Goal: Task Accomplishment & Management: Use online tool/utility

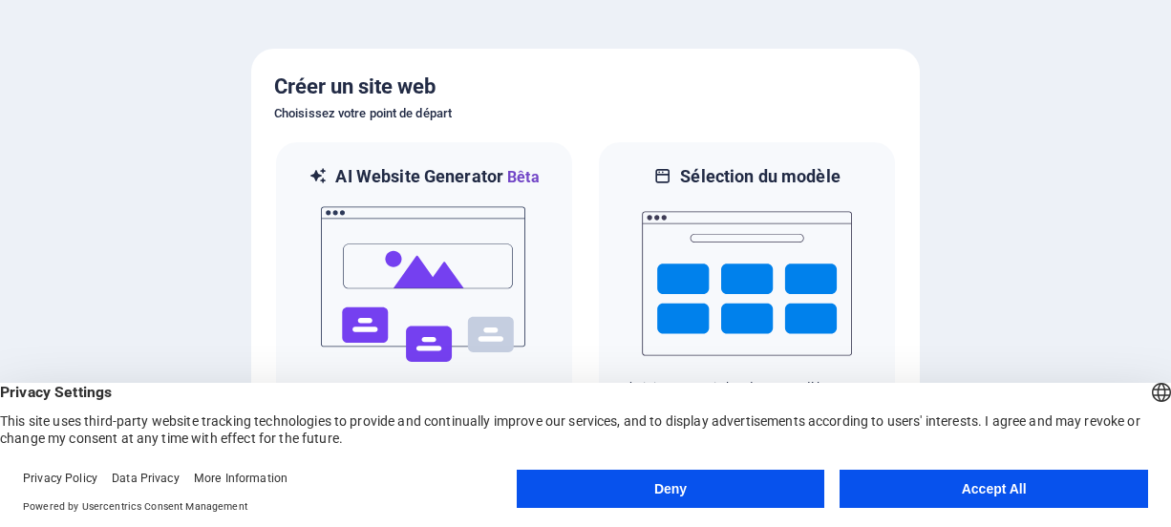
click at [1007, 274] on div at bounding box center [585, 263] width 1171 height 527
click at [1003, 482] on button "Accept All" at bounding box center [993, 489] width 308 height 38
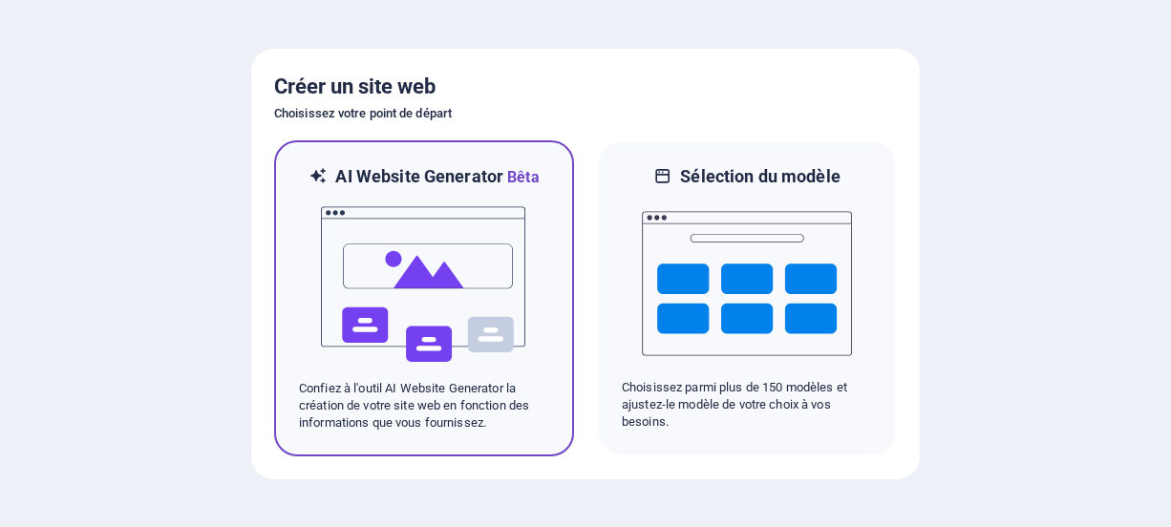
click at [450, 272] on img at bounding box center [424, 284] width 210 height 191
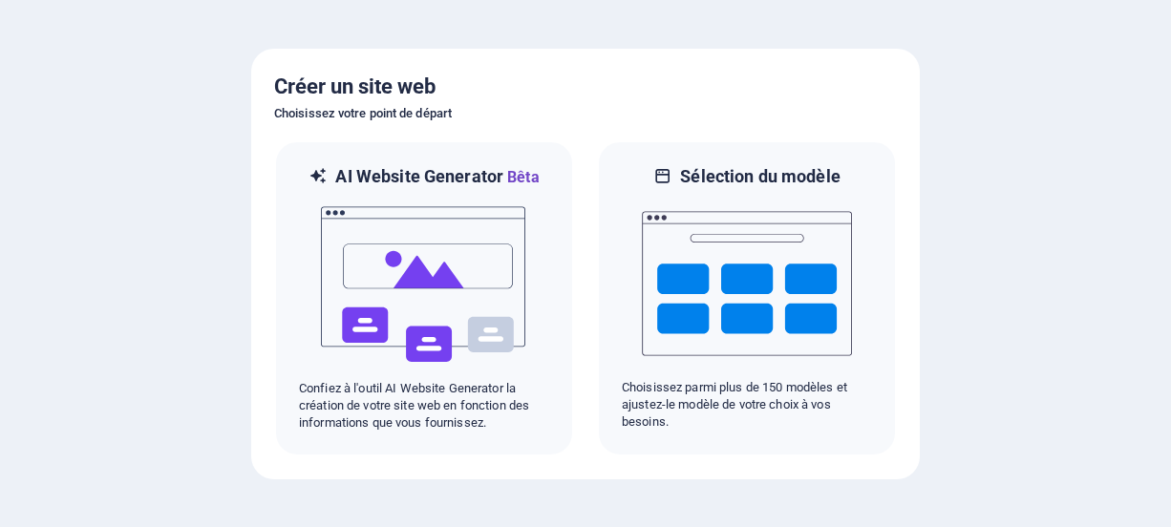
click at [827, 108] on h6 "Choisissez votre point de départ" at bounding box center [585, 113] width 623 height 23
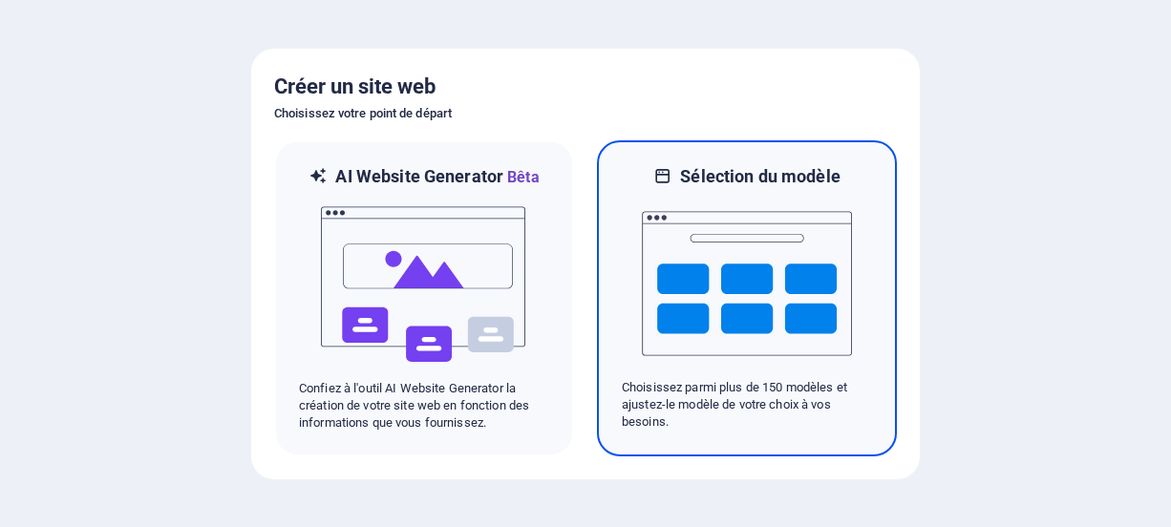
click at [741, 234] on img at bounding box center [747, 283] width 210 height 191
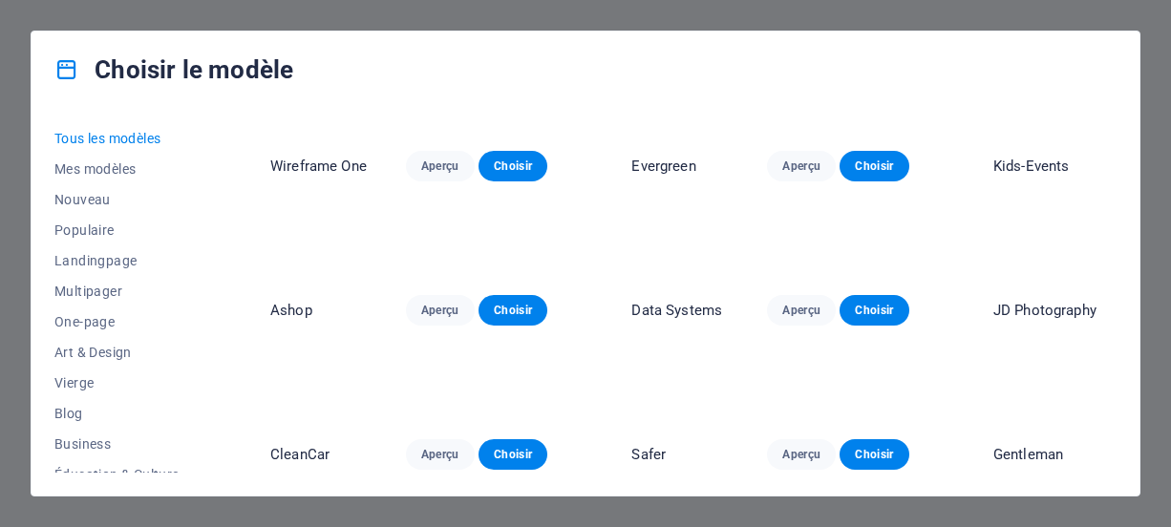
scroll to position [3055, 0]
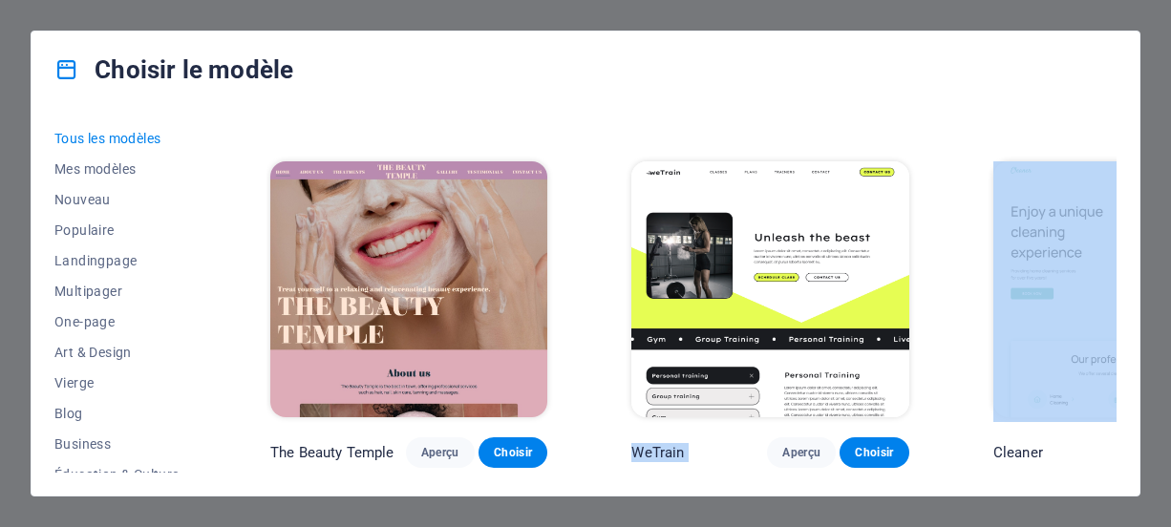
drag, startPoint x: 607, startPoint y: 215, endPoint x: 885, endPoint y: 223, distance: 278.0
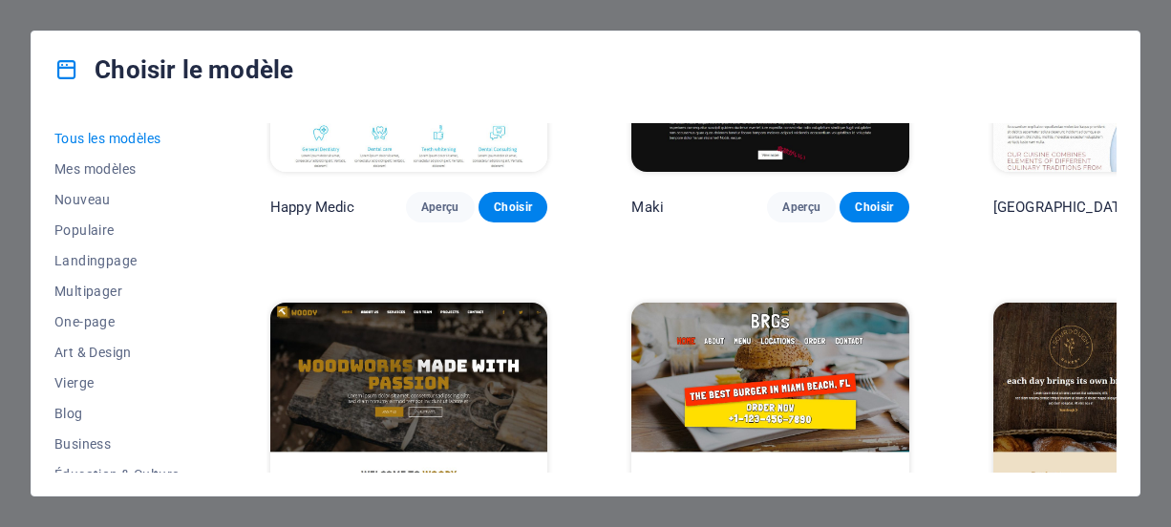
scroll to position [9390, 0]
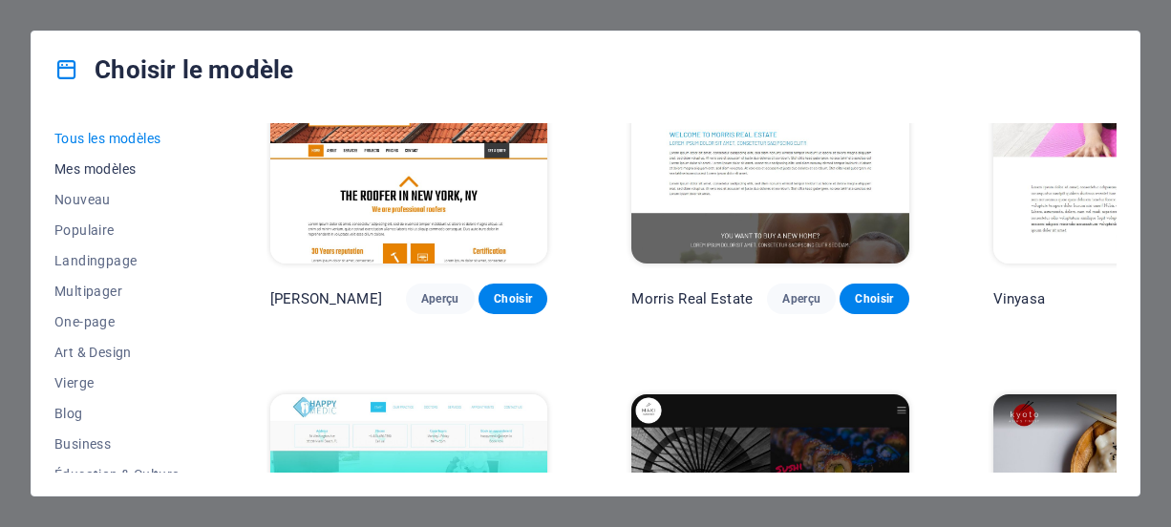
click at [80, 167] on span "Mes modèles" at bounding box center [120, 168] width 132 height 15
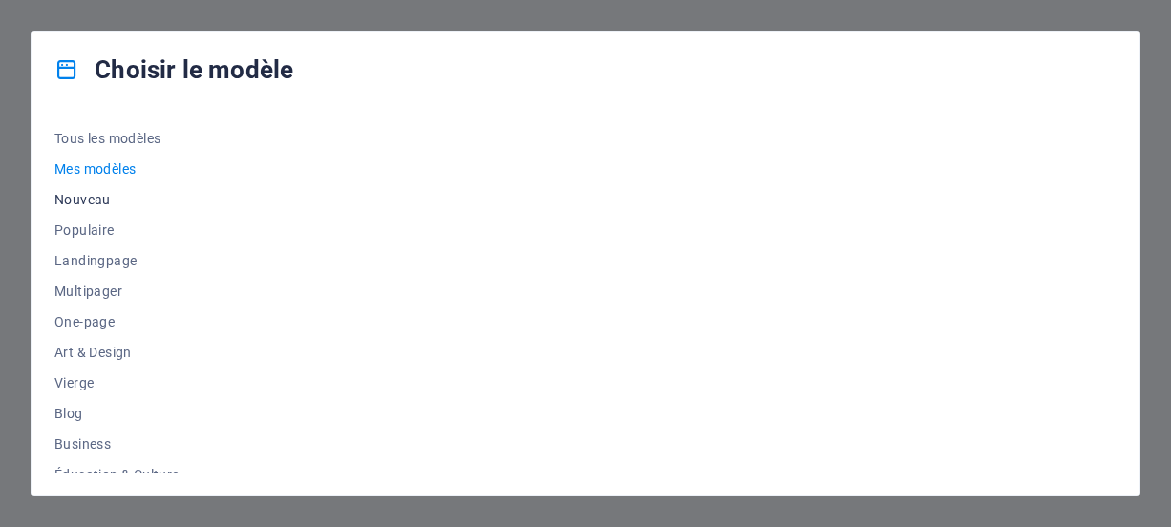
click at [80, 201] on span "Nouveau" at bounding box center [120, 199] width 132 height 15
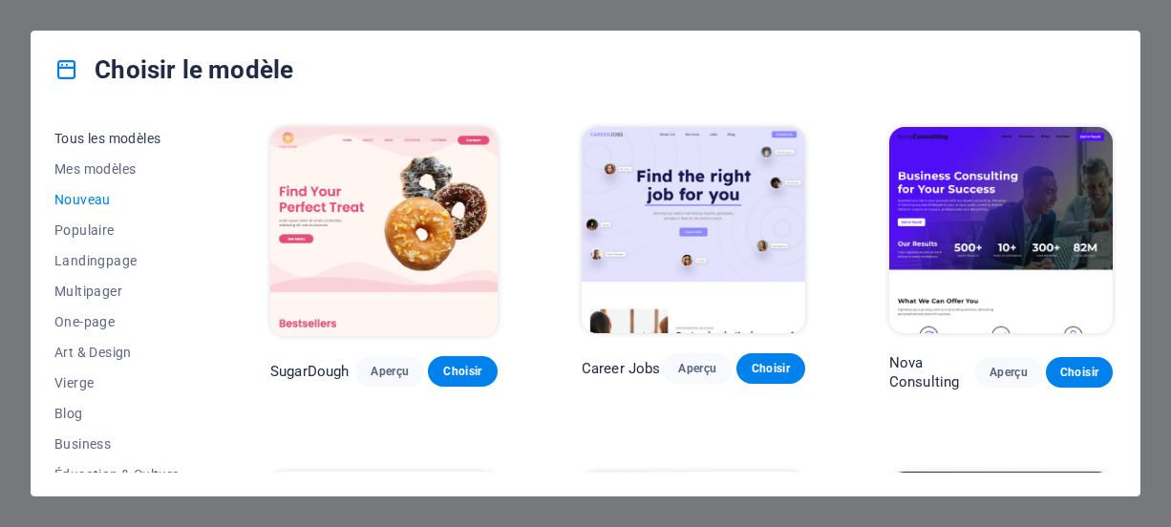
click at [118, 145] on span "Tous les modèles" at bounding box center [120, 138] width 132 height 15
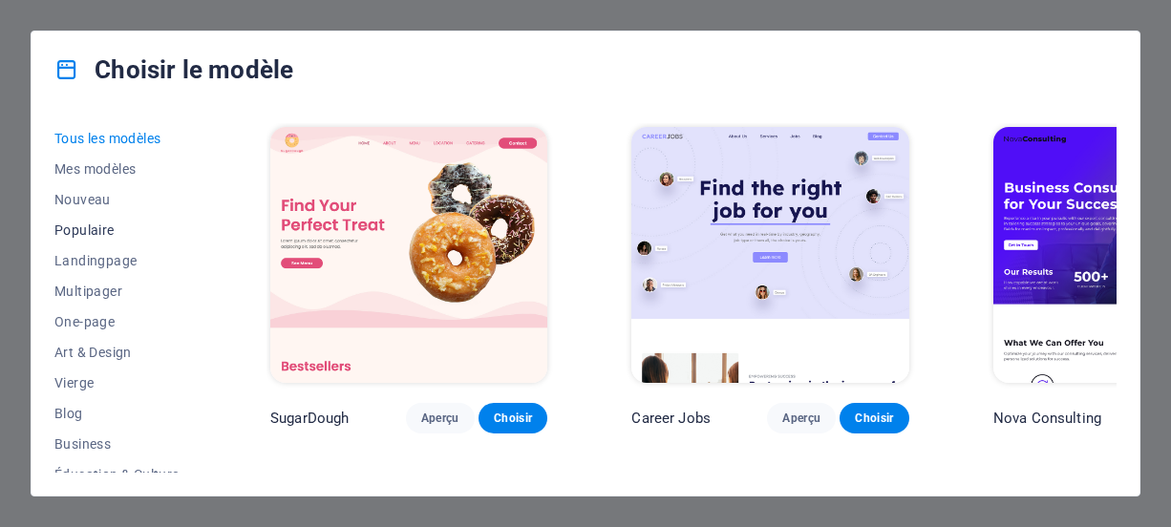
click at [84, 215] on button "Populaire" at bounding box center [120, 230] width 132 height 31
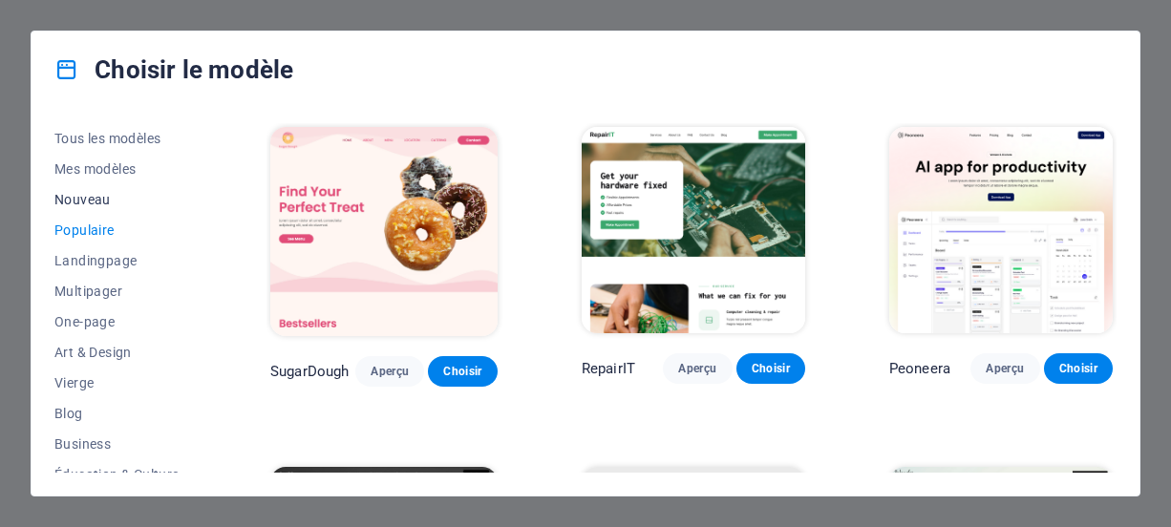
click at [112, 188] on button "Nouveau" at bounding box center [120, 199] width 132 height 31
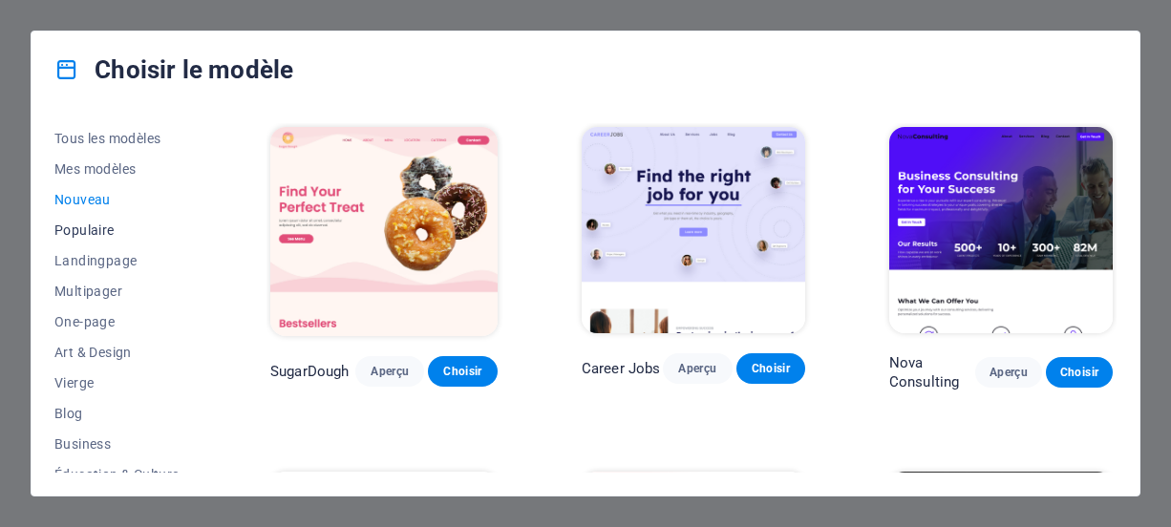
click at [103, 222] on span "Populaire" at bounding box center [120, 229] width 132 height 15
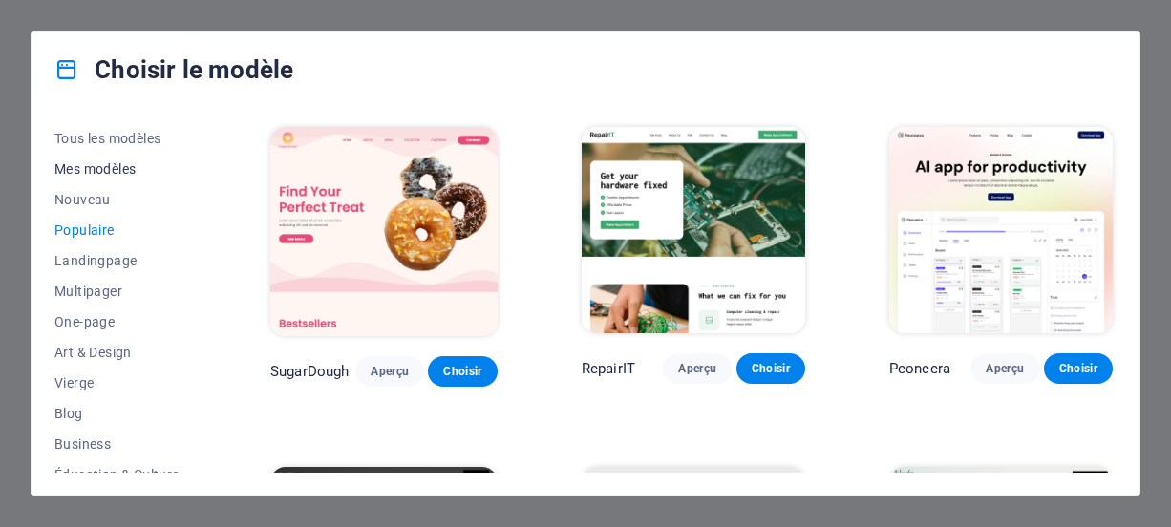
click at [104, 167] on span "Mes modèles" at bounding box center [120, 168] width 132 height 15
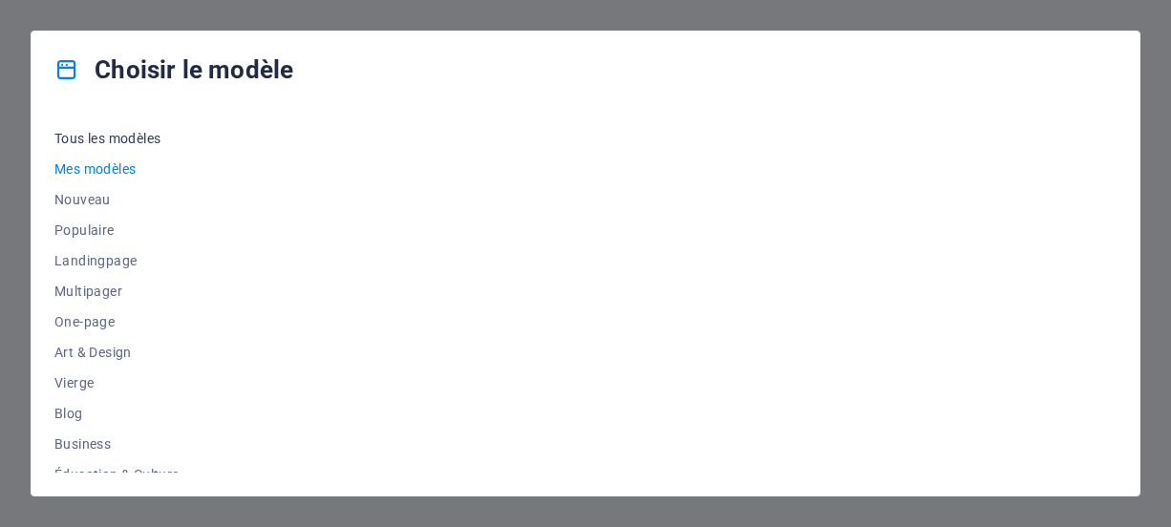
click at [140, 144] on span "Tous les modèles" at bounding box center [120, 138] width 132 height 15
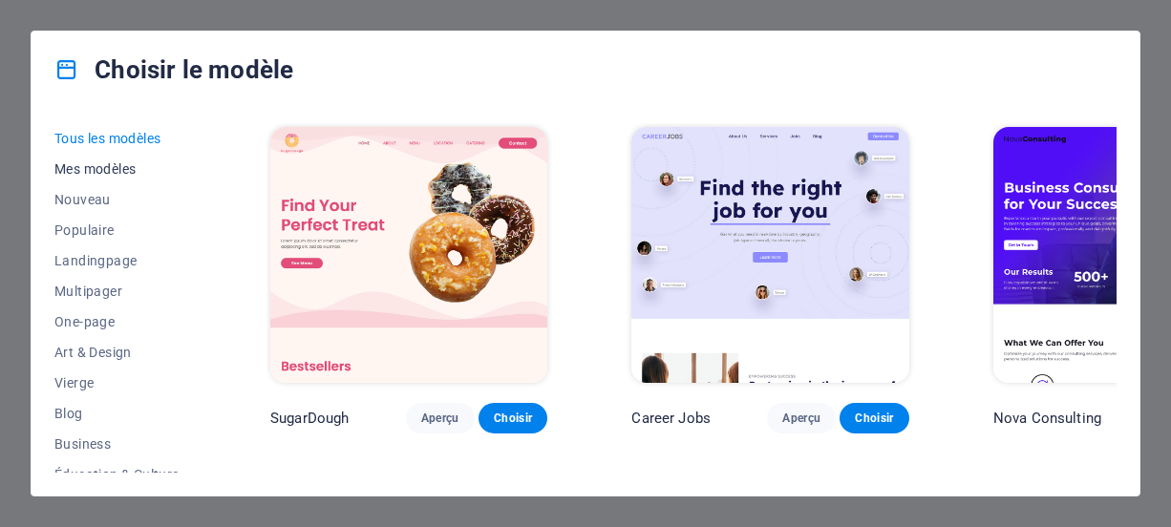
click at [103, 172] on span "Mes modèles" at bounding box center [120, 168] width 132 height 15
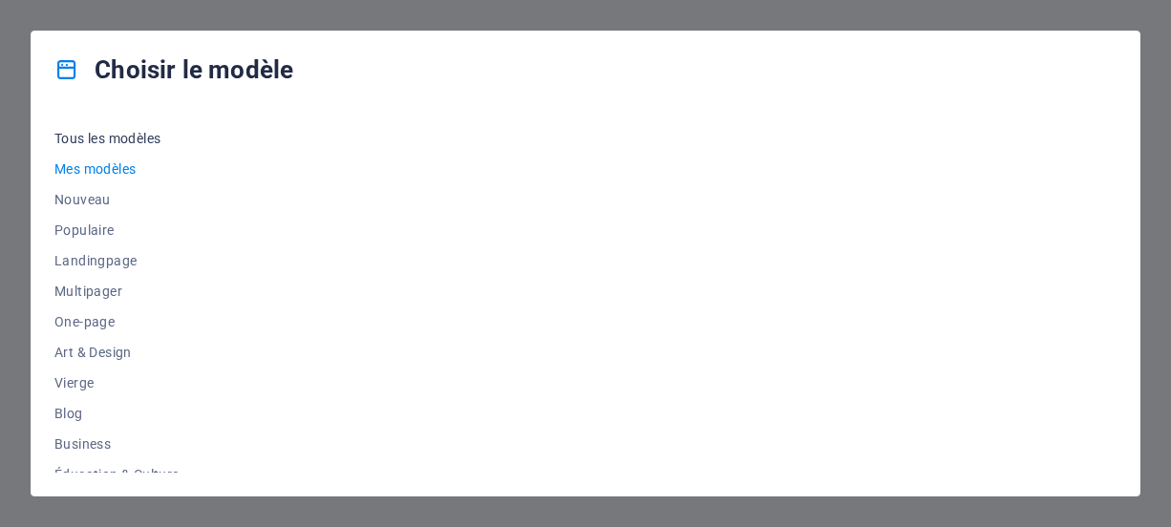
click at [127, 129] on button "Tous les modèles" at bounding box center [120, 138] width 132 height 31
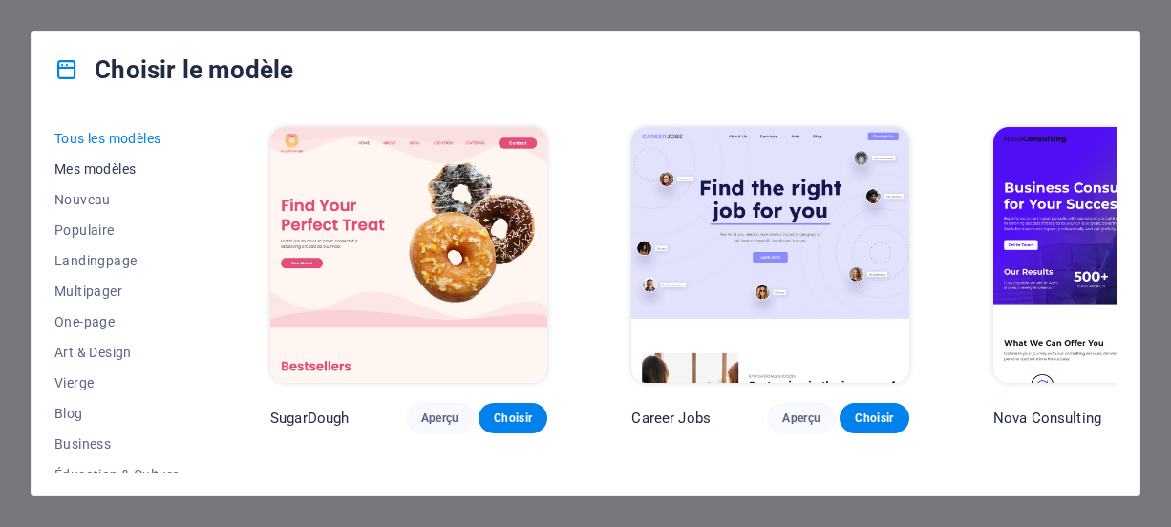
click at [123, 169] on span "Mes modèles" at bounding box center [120, 168] width 132 height 15
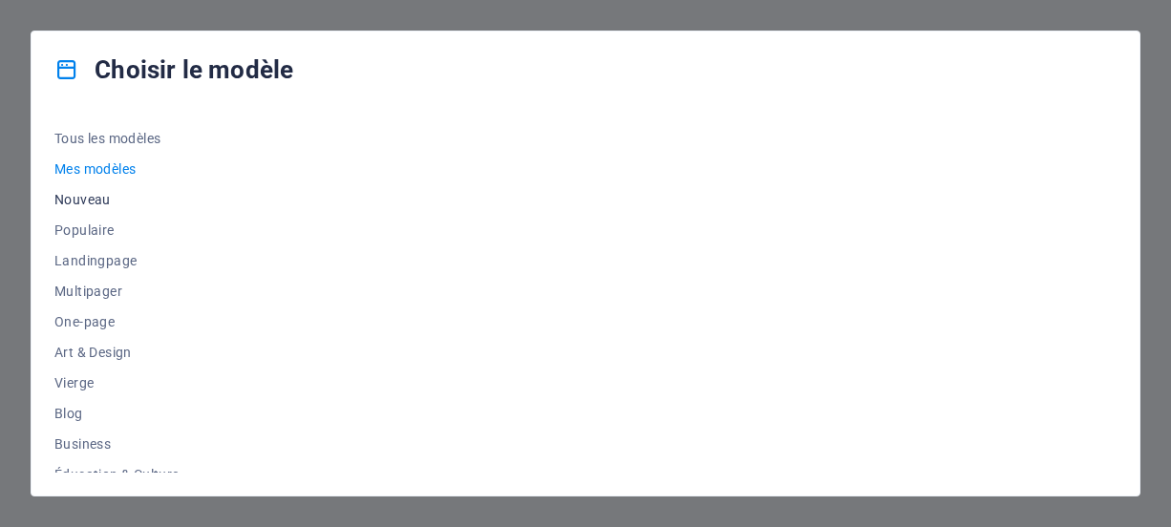
click at [106, 197] on span "Nouveau" at bounding box center [120, 199] width 132 height 15
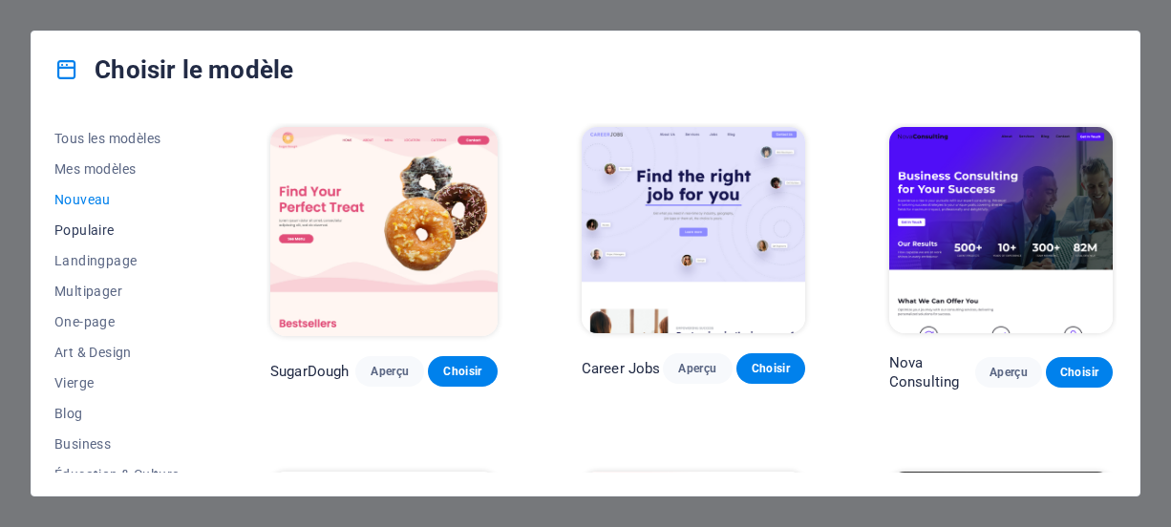
click at [103, 236] on span "Populaire" at bounding box center [120, 229] width 132 height 15
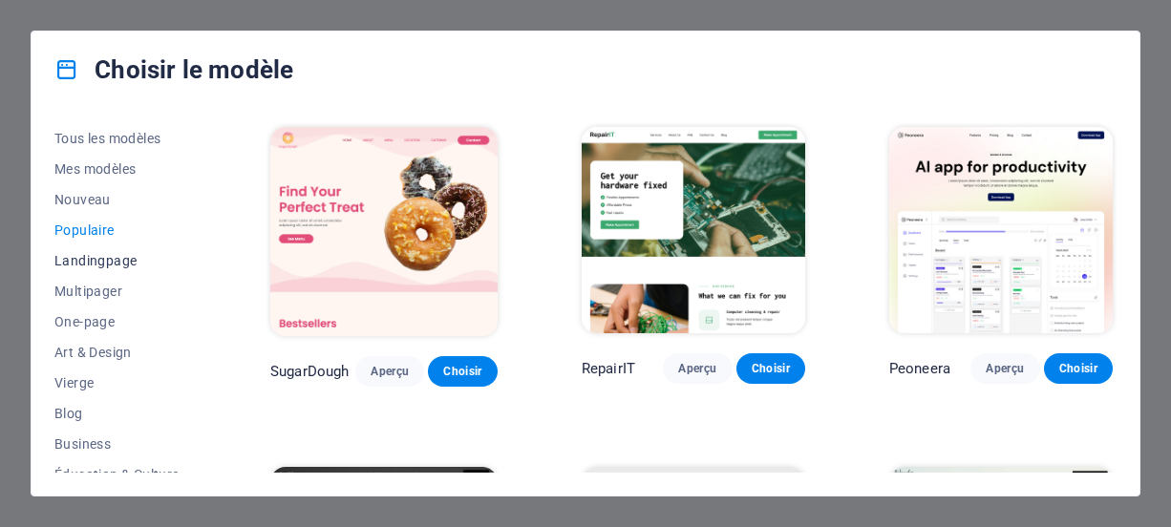
click at [112, 272] on button "Landingpage" at bounding box center [120, 260] width 132 height 31
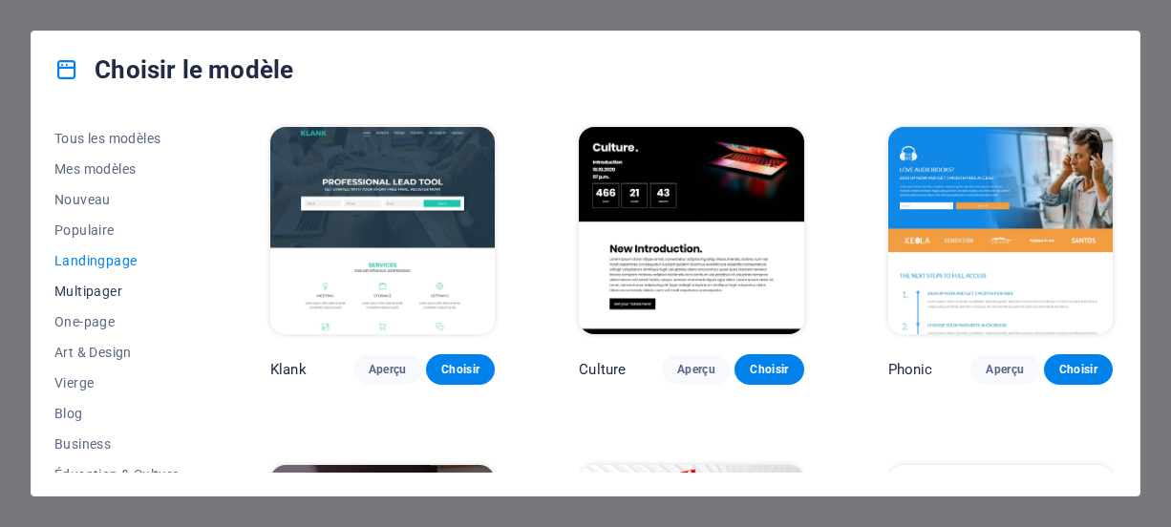
click at [114, 284] on span "Multipager" at bounding box center [120, 291] width 132 height 15
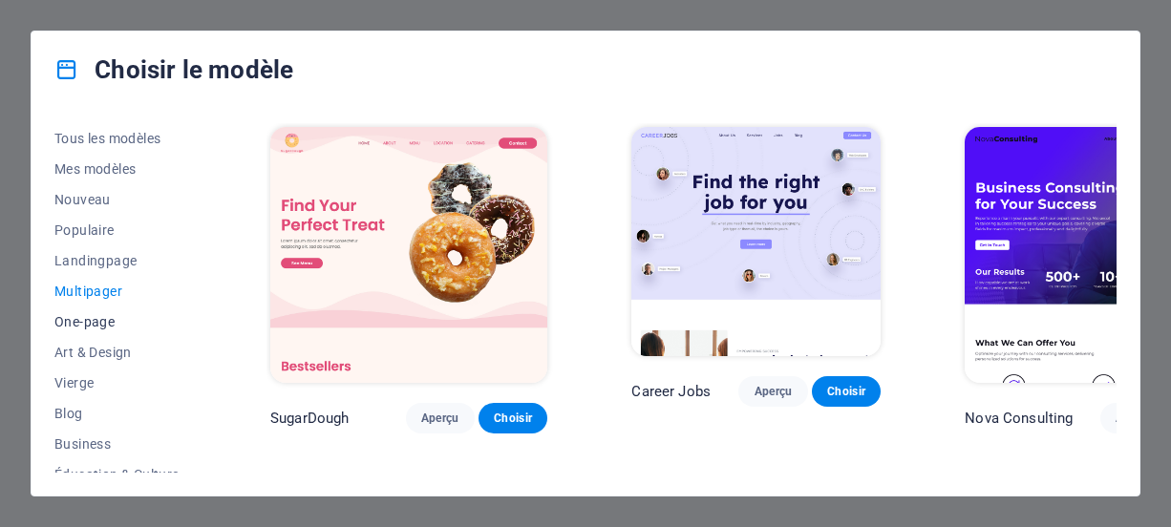
click at [86, 324] on span "One-page" at bounding box center [120, 321] width 132 height 15
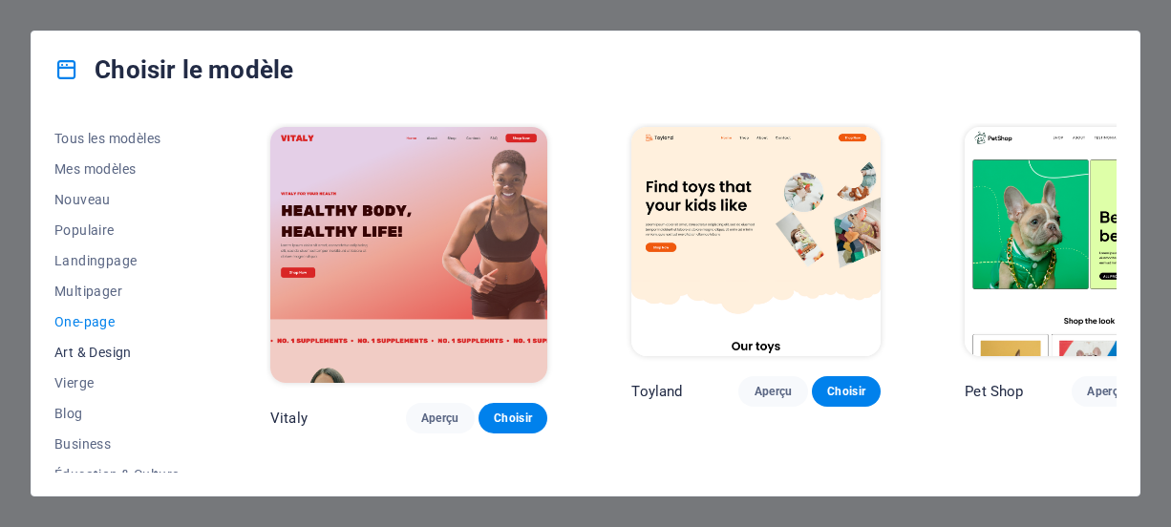
click at [128, 350] on span "Art & Design" at bounding box center [120, 352] width 132 height 15
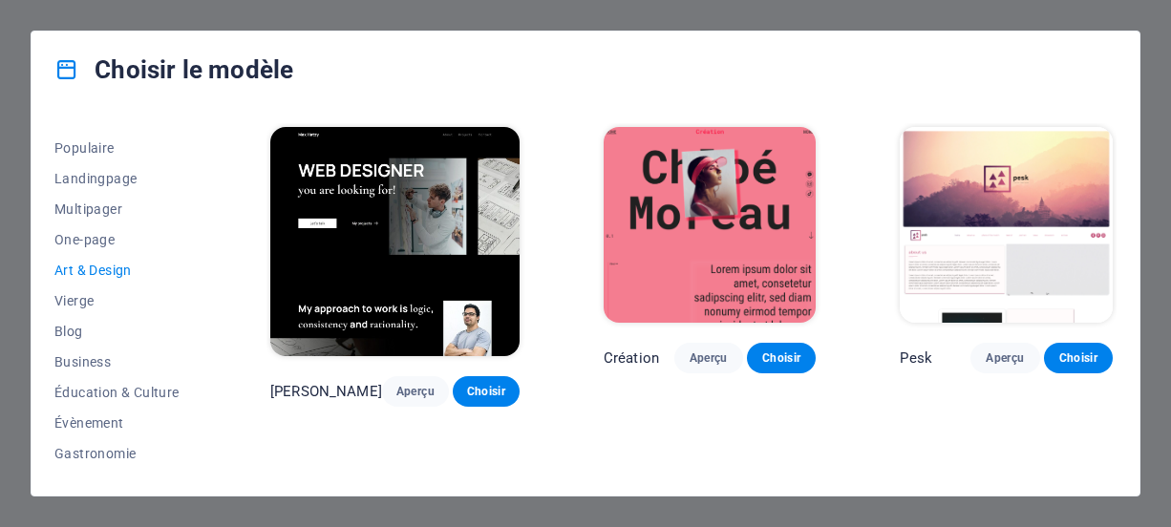
scroll to position [191, 0]
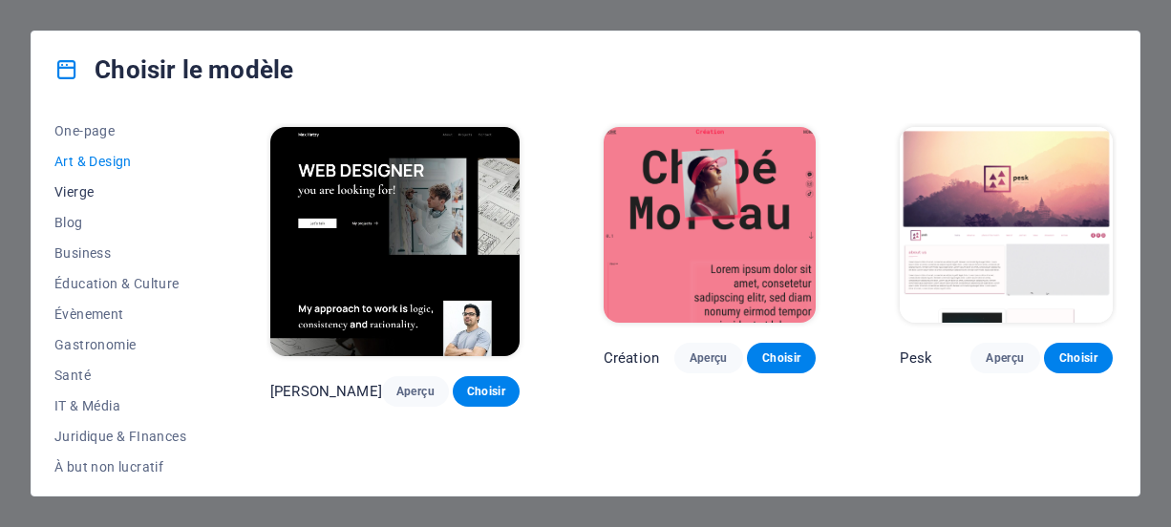
click at [54, 188] on span "Vierge" at bounding box center [120, 191] width 132 height 15
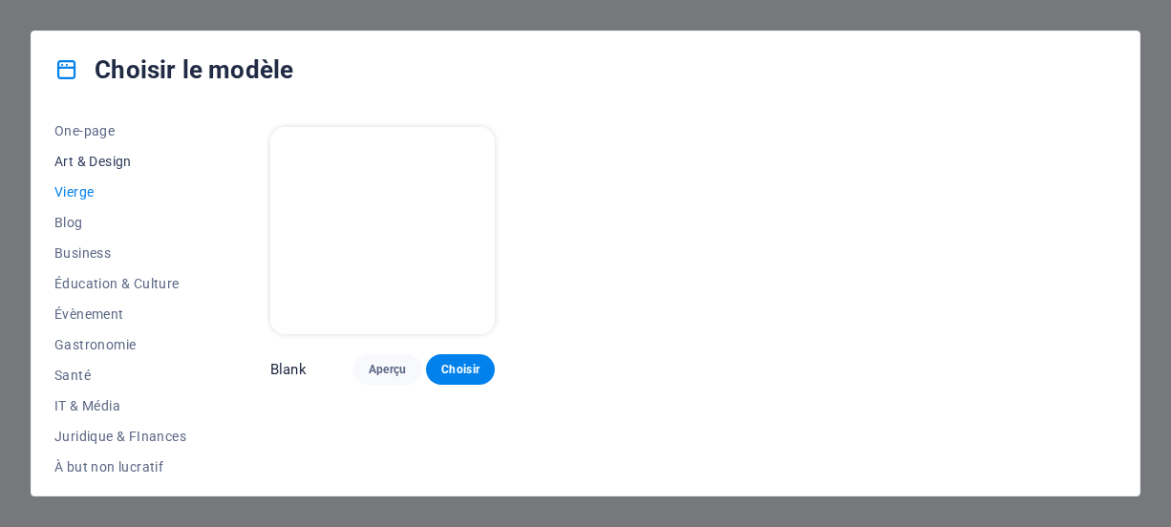
click at [116, 167] on span "Art & Design" at bounding box center [120, 161] width 132 height 15
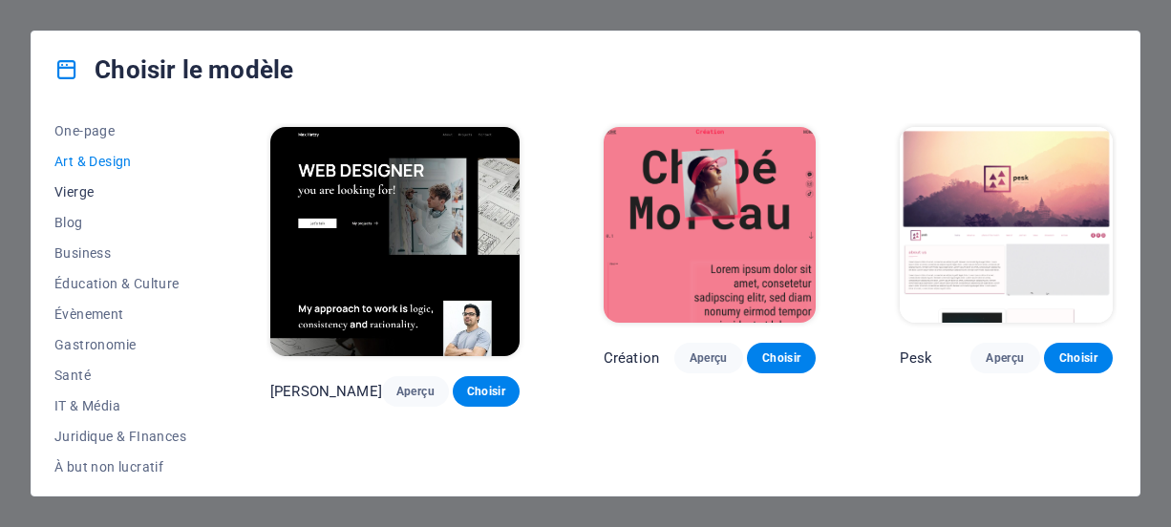
click at [87, 192] on span "Vierge" at bounding box center [120, 191] width 132 height 15
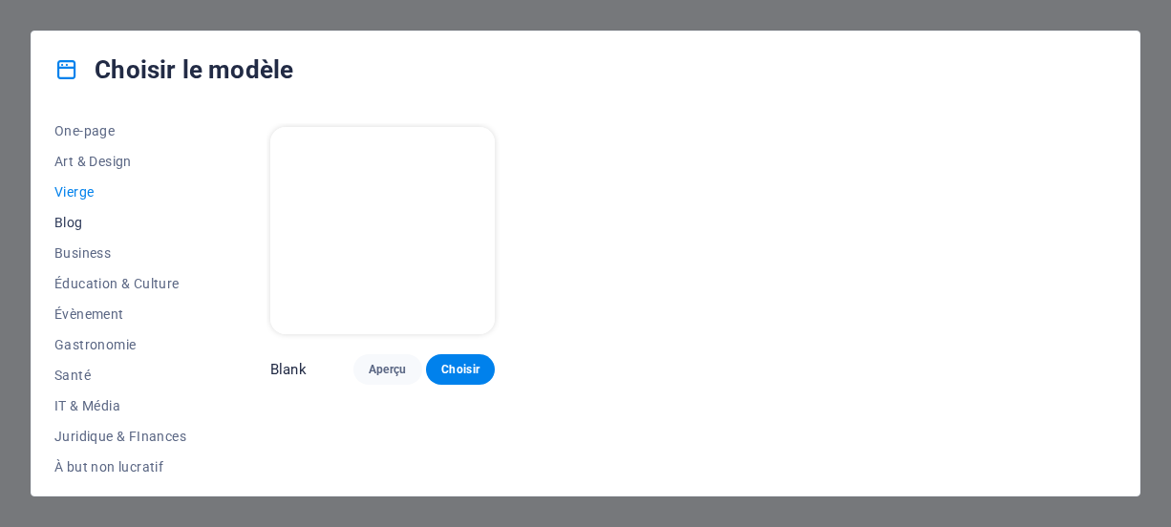
click at [76, 227] on span "Blog" at bounding box center [120, 222] width 132 height 15
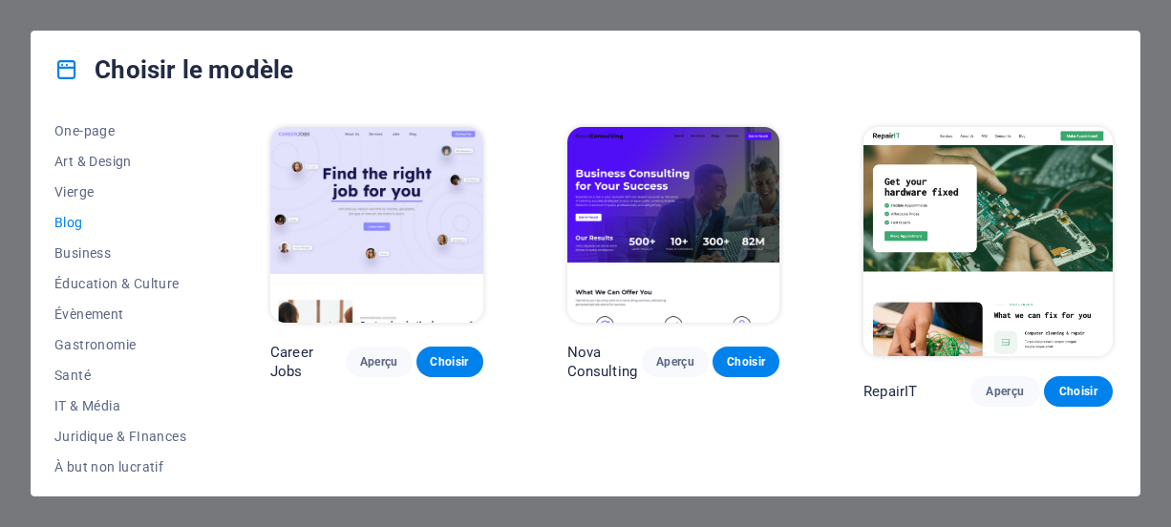
click at [418, 87] on div "Choisir le modèle" at bounding box center [586, 70] width 1108 height 76
click at [82, 137] on span "One-page" at bounding box center [120, 130] width 132 height 15
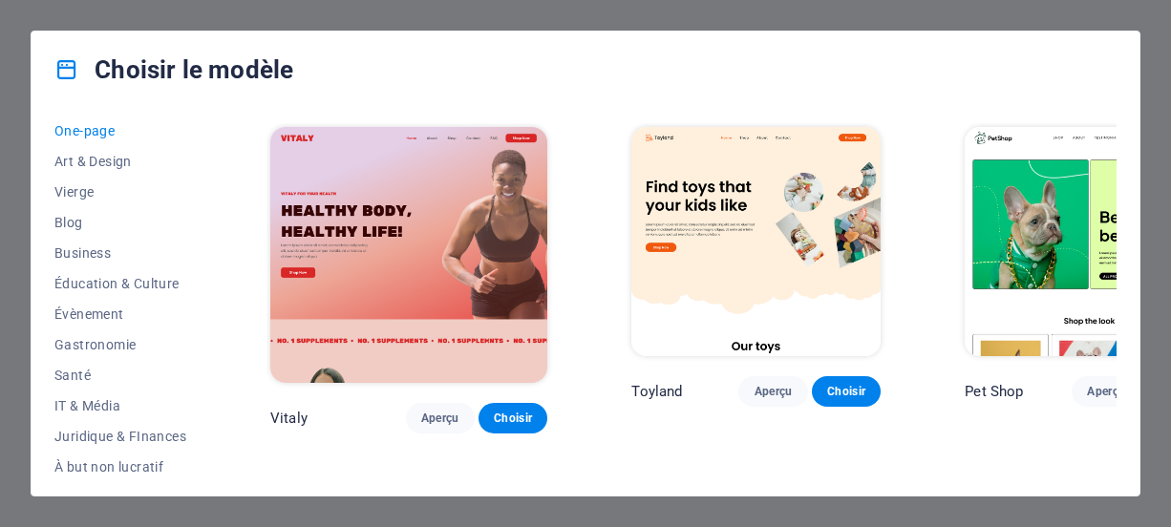
click at [550, 79] on div "Choisir le modèle" at bounding box center [586, 70] width 1108 height 76
click at [103, 165] on span "Art & Design" at bounding box center [120, 161] width 132 height 15
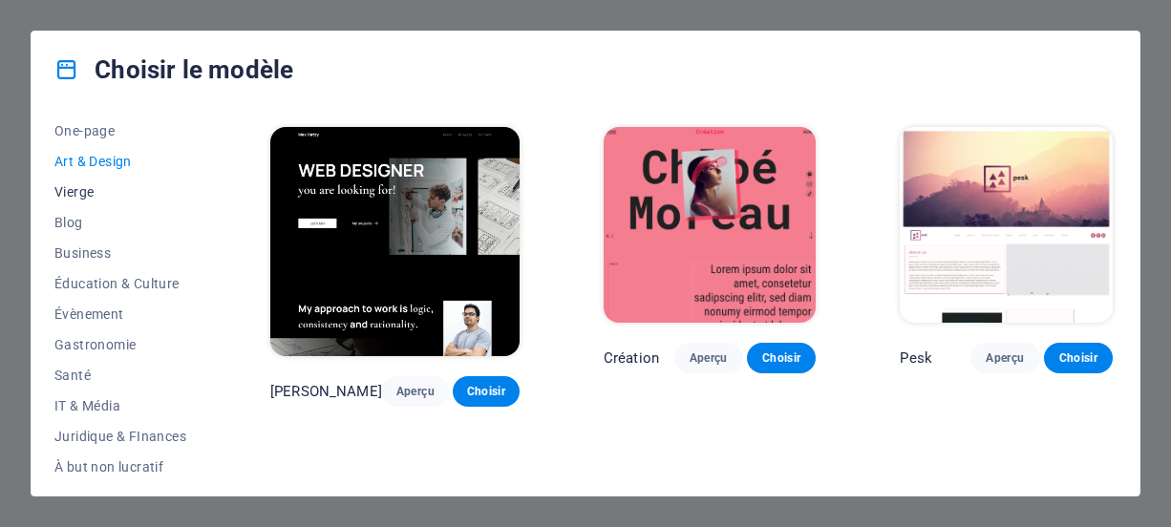
click at [65, 196] on span "Vierge" at bounding box center [120, 191] width 132 height 15
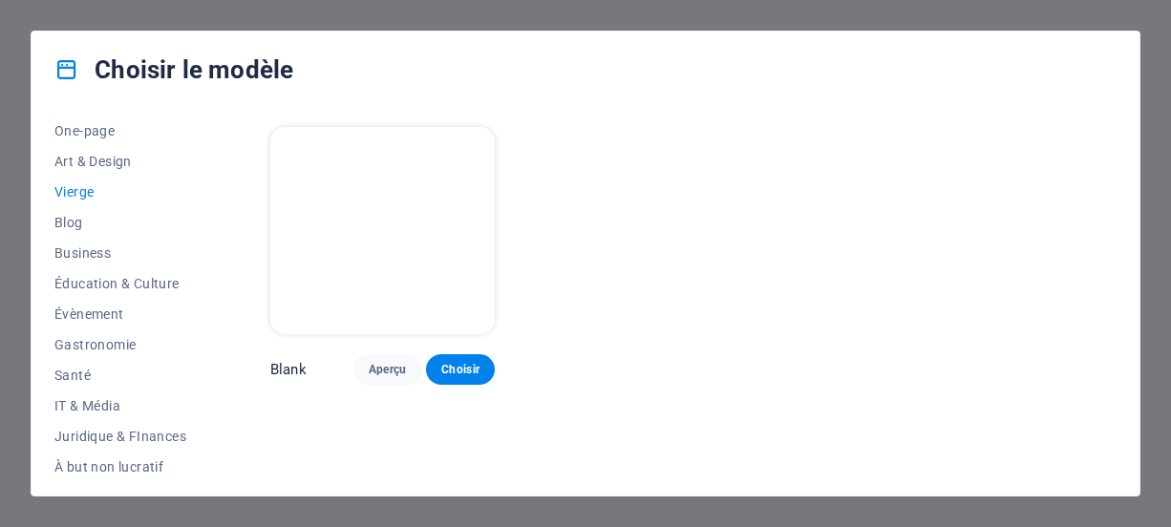
click at [344, 89] on div "Choisir le modèle" at bounding box center [586, 70] width 1108 height 76
click at [80, 138] on button "One-page" at bounding box center [120, 131] width 132 height 31
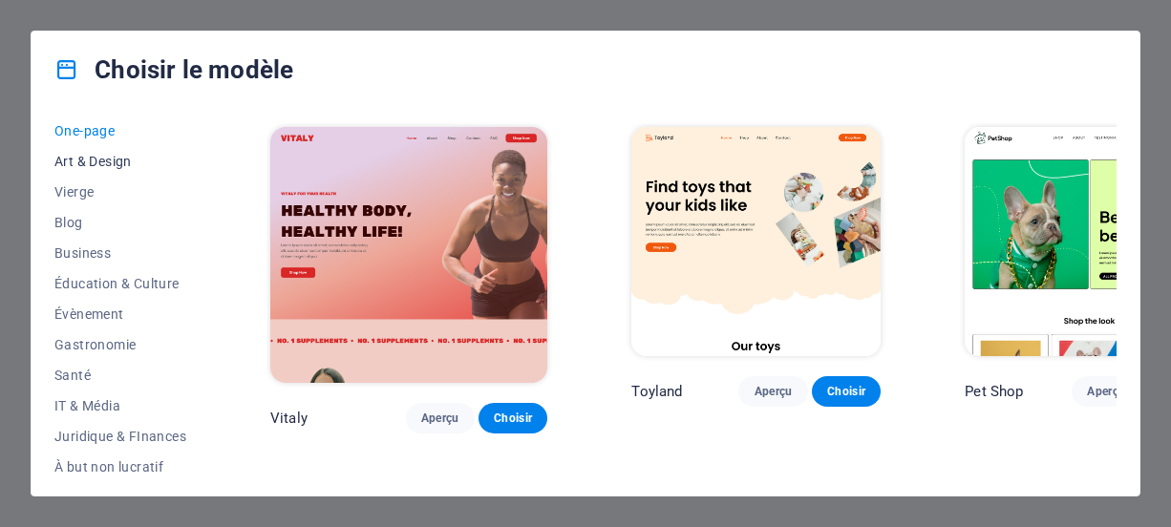
click at [115, 169] on button "Art & Design" at bounding box center [120, 161] width 132 height 31
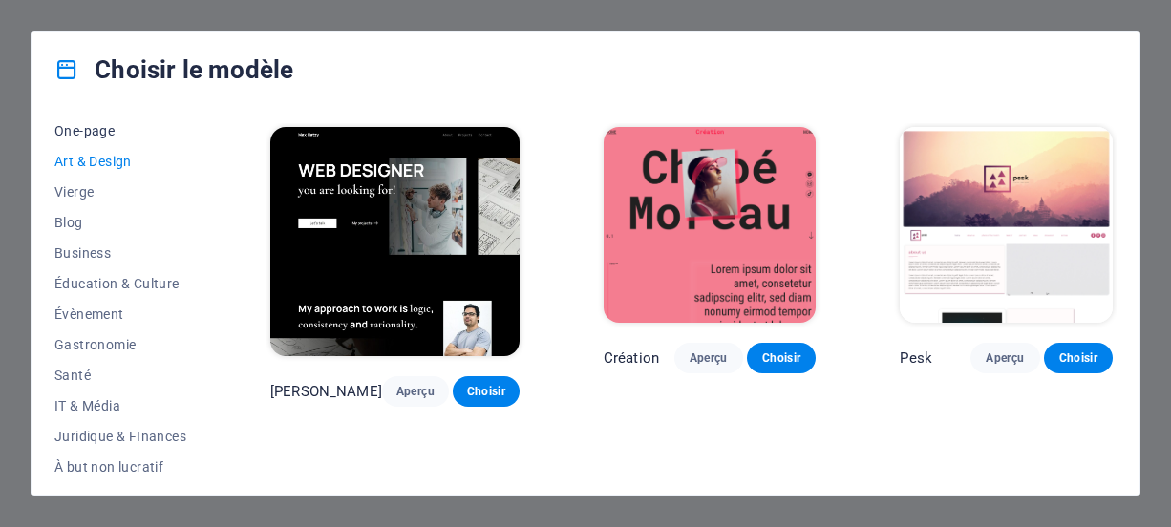
click at [104, 140] on button "One-page" at bounding box center [120, 131] width 132 height 31
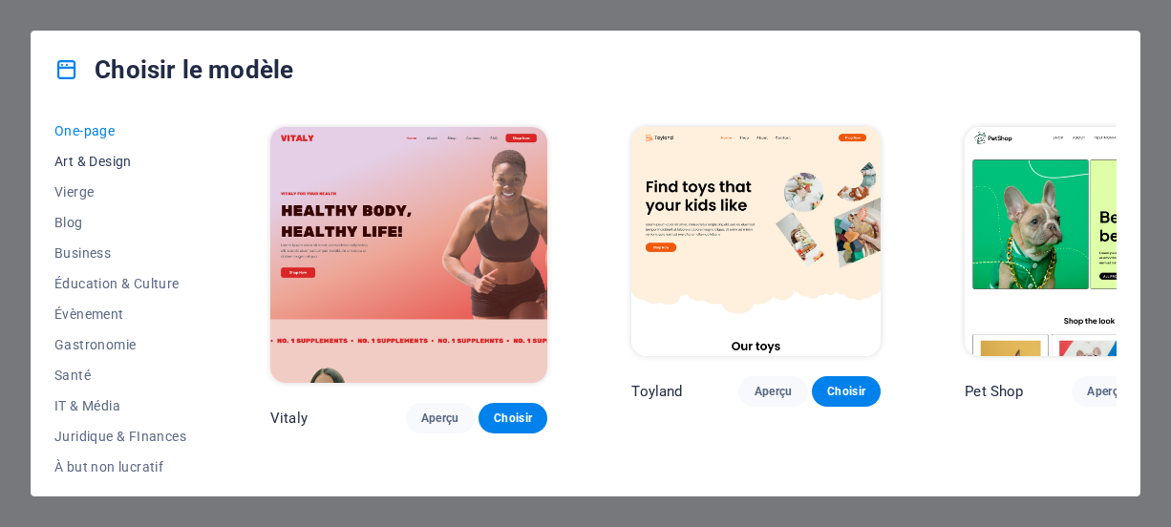
click at [112, 173] on button "Art & Design" at bounding box center [120, 161] width 132 height 31
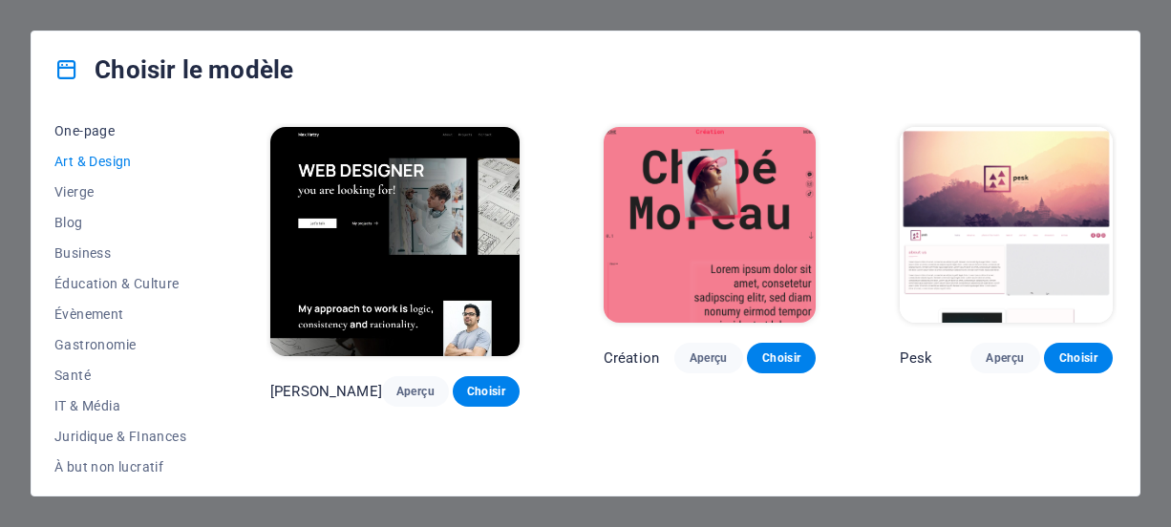
click at [115, 127] on span "One-page" at bounding box center [120, 130] width 132 height 15
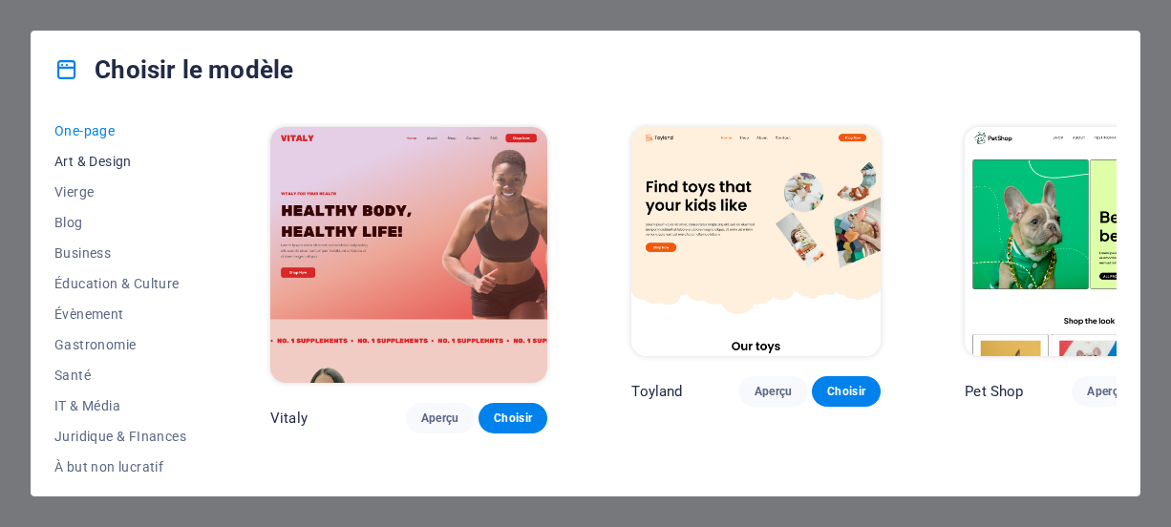
click at [108, 165] on span "Art & Design" at bounding box center [120, 161] width 132 height 15
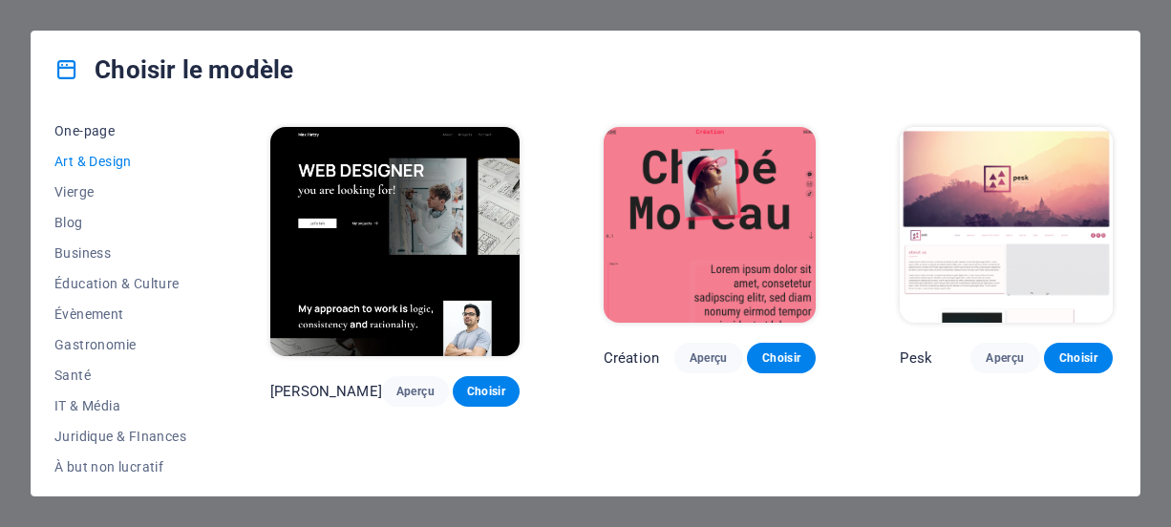
click at [93, 137] on span "One-page" at bounding box center [120, 130] width 132 height 15
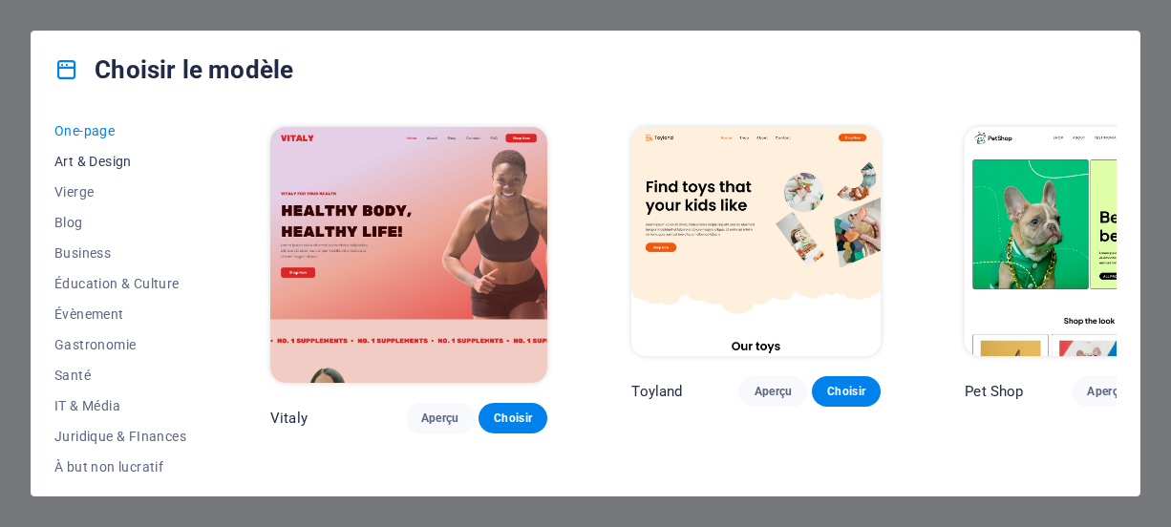
click at [84, 163] on span "Art & Design" at bounding box center [120, 161] width 132 height 15
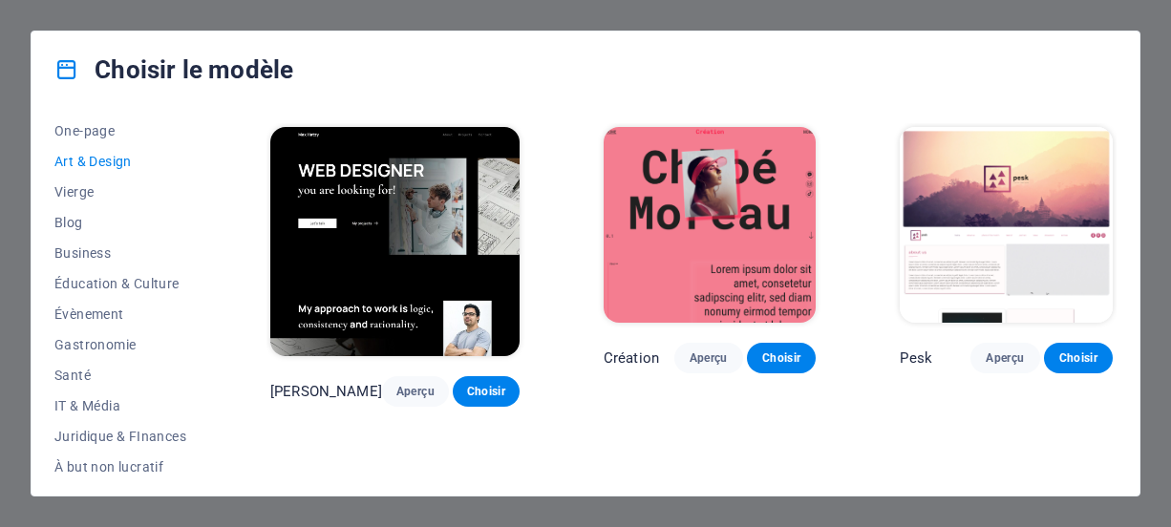
click at [47, 198] on div "Tous les modèles Mes modèles Nouveau Populaire Landingpage Multipager One-page …" at bounding box center [586, 302] width 1108 height 388
click at [58, 205] on button "Vierge" at bounding box center [120, 192] width 132 height 31
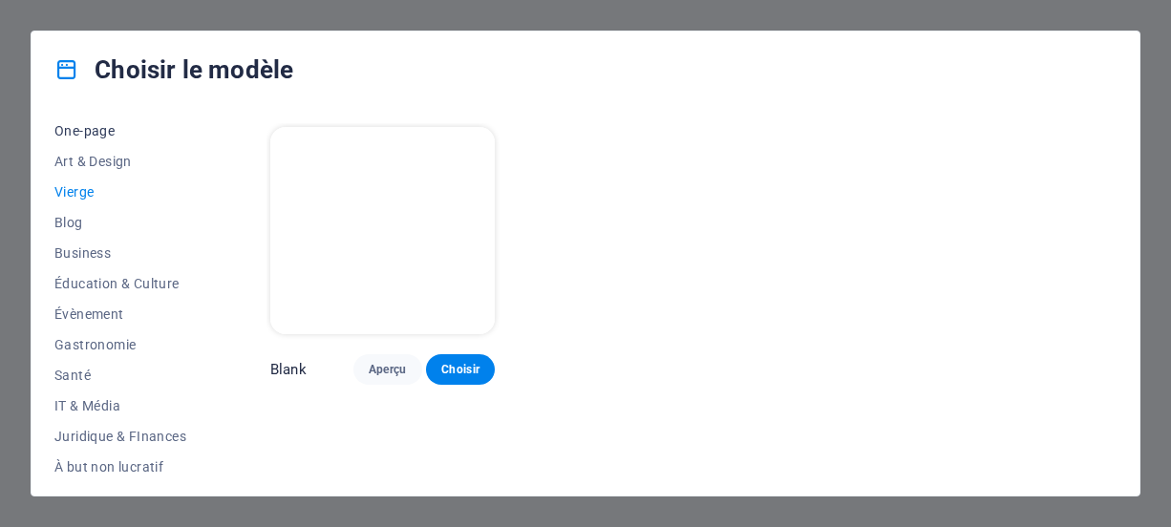
click at [87, 138] on button "One-page" at bounding box center [120, 131] width 132 height 31
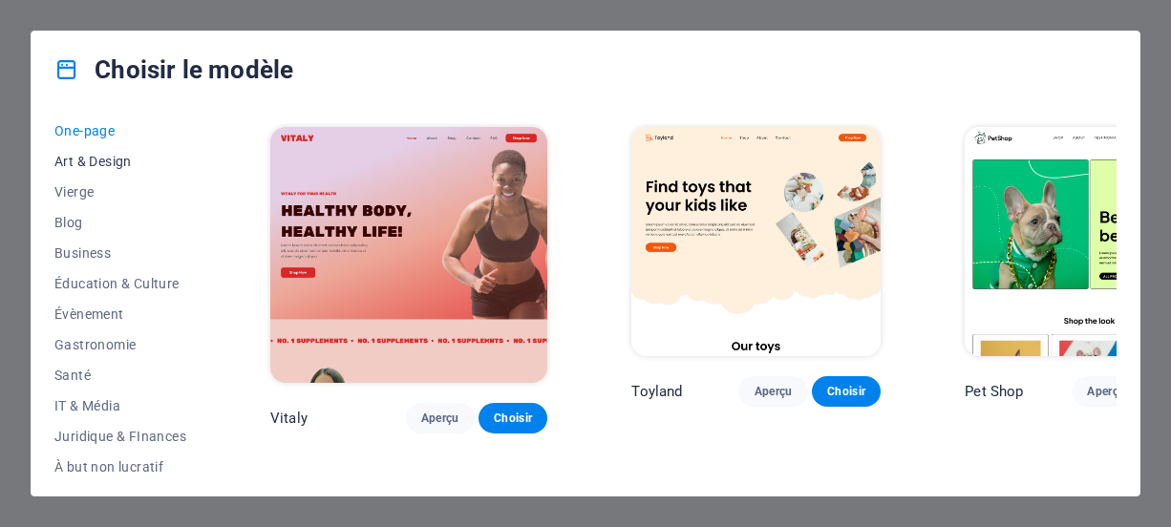
click at [118, 152] on button "Art & Design" at bounding box center [120, 161] width 132 height 31
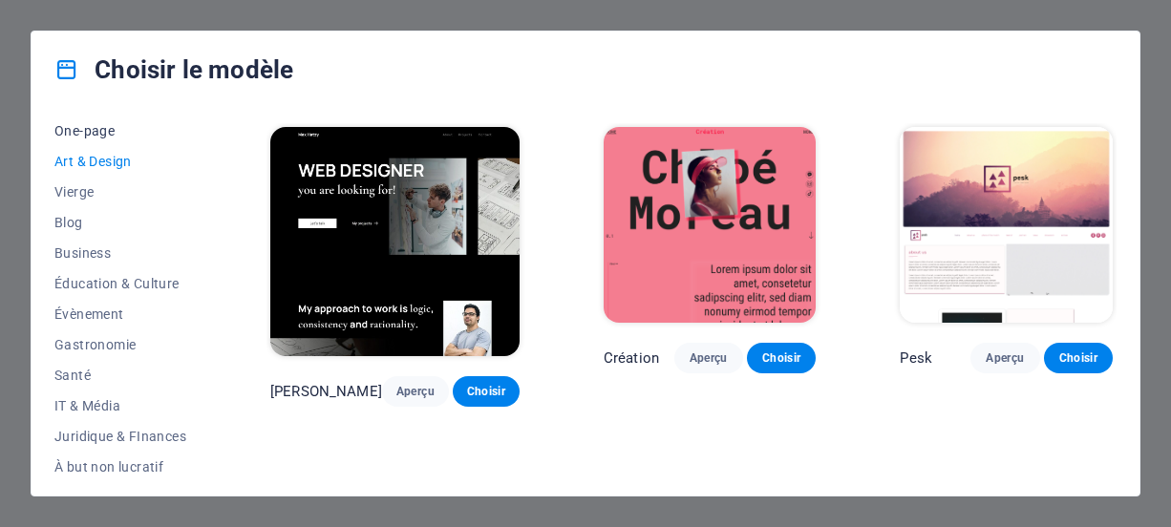
click at [114, 135] on span "One-page" at bounding box center [120, 130] width 132 height 15
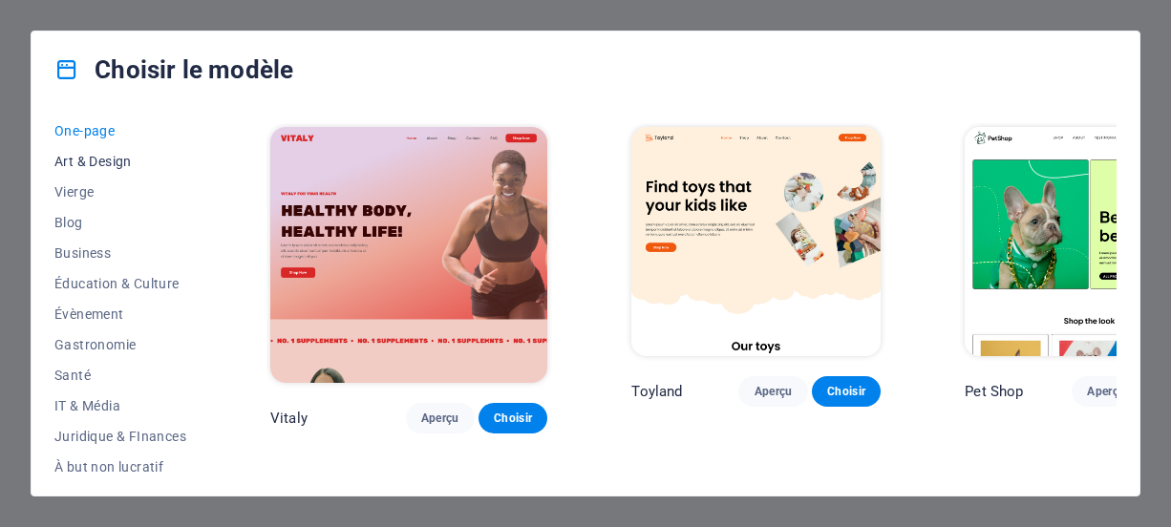
click at [114, 165] on span "Art & Design" at bounding box center [120, 161] width 132 height 15
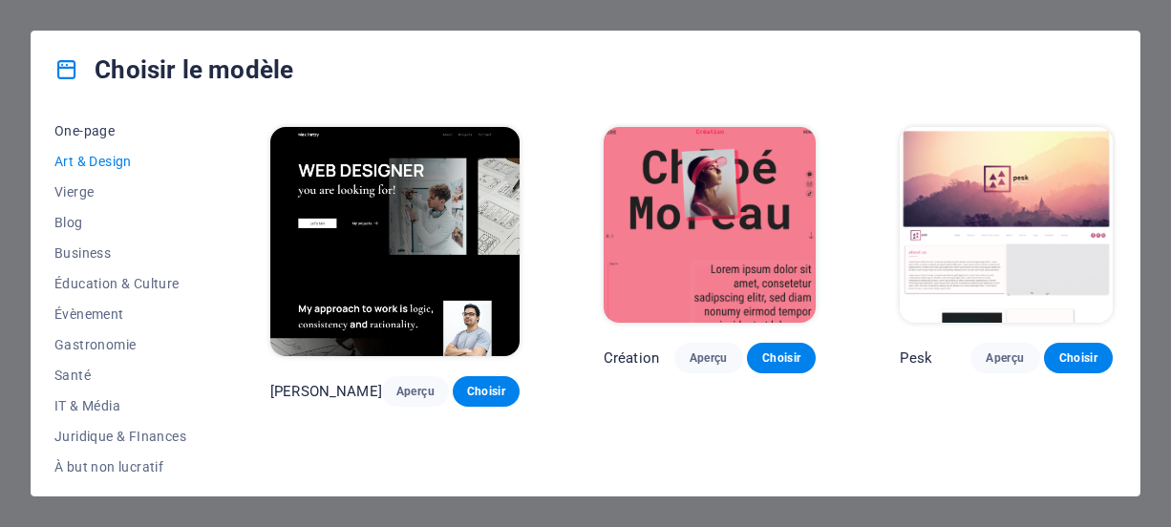
click at [112, 141] on button "One-page" at bounding box center [120, 131] width 132 height 31
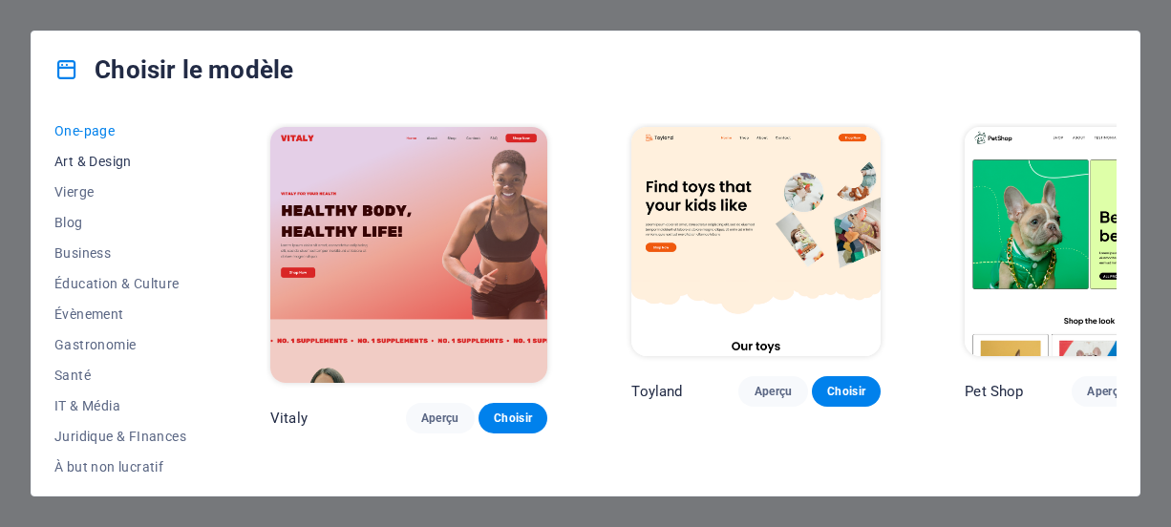
click at [112, 173] on button "Art & Design" at bounding box center [120, 161] width 132 height 31
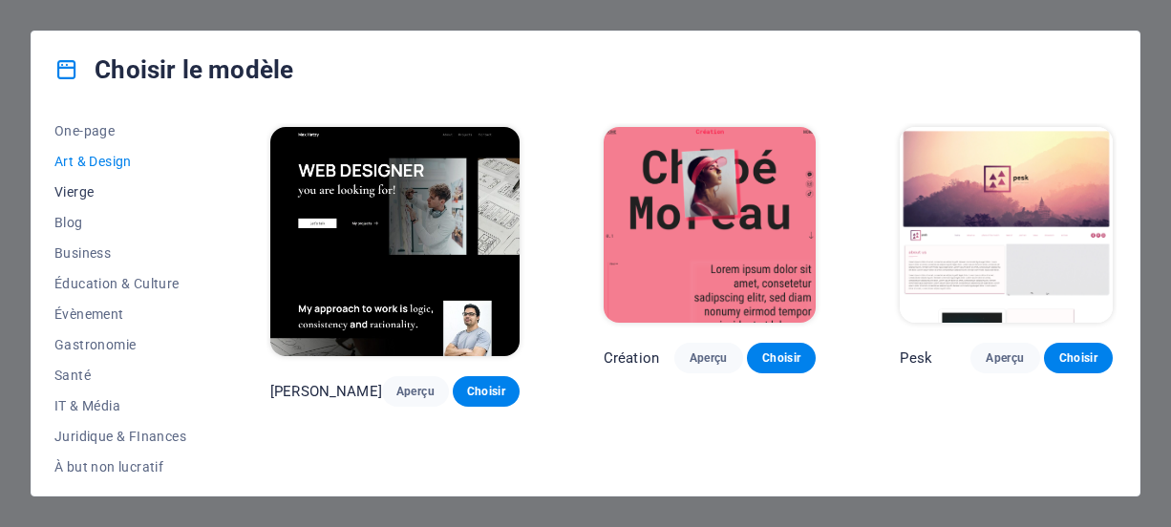
click at [110, 189] on span "Vierge" at bounding box center [120, 191] width 132 height 15
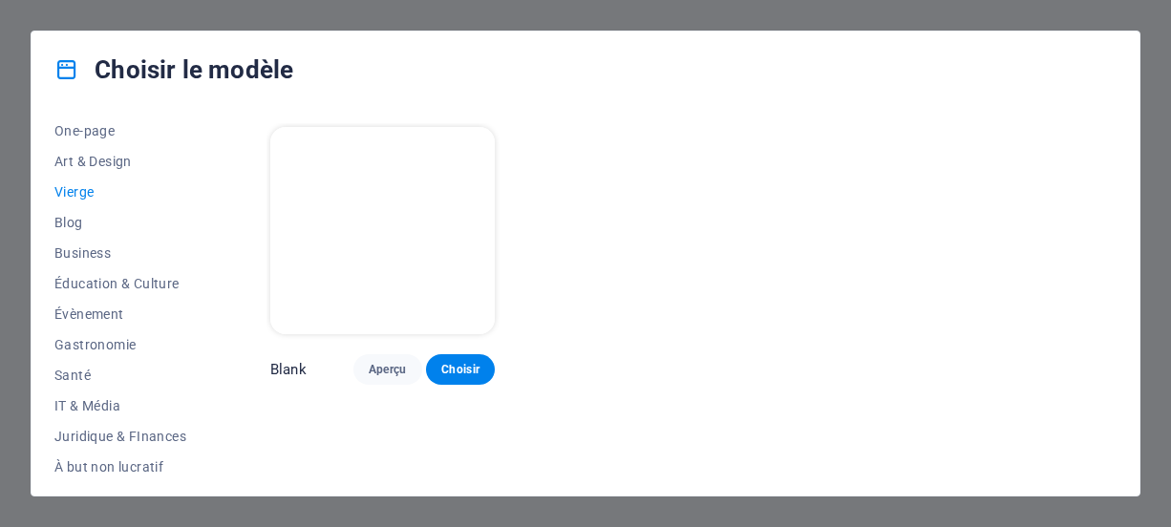
click at [87, 194] on span "Vierge" at bounding box center [120, 191] width 132 height 15
click at [82, 222] on span "Blog" at bounding box center [120, 222] width 132 height 15
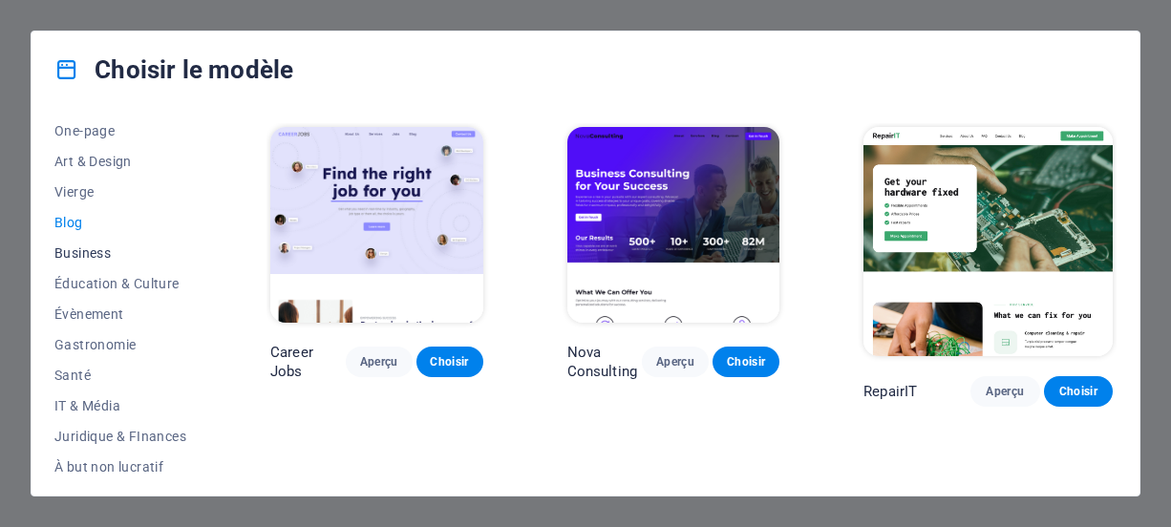
click at [102, 246] on span "Business" at bounding box center [120, 252] width 132 height 15
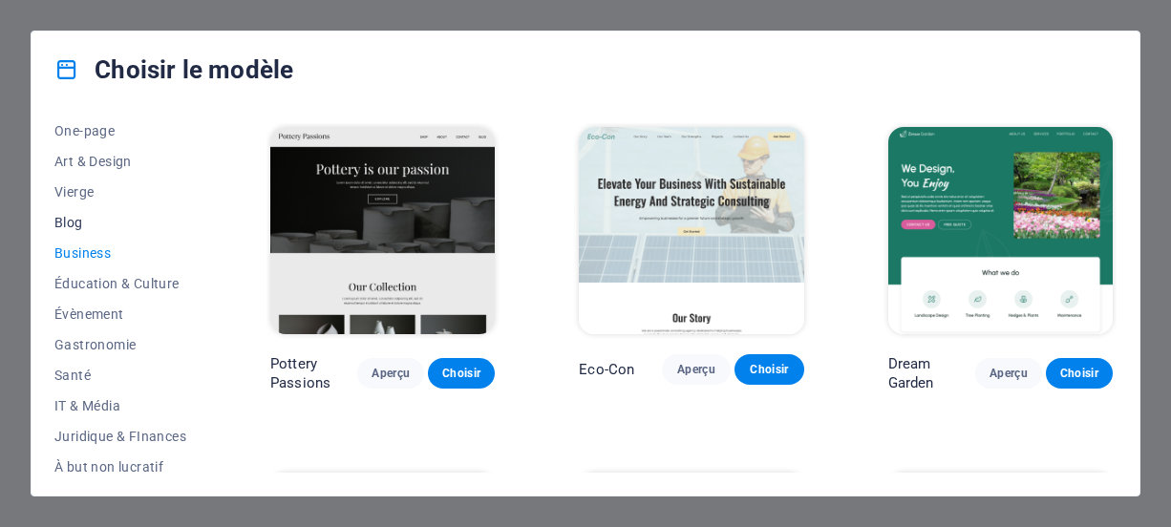
click at [79, 211] on button "Blog" at bounding box center [120, 222] width 132 height 31
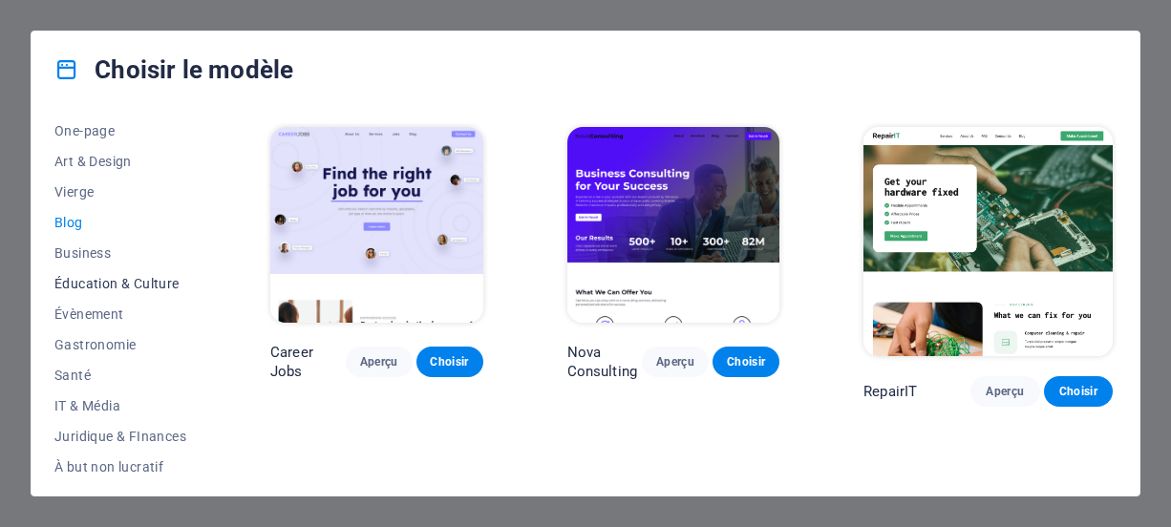
click at [112, 291] on button "Éducation & Culture" at bounding box center [120, 283] width 132 height 31
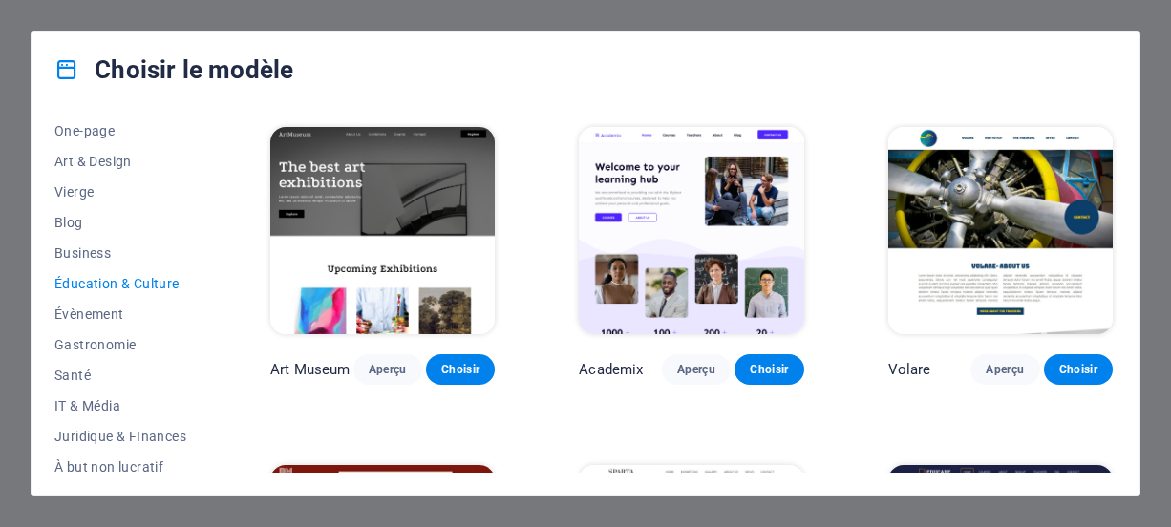
click at [122, 278] on span "Éducation & Culture" at bounding box center [120, 283] width 132 height 15
click at [100, 318] on span "Évènement" at bounding box center [120, 313] width 132 height 15
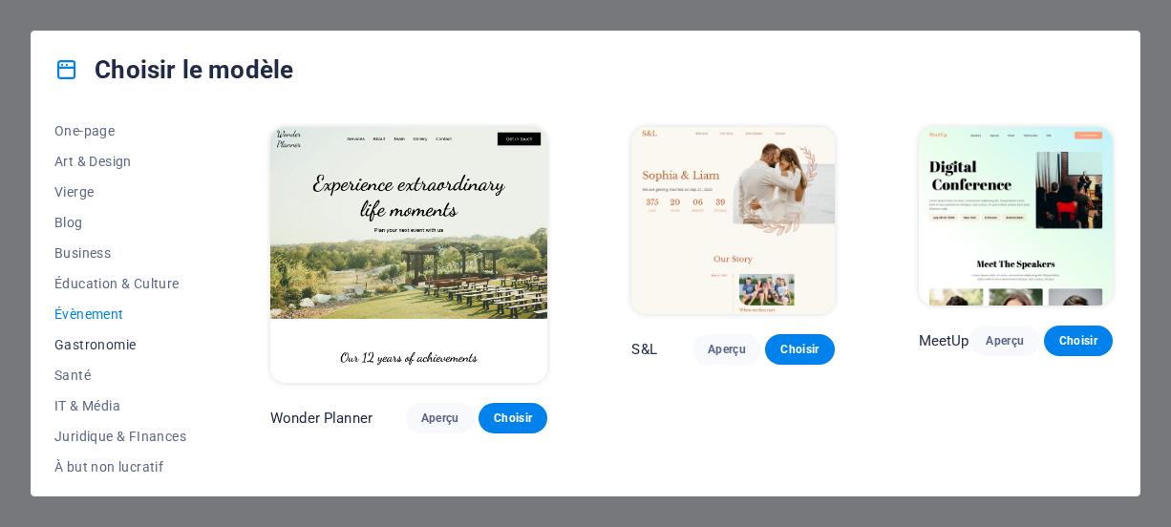
click at [116, 341] on span "Gastronomie" at bounding box center [120, 344] width 132 height 15
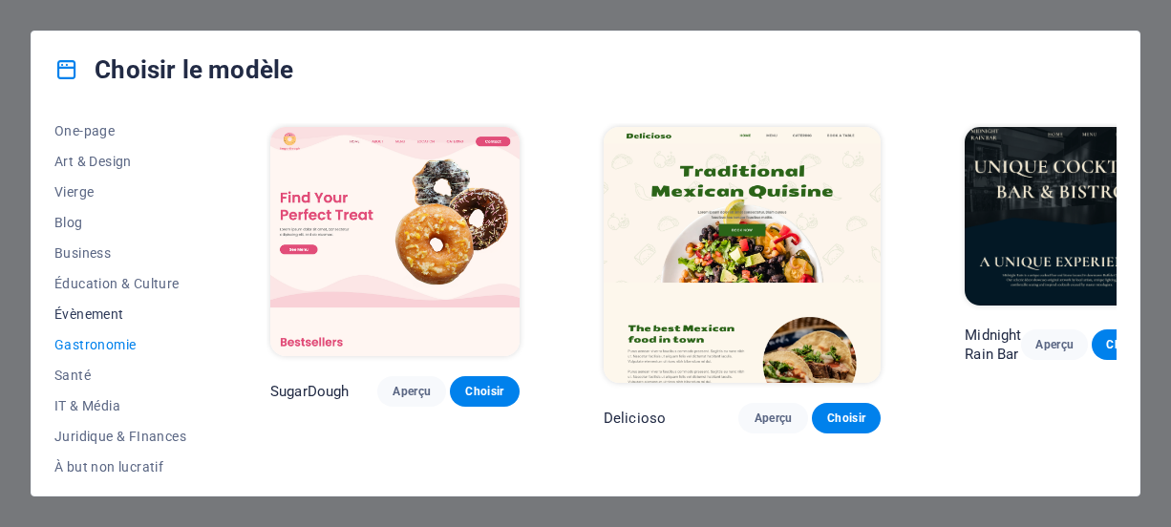
click at [110, 307] on span "Évènement" at bounding box center [120, 313] width 132 height 15
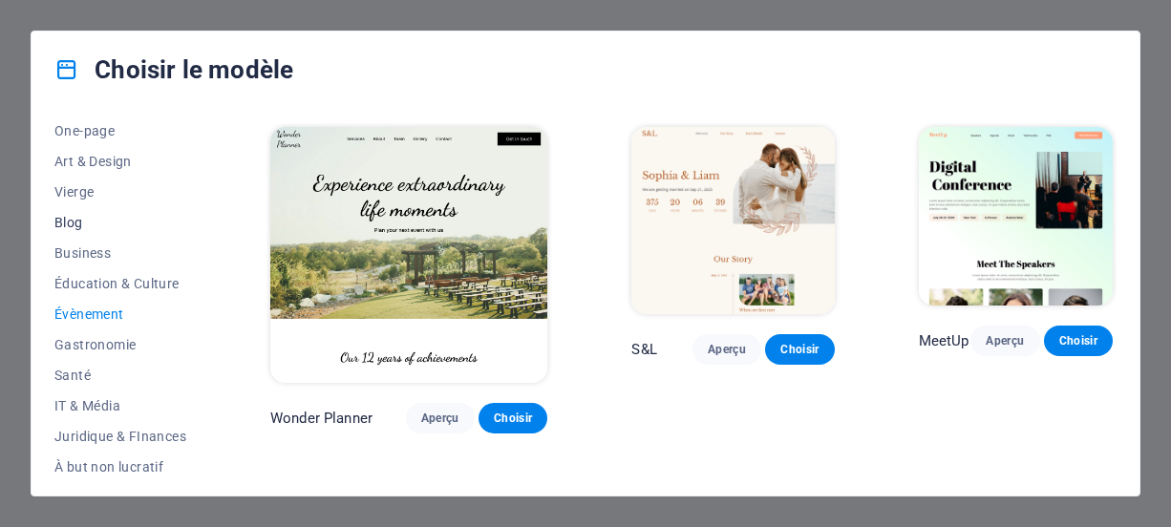
click at [73, 222] on span "Blog" at bounding box center [120, 222] width 132 height 15
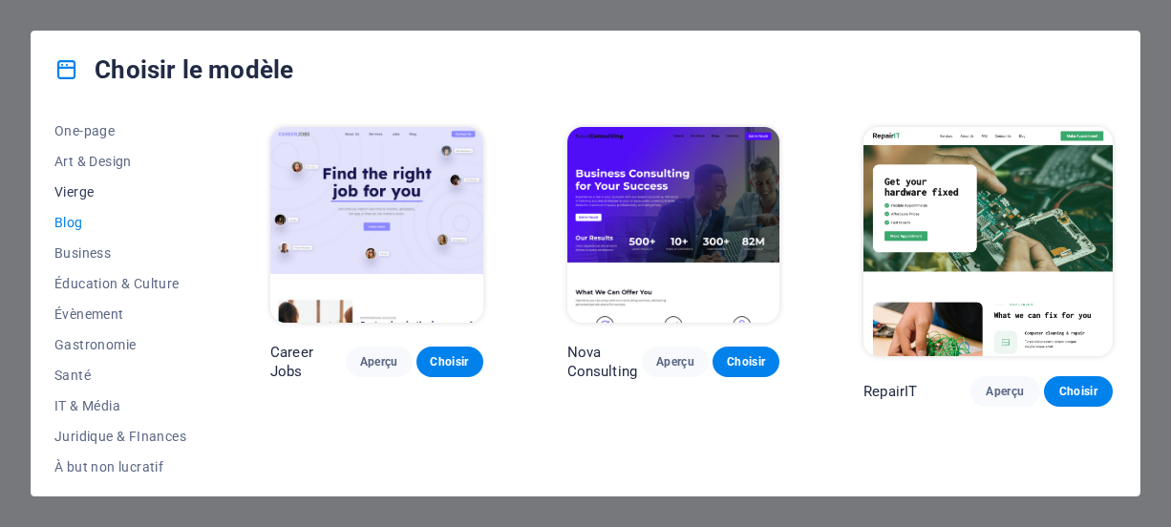
click at [99, 182] on button "Vierge" at bounding box center [120, 192] width 132 height 31
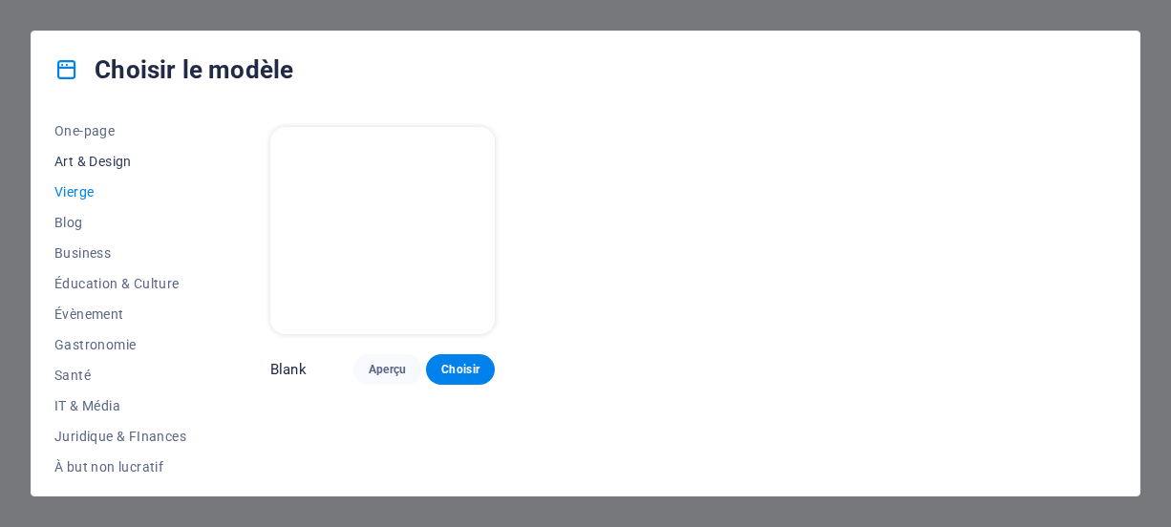
click at [83, 175] on button "Art & Design" at bounding box center [120, 161] width 132 height 31
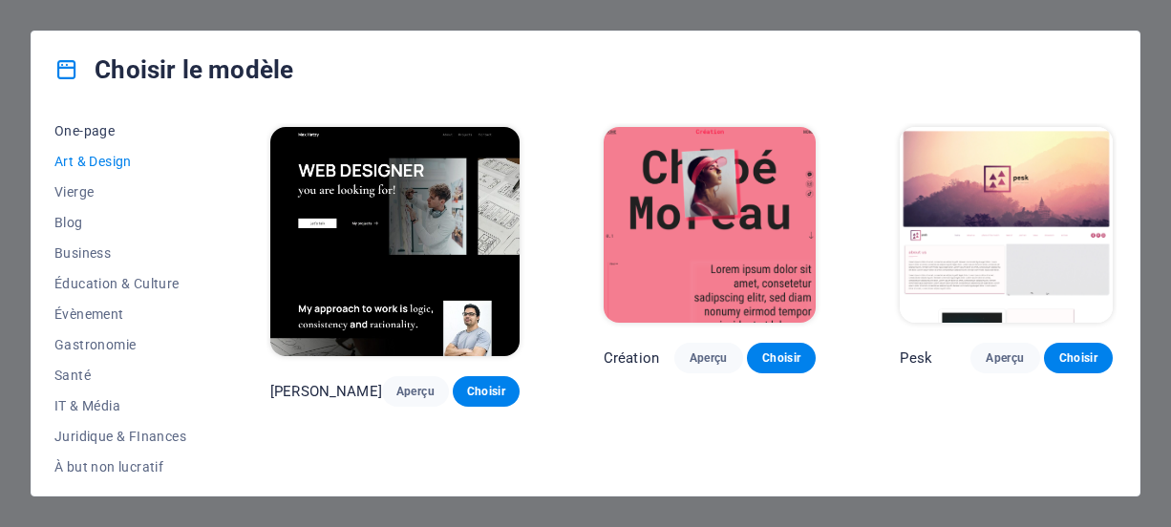
click at [112, 134] on span "One-page" at bounding box center [120, 130] width 132 height 15
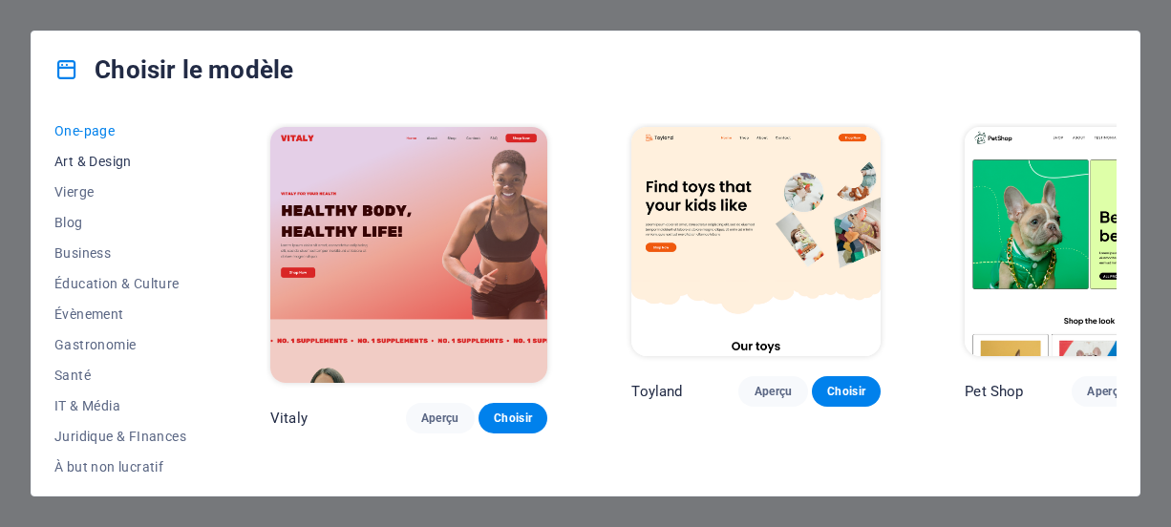
click at [119, 159] on span "Art & Design" at bounding box center [120, 161] width 132 height 15
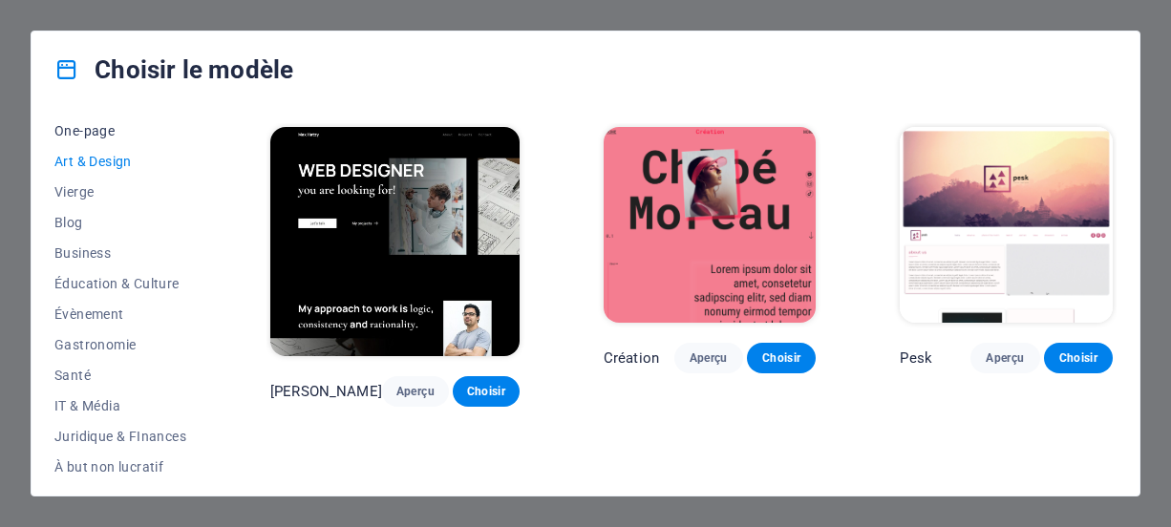
click at [114, 125] on span "One-page" at bounding box center [120, 130] width 132 height 15
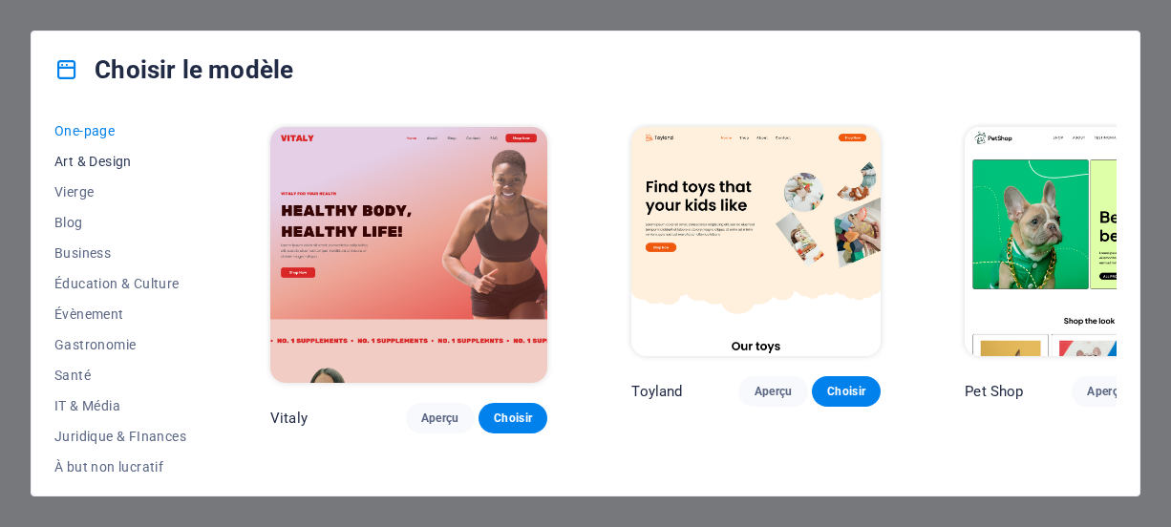
click at [112, 159] on span "Art & Design" at bounding box center [120, 161] width 132 height 15
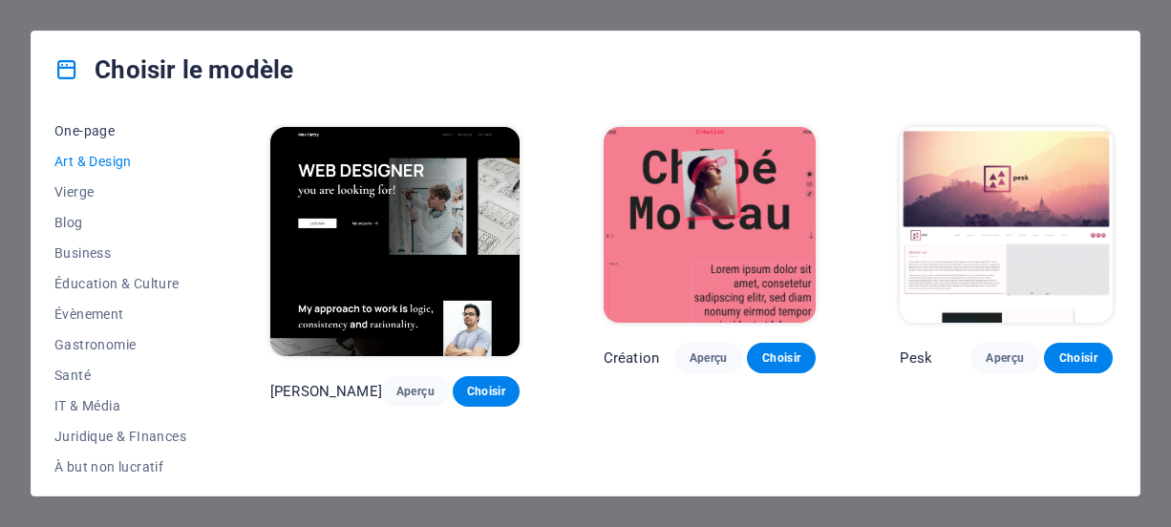
click at [112, 127] on span "One-page" at bounding box center [120, 130] width 132 height 15
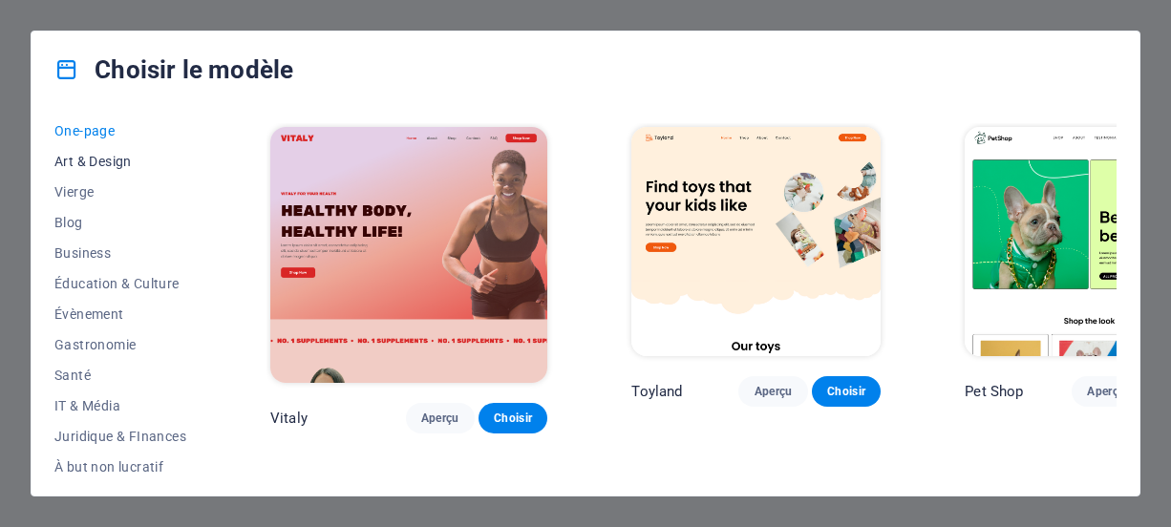
click at [100, 163] on span "Art & Design" at bounding box center [120, 161] width 132 height 15
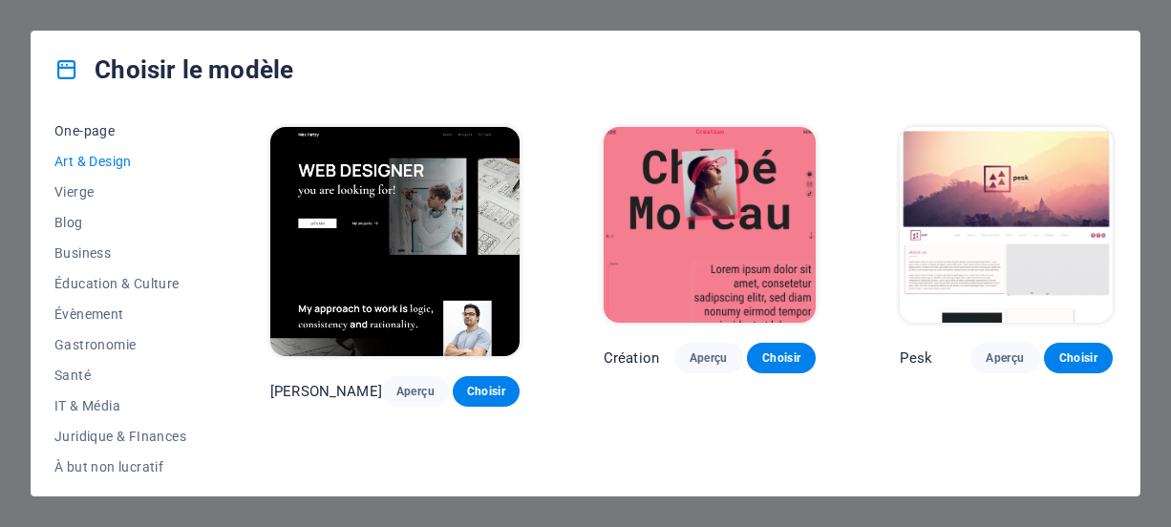
click at [116, 127] on span "One-page" at bounding box center [120, 130] width 132 height 15
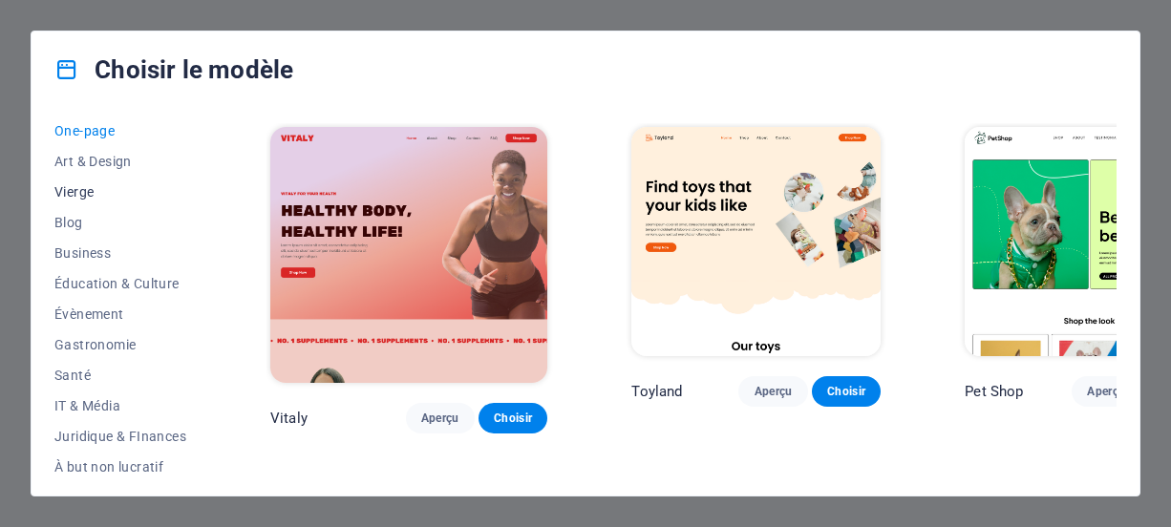
click at [95, 180] on button "Vierge" at bounding box center [120, 192] width 132 height 31
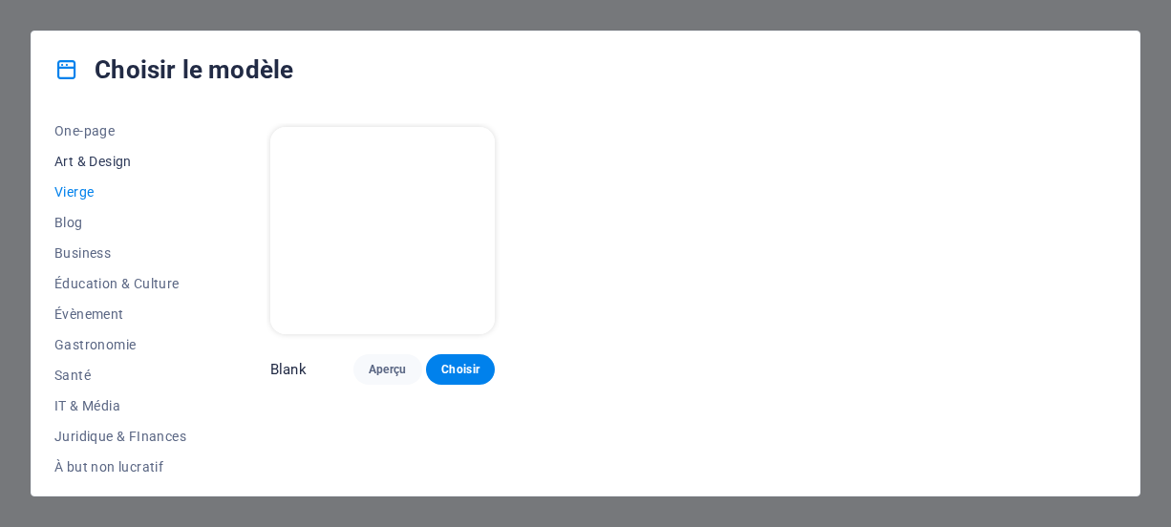
click at [110, 154] on span "Art & Design" at bounding box center [120, 161] width 132 height 15
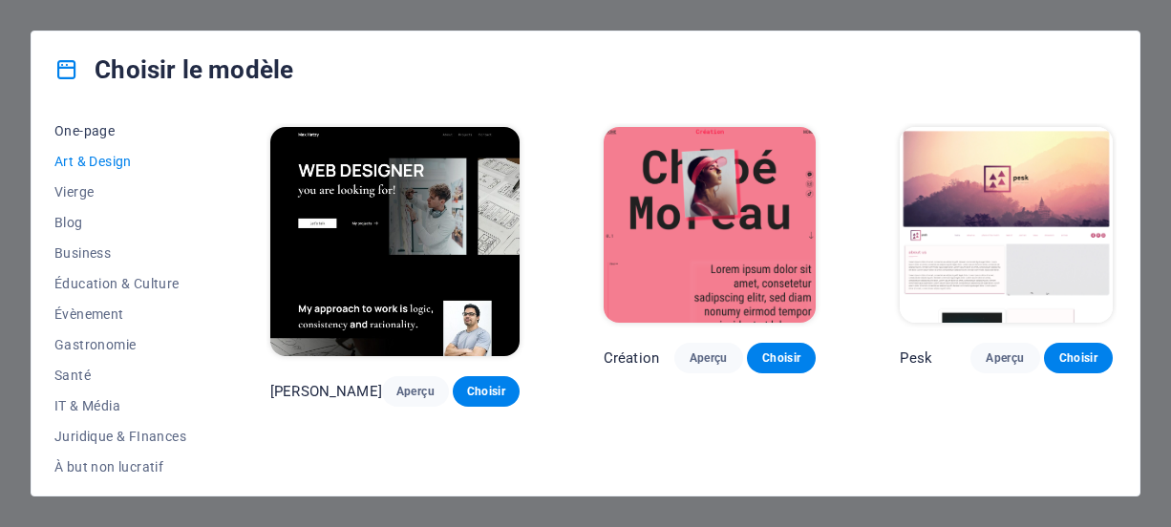
click at [100, 137] on span "One-page" at bounding box center [120, 130] width 132 height 15
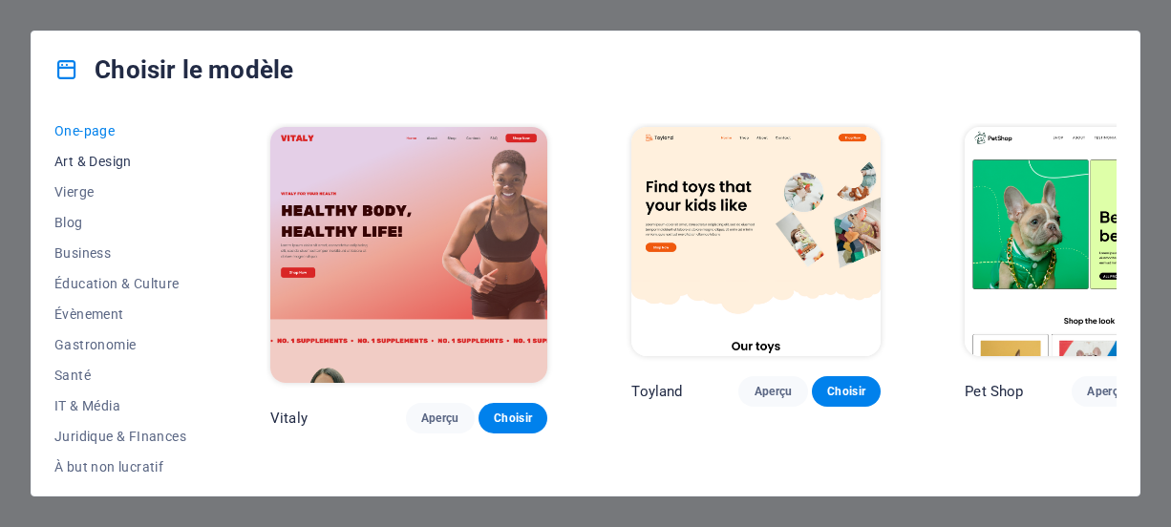
click at [106, 169] on button "Art & Design" at bounding box center [120, 161] width 132 height 31
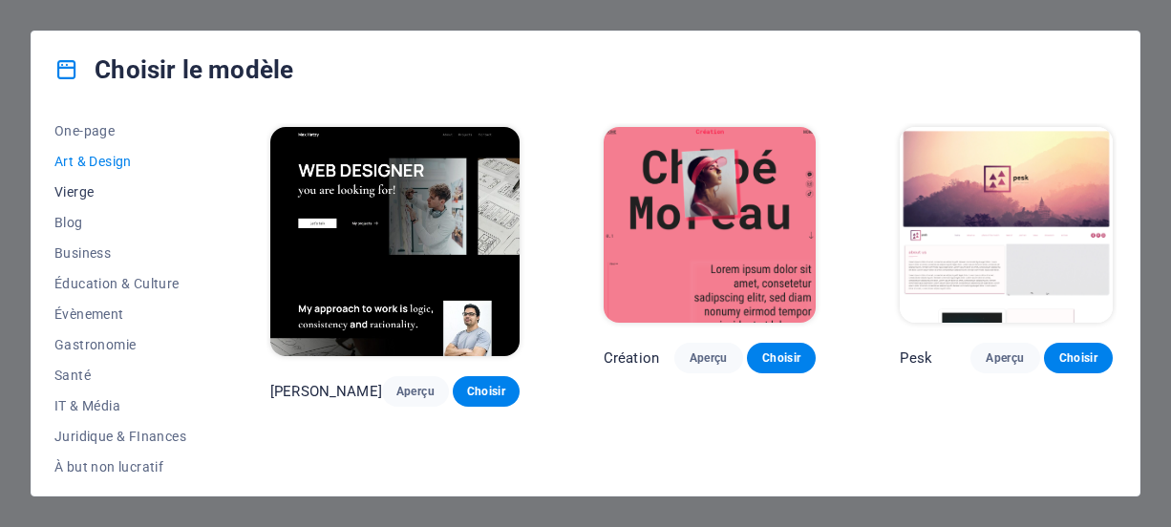
click at [88, 184] on span "Vierge" at bounding box center [120, 191] width 132 height 15
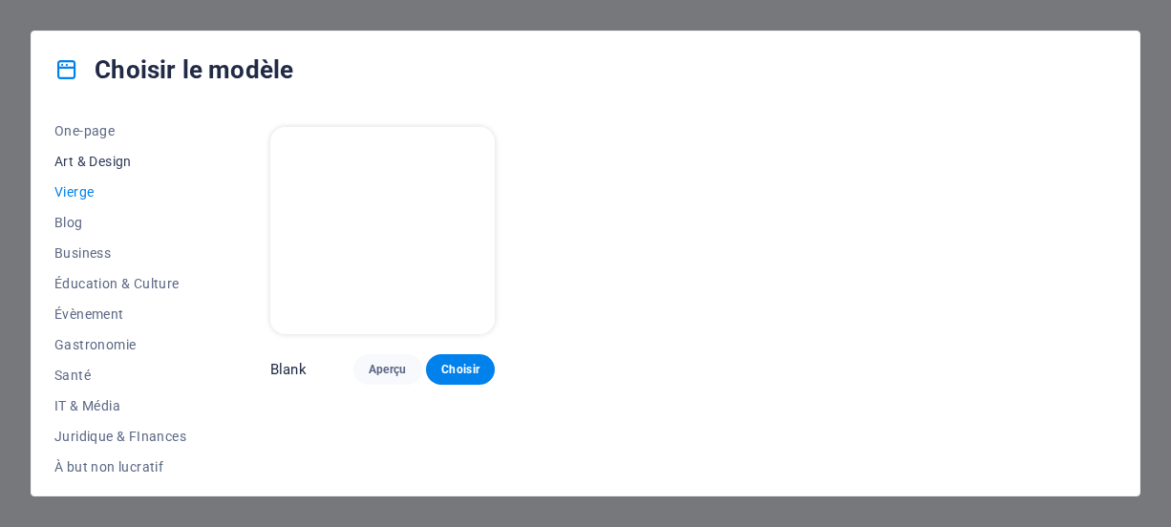
click at [119, 156] on span "Art & Design" at bounding box center [120, 161] width 132 height 15
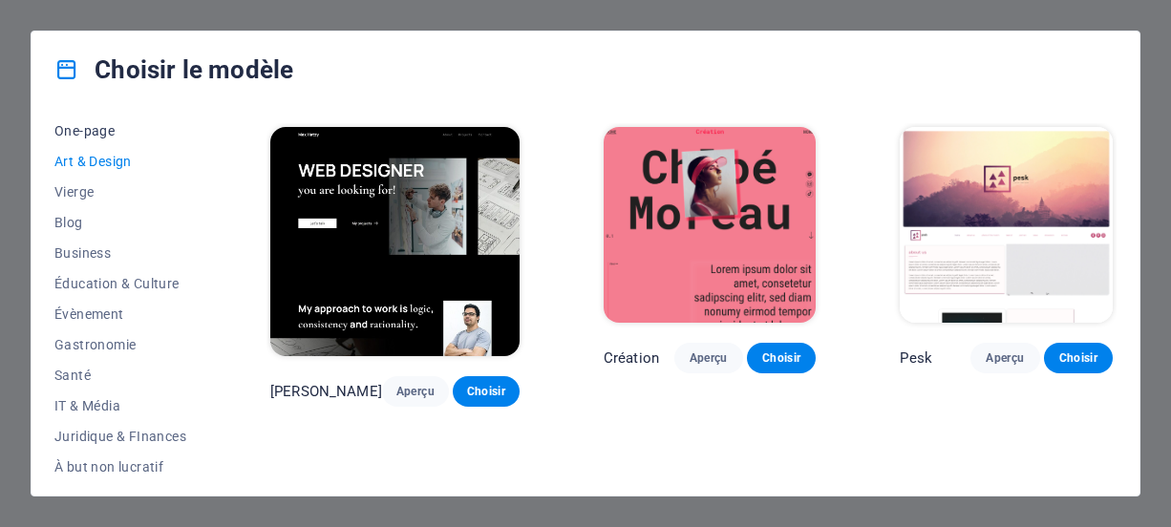
click at [115, 134] on span "One-page" at bounding box center [120, 130] width 132 height 15
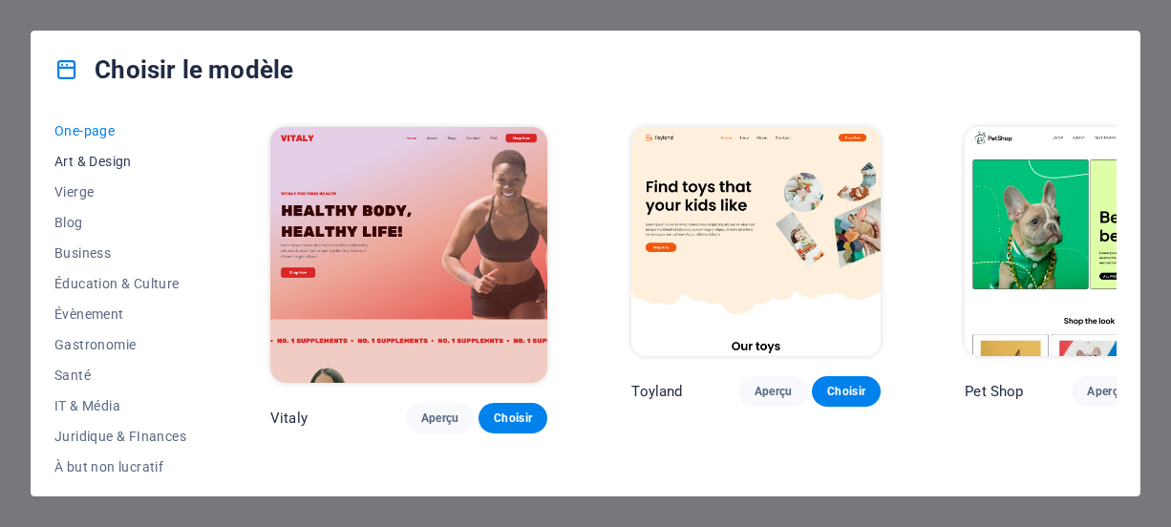
click at [113, 162] on span "Art & Design" at bounding box center [120, 161] width 132 height 15
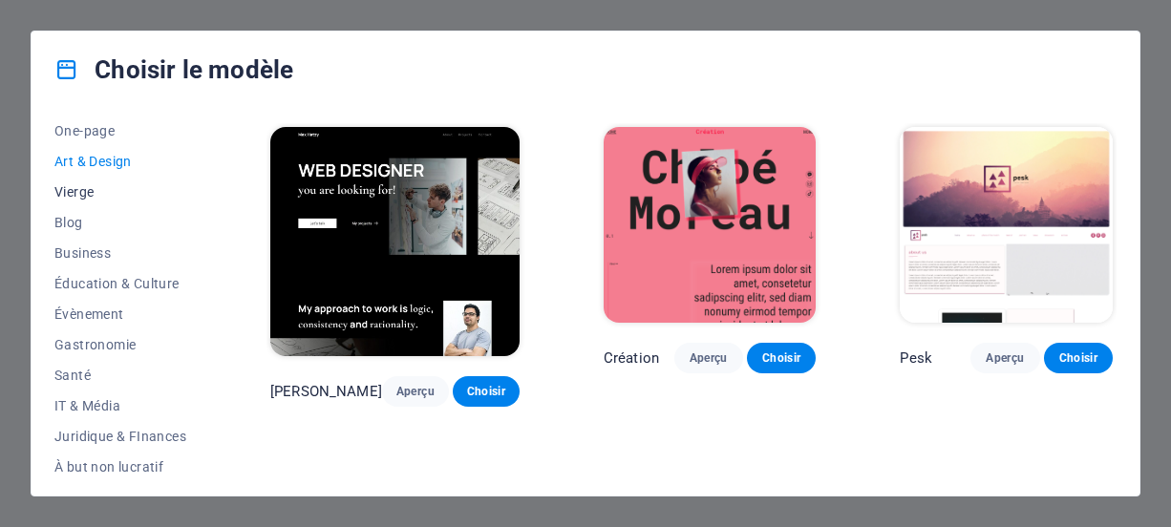
click at [79, 188] on span "Vierge" at bounding box center [120, 191] width 132 height 15
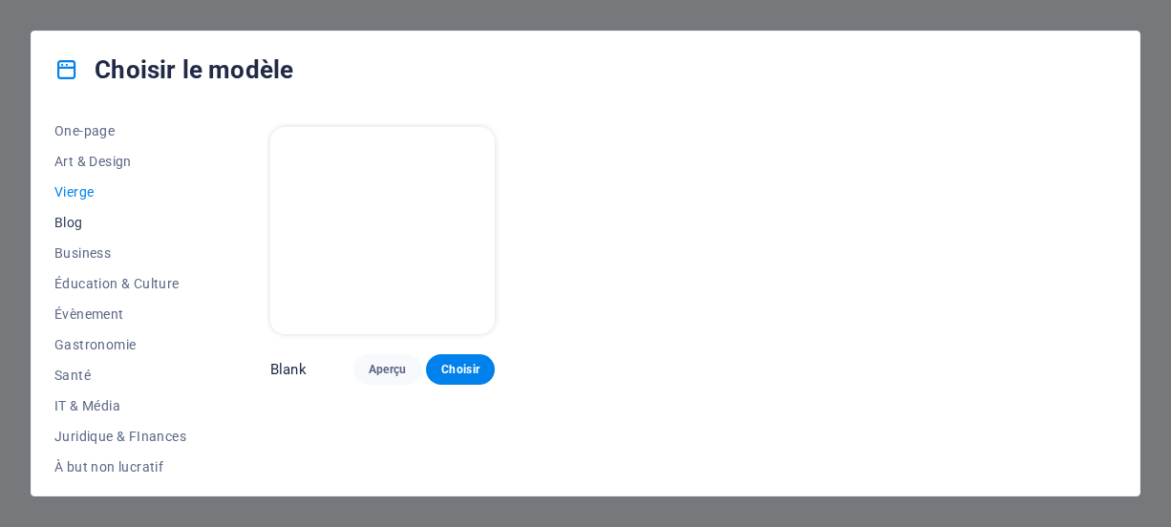
click at [69, 222] on span "Blog" at bounding box center [120, 222] width 132 height 15
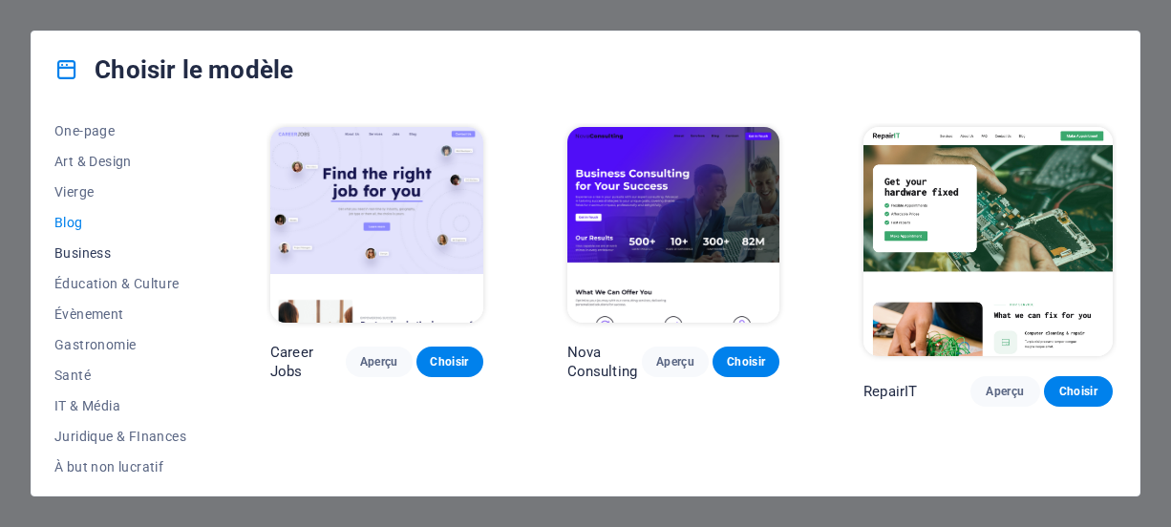
click at [100, 247] on span "Business" at bounding box center [120, 252] width 132 height 15
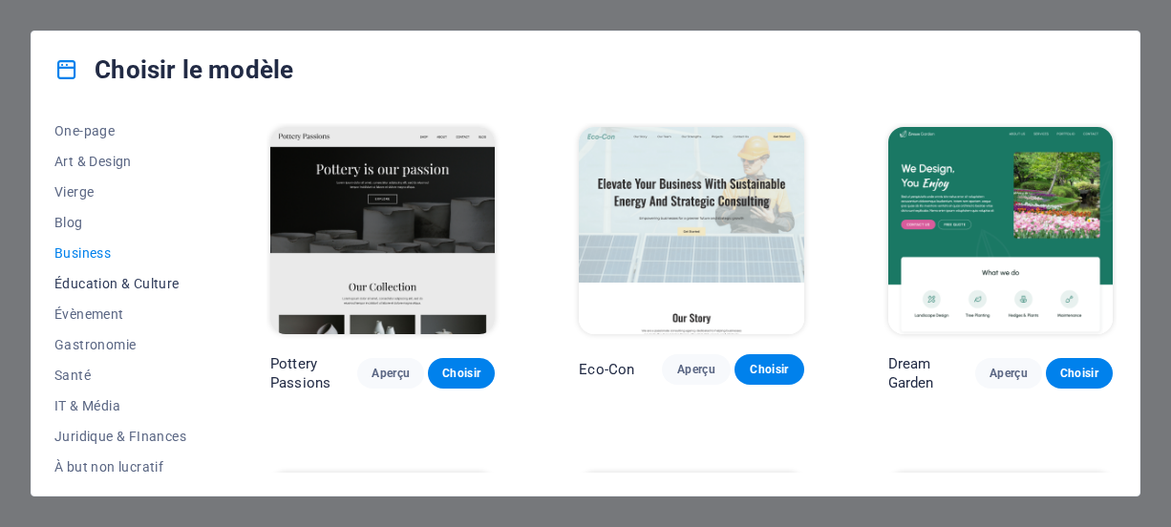
click at [125, 283] on span "Éducation & Culture" at bounding box center [120, 283] width 132 height 15
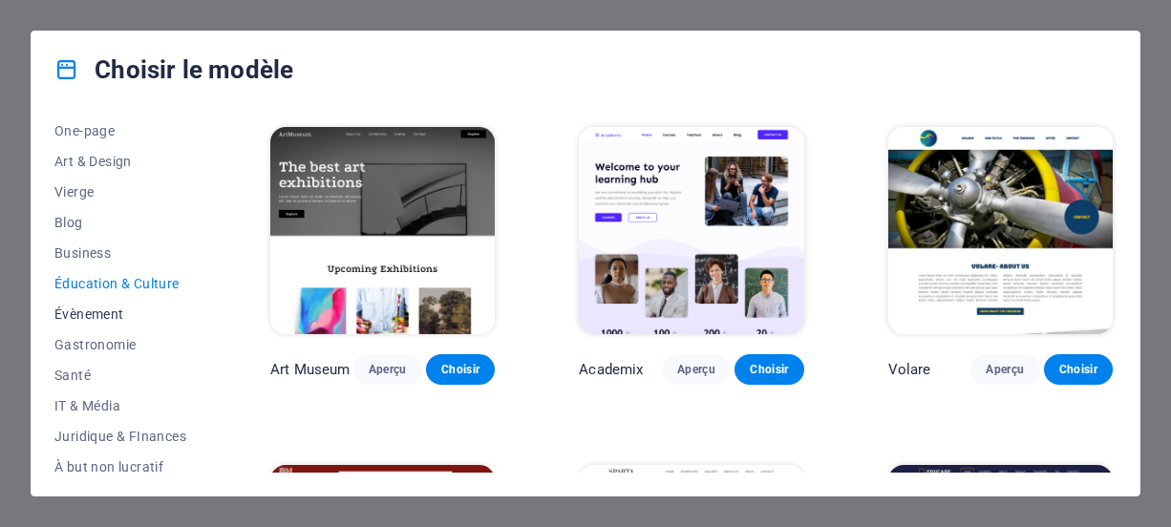
click at [102, 313] on span "Évènement" at bounding box center [120, 313] width 132 height 15
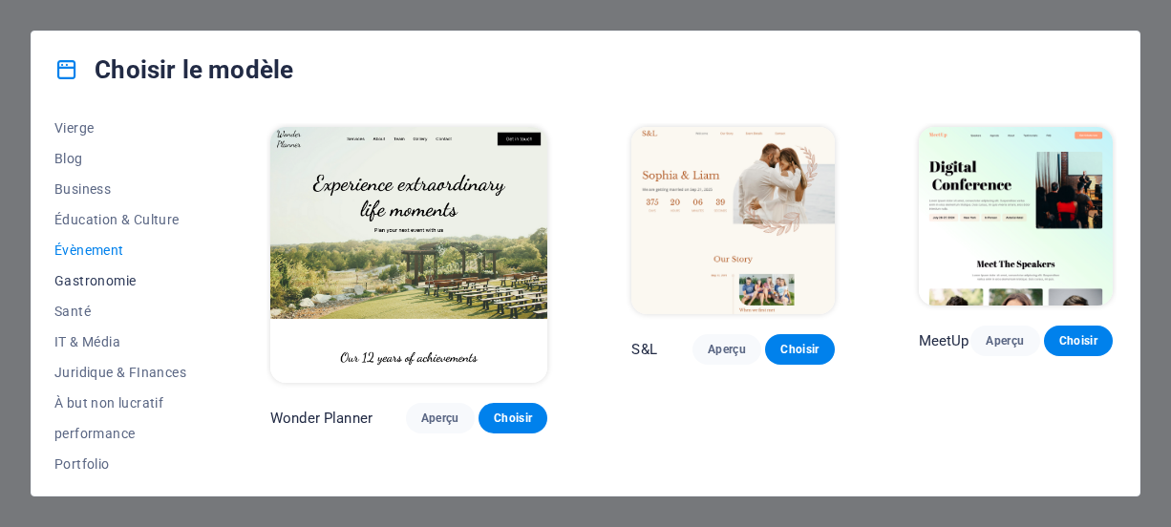
scroll to position [253, 0]
click at [105, 280] on span "Gastronomie" at bounding box center [120, 282] width 132 height 15
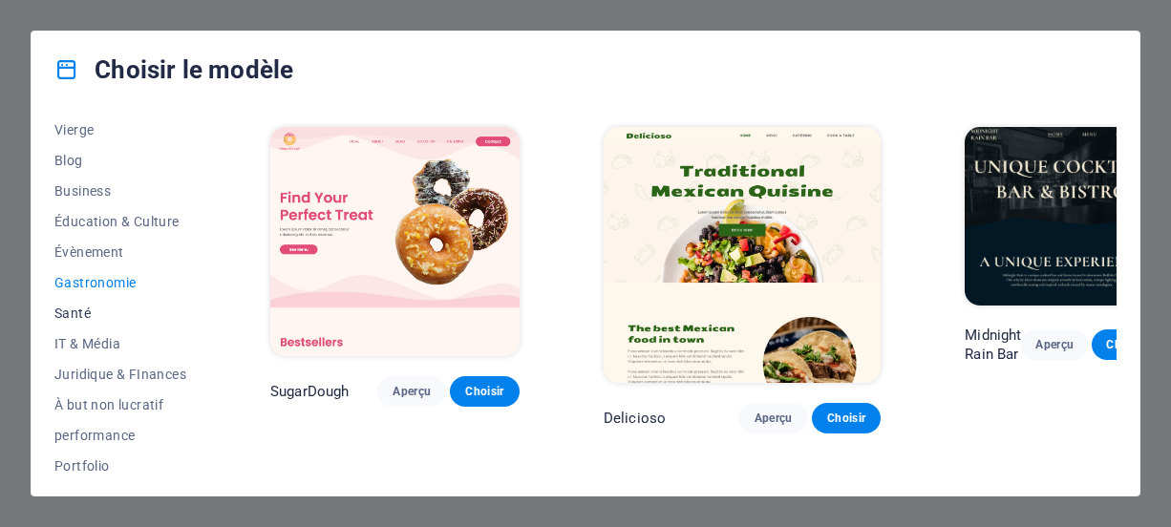
click at [77, 313] on span "Santé" at bounding box center [120, 313] width 132 height 15
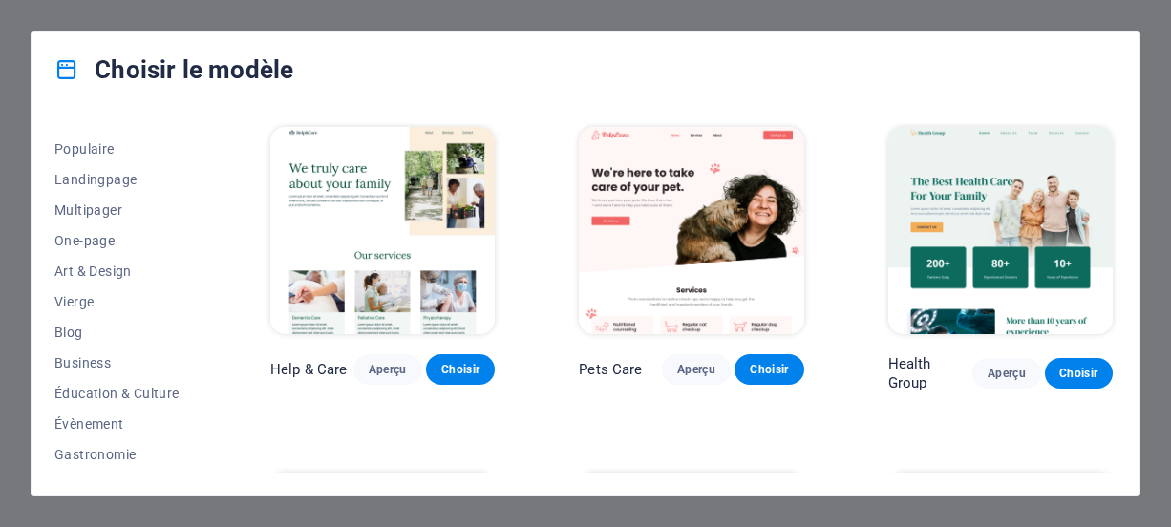
scroll to position [0, 0]
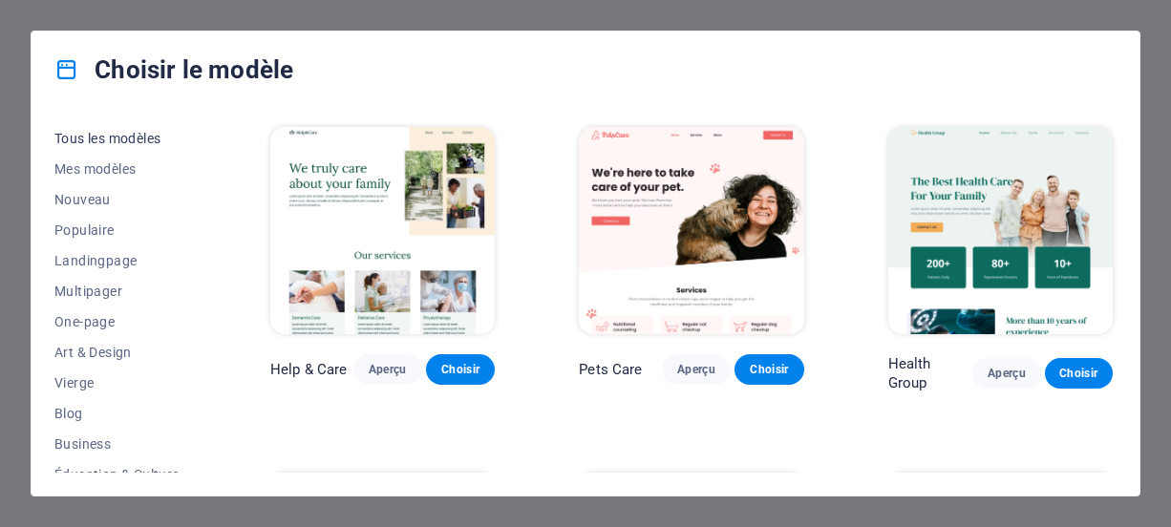
click at [114, 135] on span "Tous les modèles" at bounding box center [120, 138] width 132 height 15
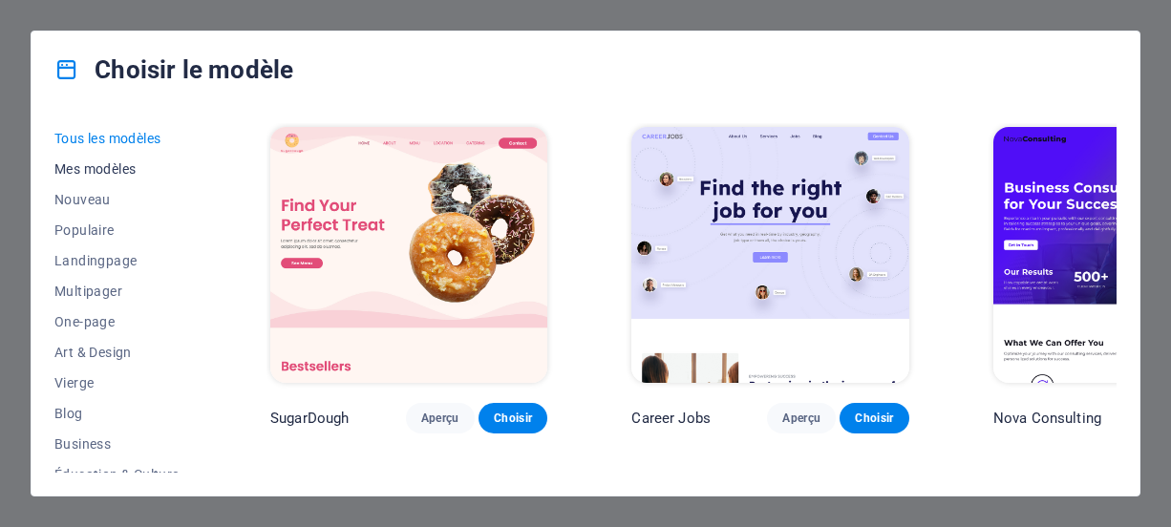
click at [94, 163] on span "Mes modèles" at bounding box center [120, 168] width 132 height 15
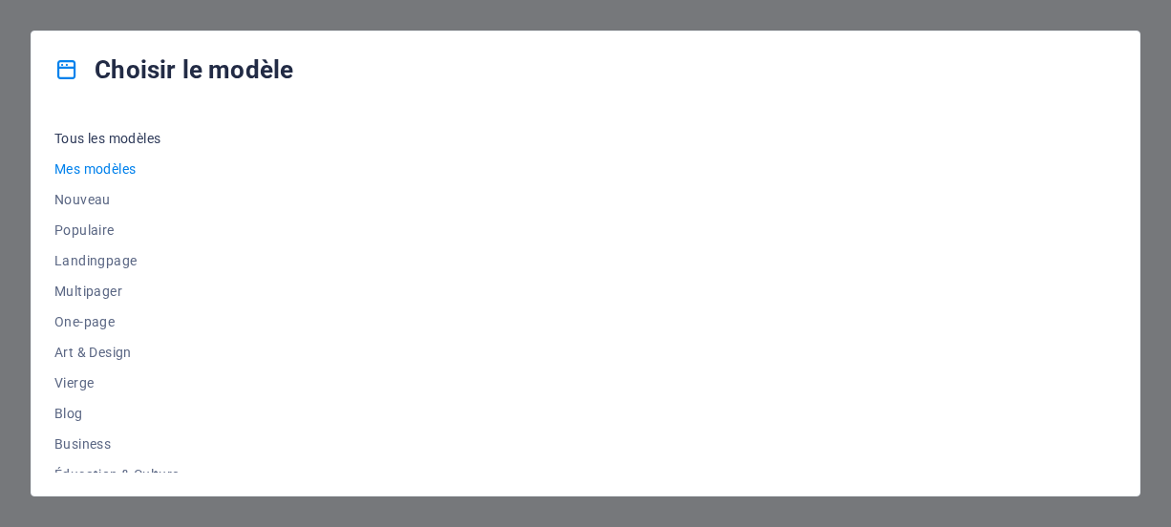
click at [151, 128] on button "Tous les modèles" at bounding box center [120, 138] width 132 height 31
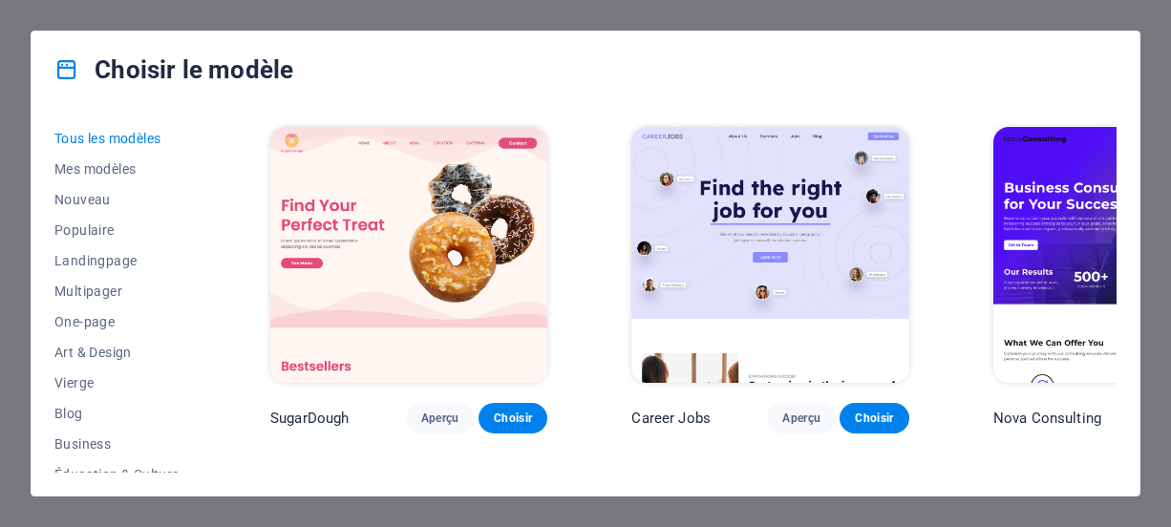
click at [434, 84] on div "Choisir le modèle" at bounding box center [586, 70] width 1108 height 76
click at [79, 165] on span "Mes modèles" at bounding box center [120, 168] width 132 height 15
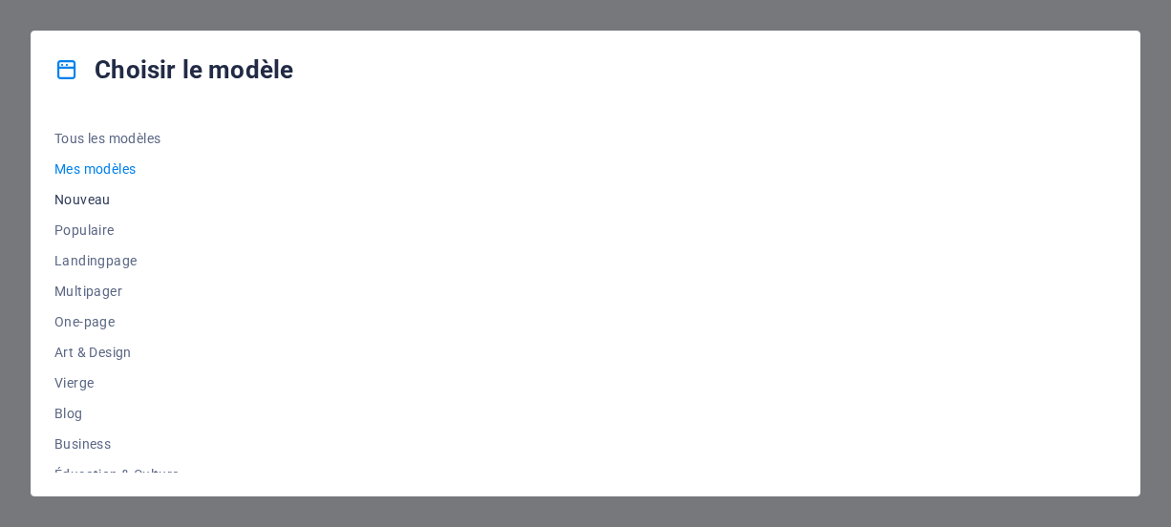
click at [103, 201] on span "Nouveau" at bounding box center [120, 199] width 132 height 15
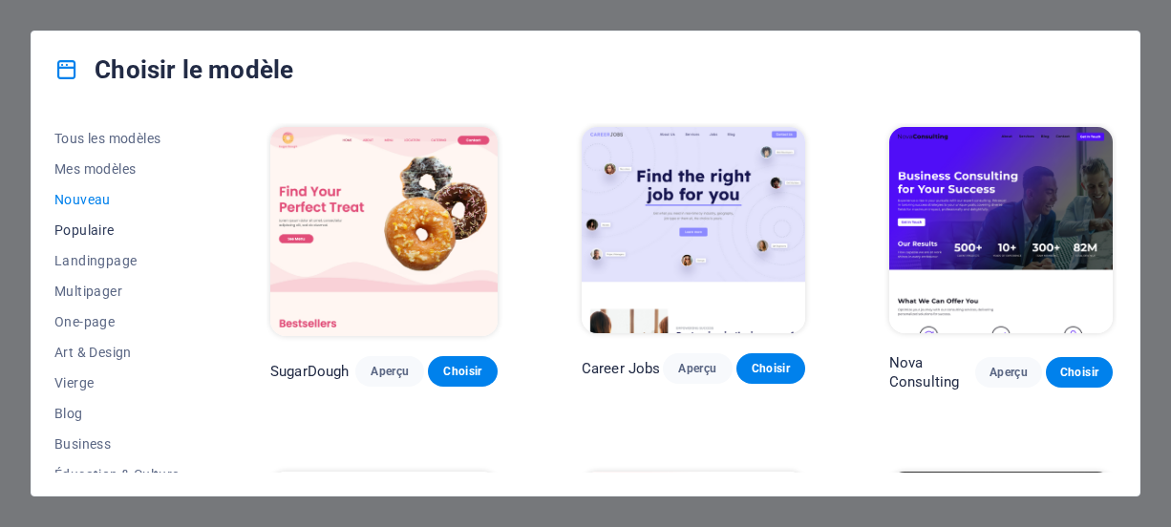
click at [92, 227] on span "Populaire" at bounding box center [120, 229] width 132 height 15
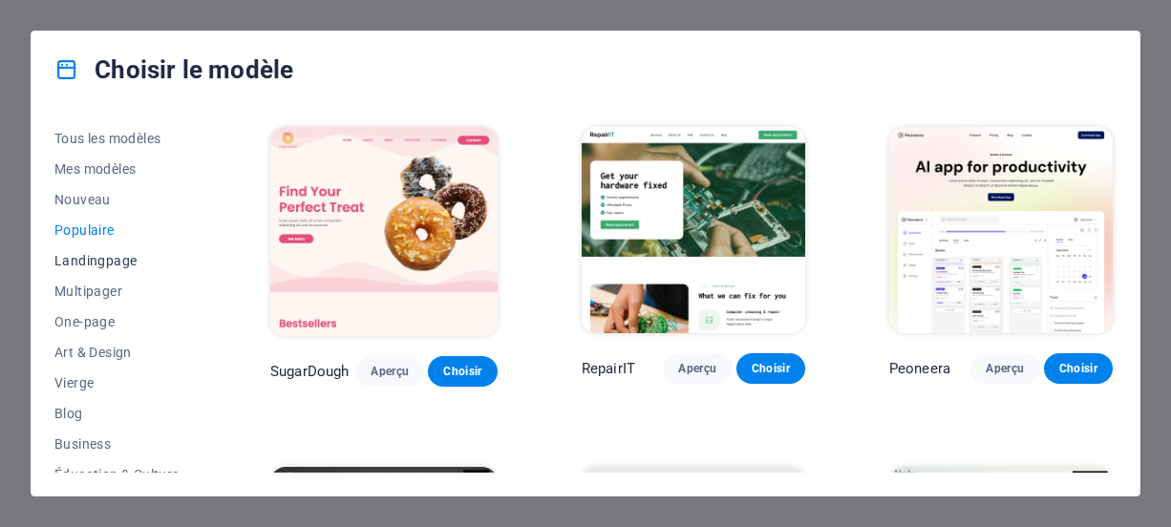
click at [116, 266] on span "Landingpage" at bounding box center [120, 260] width 132 height 15
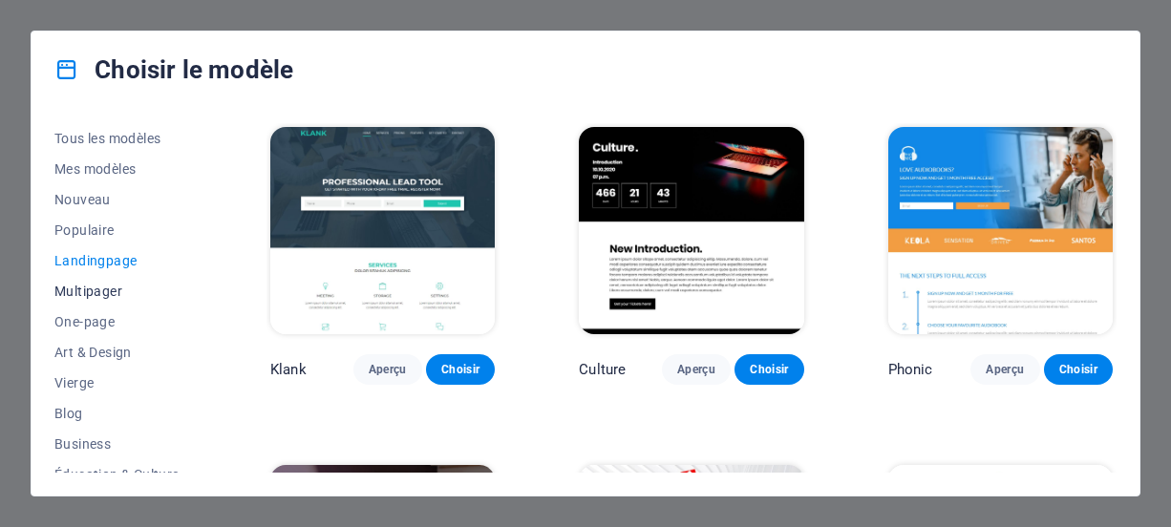
click at [112, 293] on span "Multipager" at bounding box center [120, 291] width 132 height 15
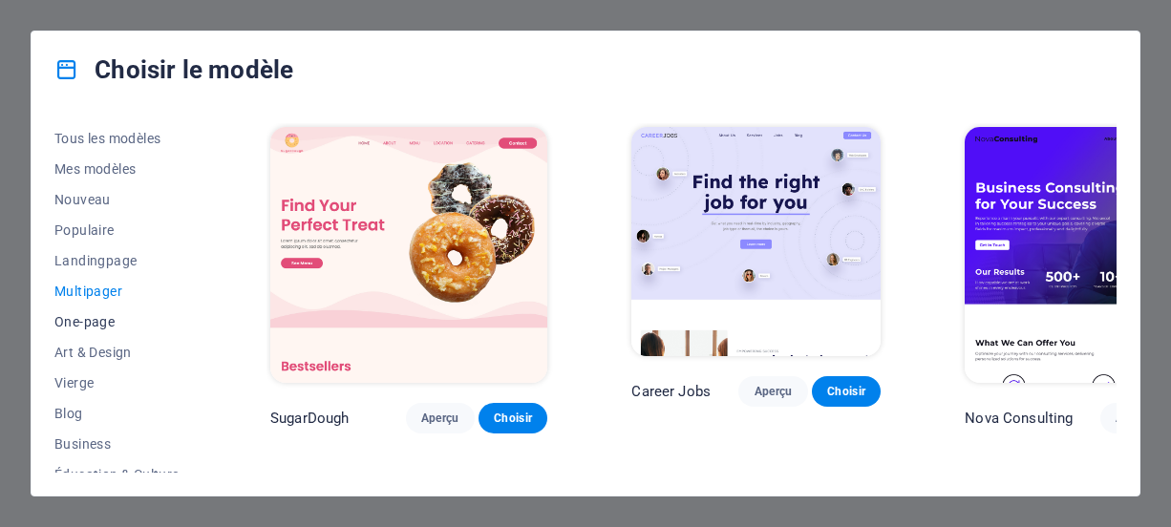
click at [108, 322] on span "One-page" at bounding box center [120, 321] width 132 height 15
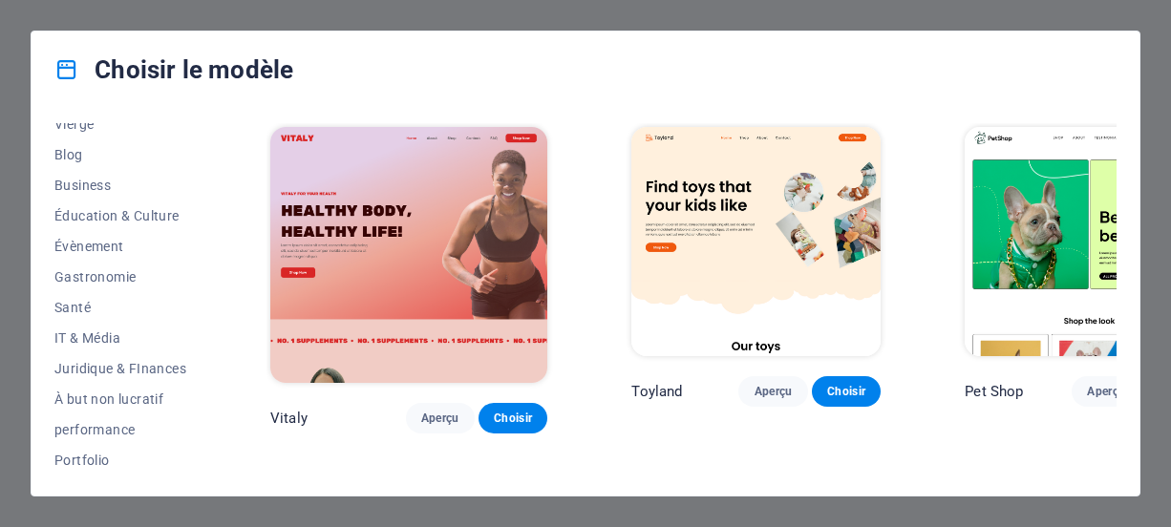
scroll to position [191, 0]
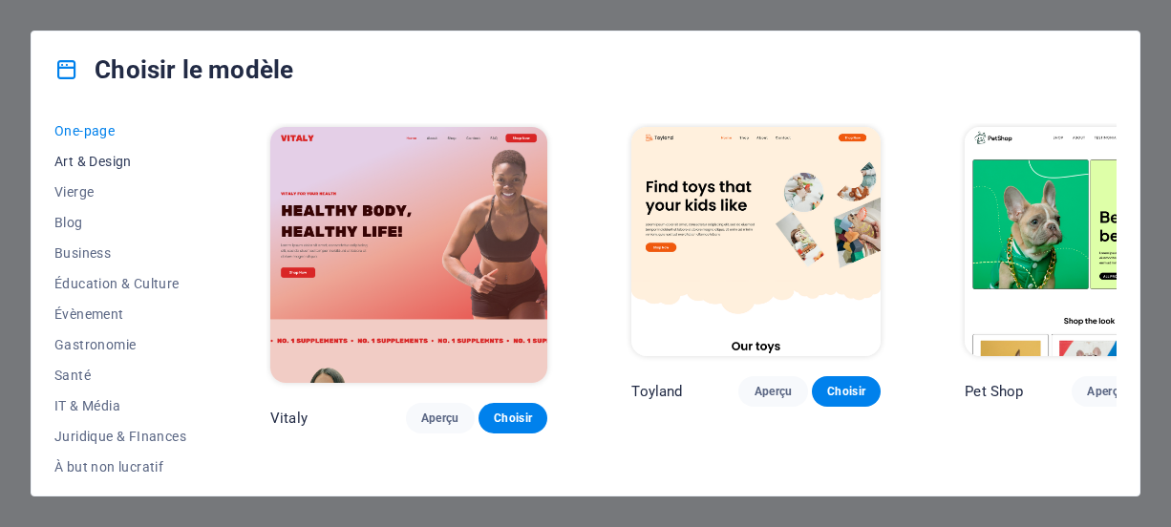
click at [96, 168] on span "Art & Design" at bounding box center [120, 161] width 132 height 15
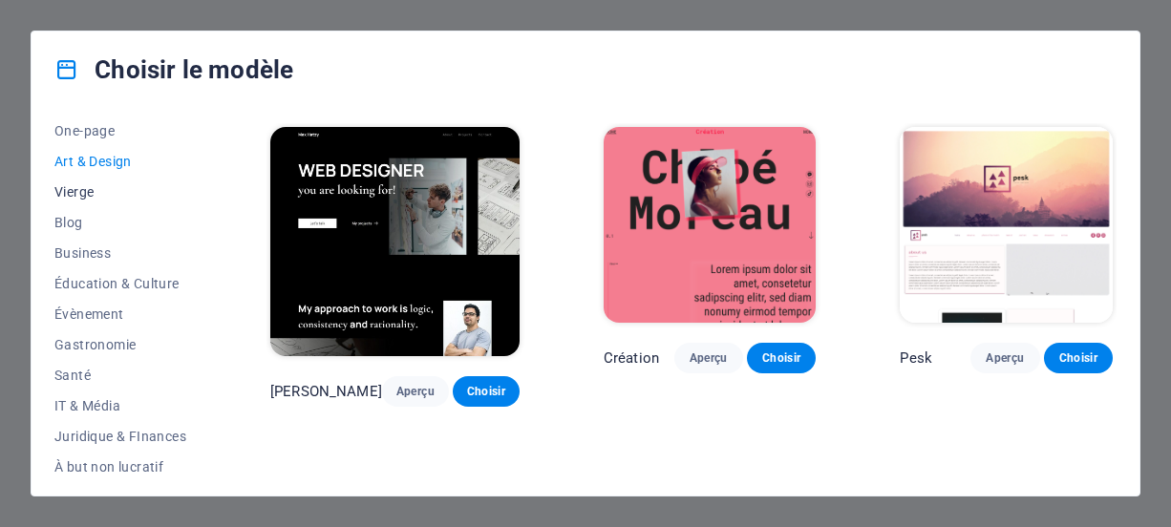
click at [72, 194] on span "Vierge" at bounding box center [120, 191] width 132 height 15
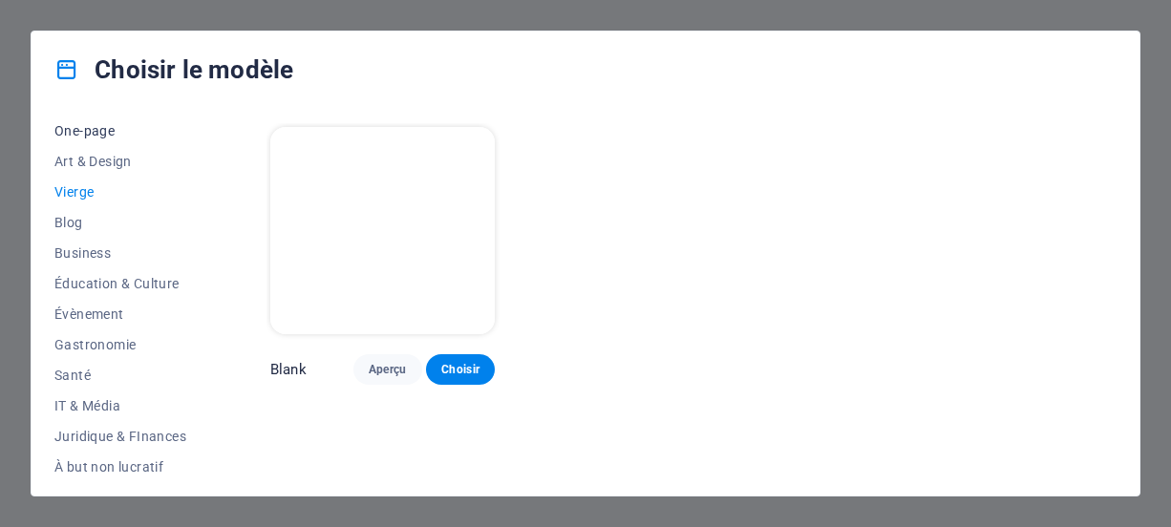
click at [58, 135] on span "One-page" at bounding box center [120, 130] width 132 height 15
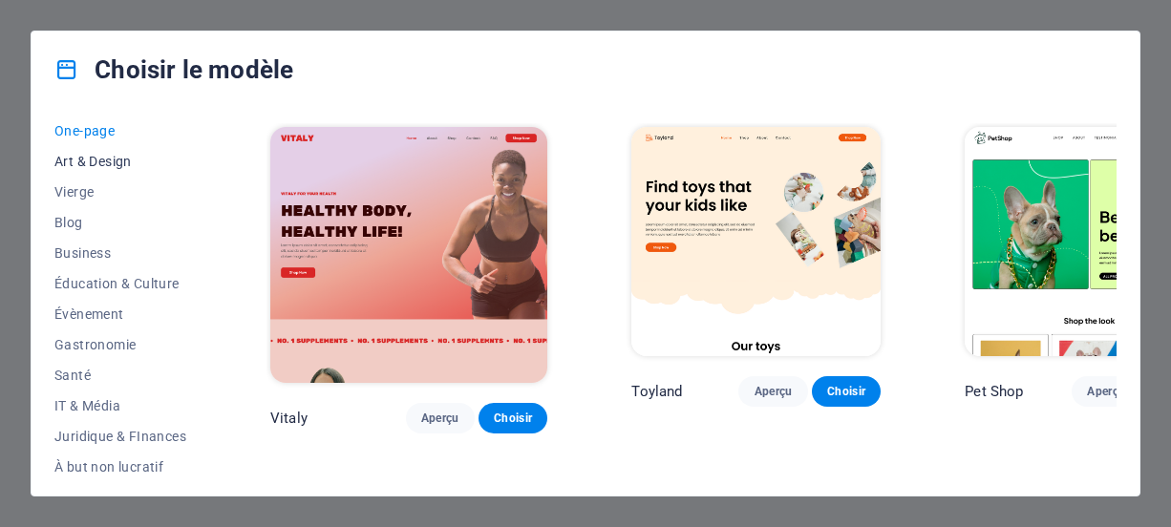
click at [100, 172] on button "Art & Design" at bounding box center [120, 161] width 132 height 31
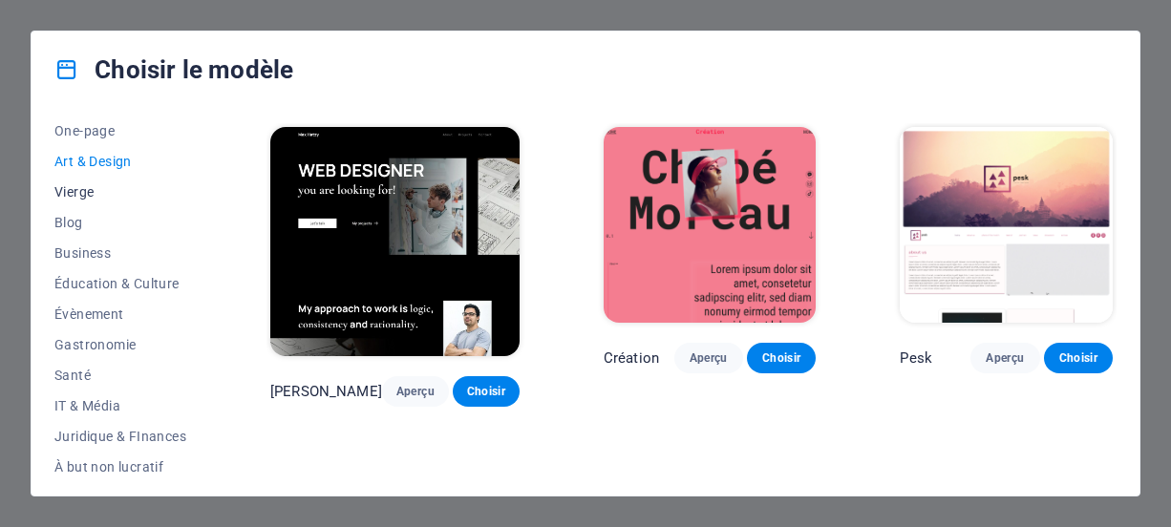
click at [69, 192] on span "Vierge" at bounding box center [120, 191] width 132 height 15
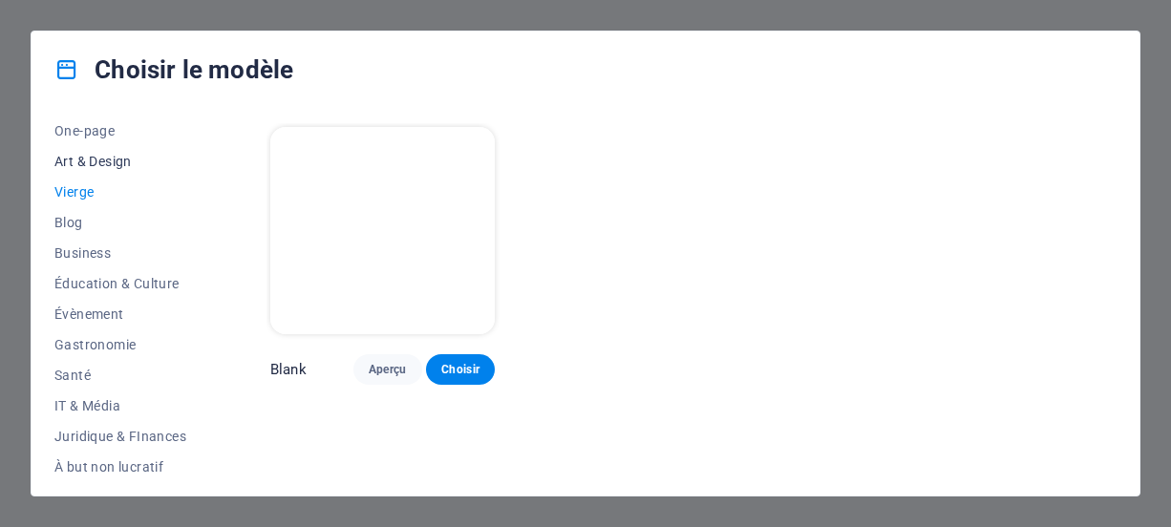
click at [133, 158] on span "Art & Design" at bounding box center [120, 161] width 132 height 15
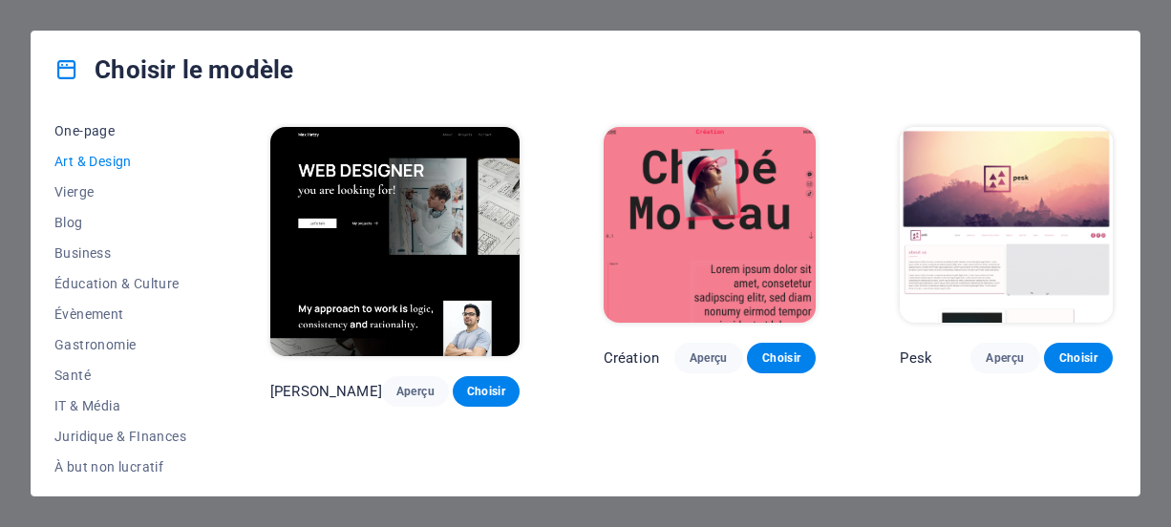
click at [114, 132] on span "One-page" at bounding box center [120, 130] width 132 height 15
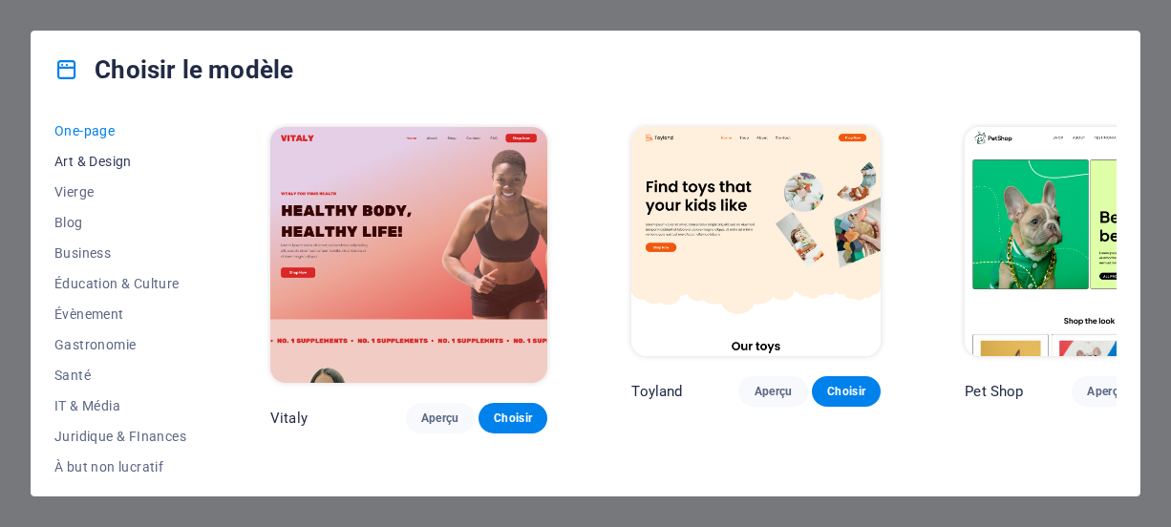
click at [123, 154] on span "Art & Design" at bounding box center [120, 161] width 132 height 15
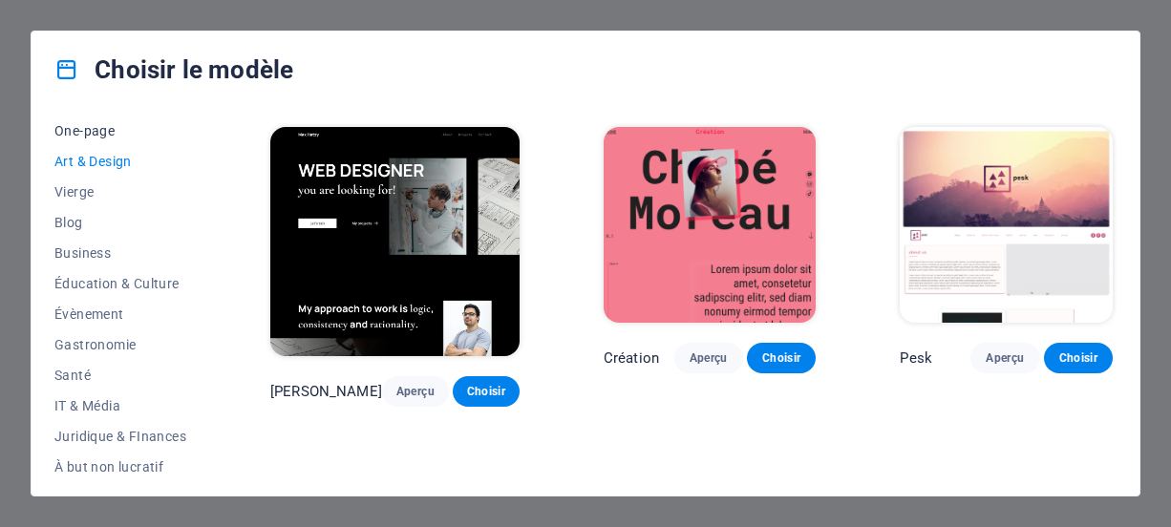
click at [121, 134] on span "One-page" at bounding box center [120, 130] width 132 height 15
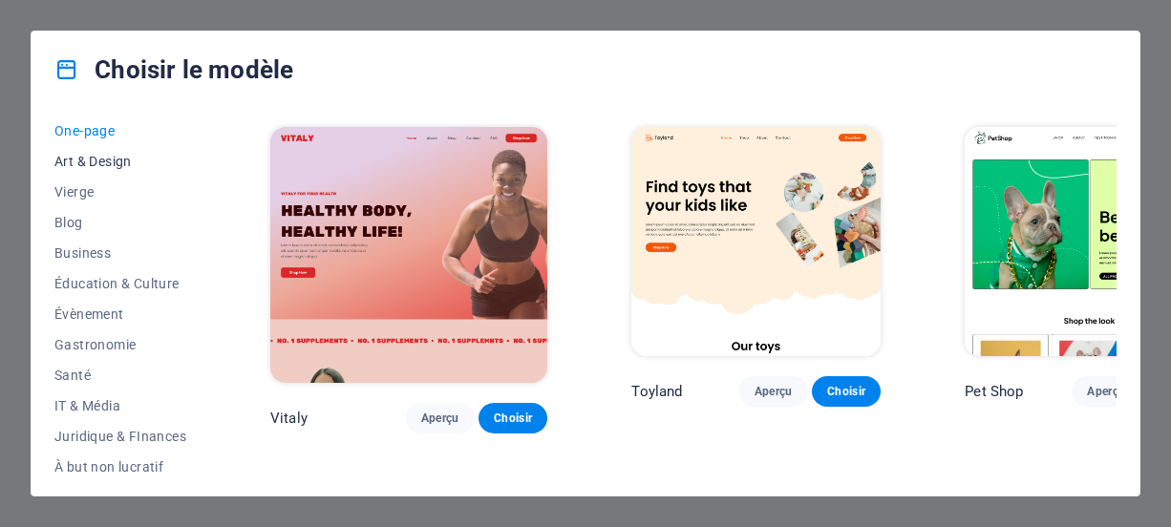
click at [93, 167] on span "Art & Design" at bounding box center [120, 161] width 132 height 15
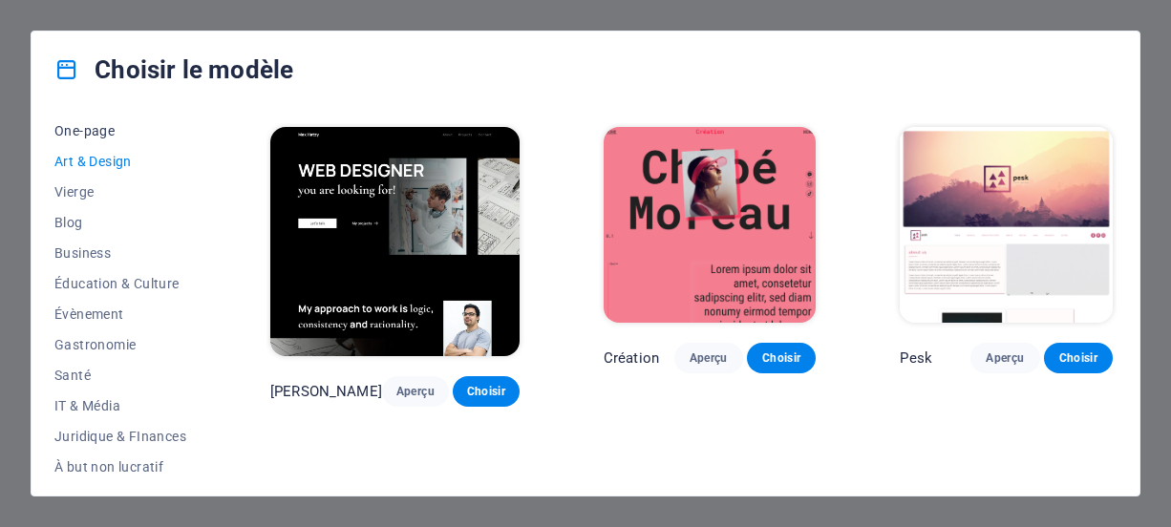
click at [104, 127] on span "One-page" at bounding box center [120, 130] width 132 height 15
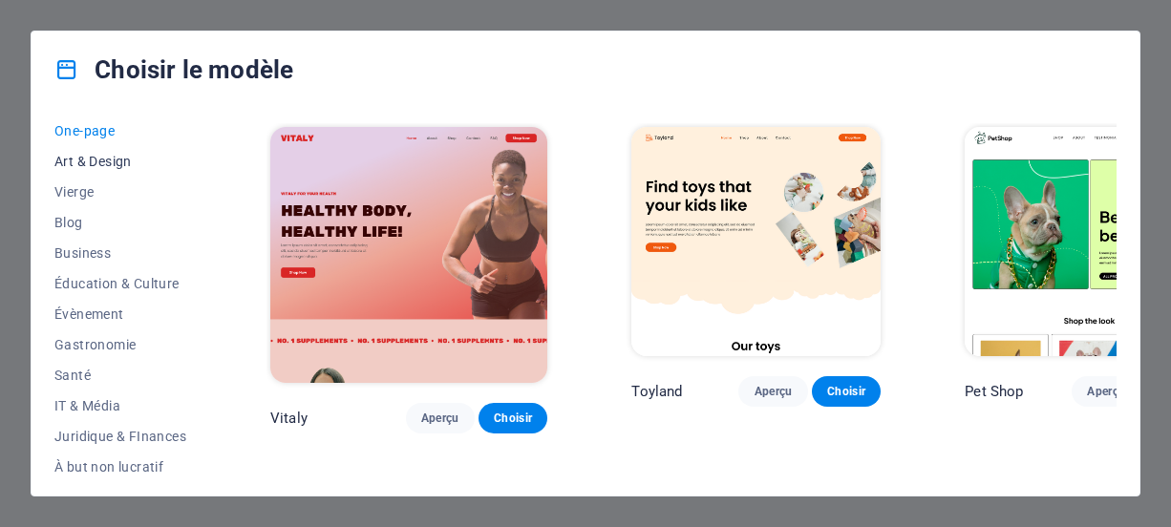
click at [110, 161] on span "Art & Design" at bounding box center [120, 161] width 132 height 15
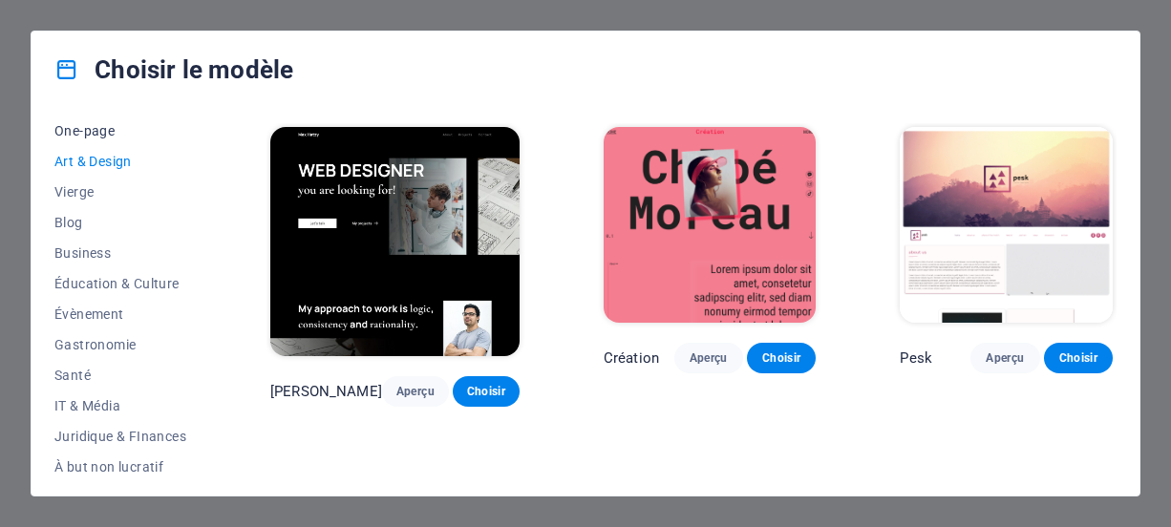
click at [114, 138] on button "One-page" at bounding box center [120, 131] width 132 height 31
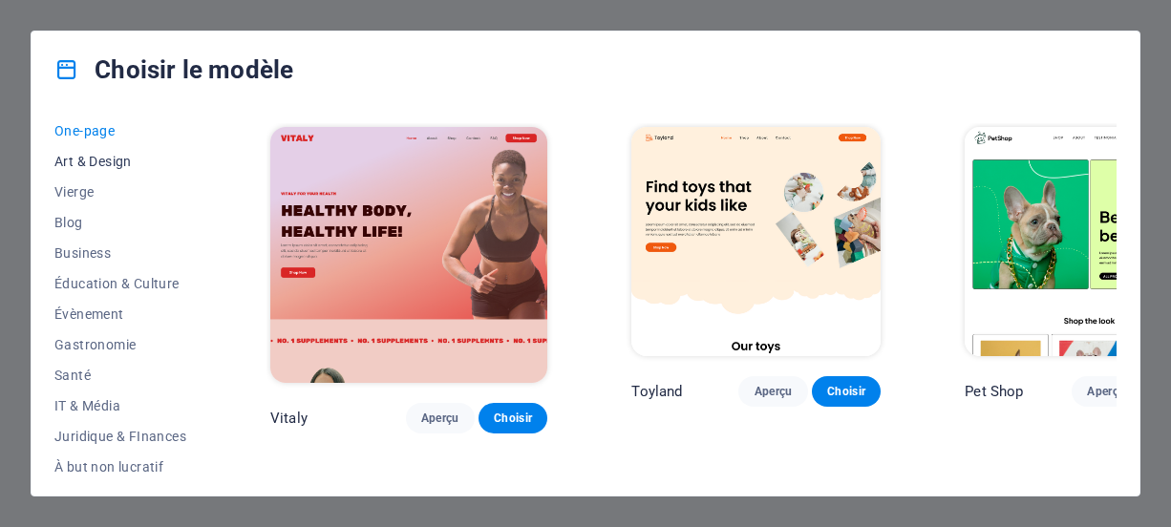
click at [91, 169] on button "Art & Design" at bounding box center [120, 161] width 132 height 31
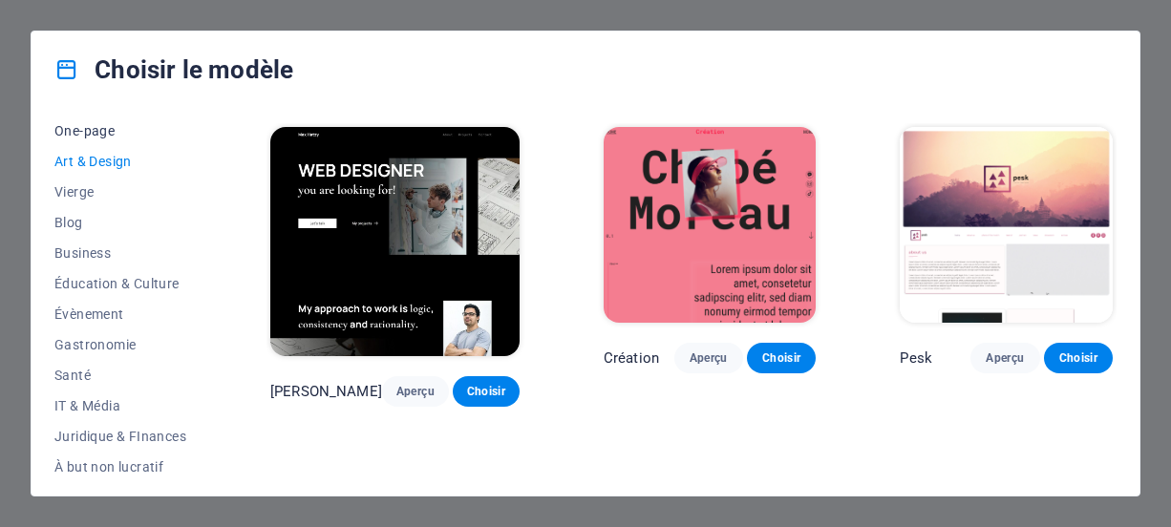
click at [112, 131] on span "One-page" at bounding box center [120, 130] width 132 height 15
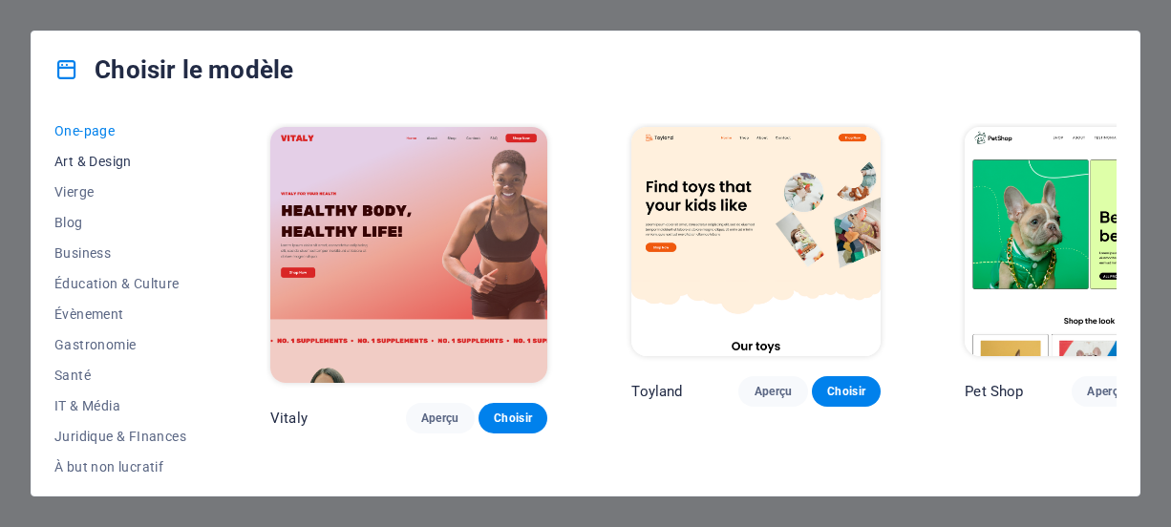
click at [114, 154] on span "Art & Design" at bounding box center [120, 161] width 132 height 15
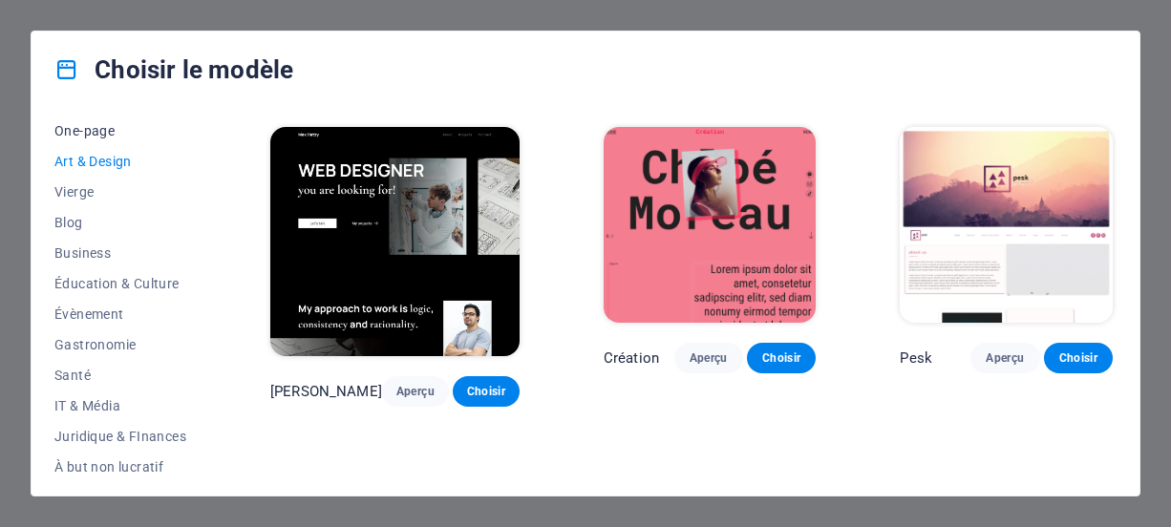
click at [122, 131] on span "One-page" at bounding box center [120, 130] width 132 height 15
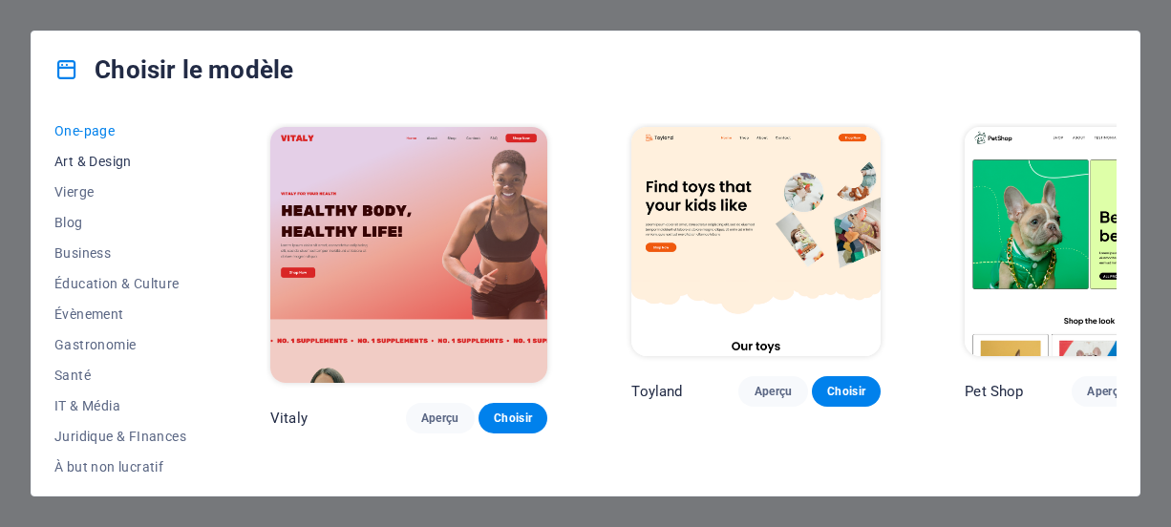
click at [91, 167] on span "Art & Design" at bounding box center [120, 161] width 132 height 15
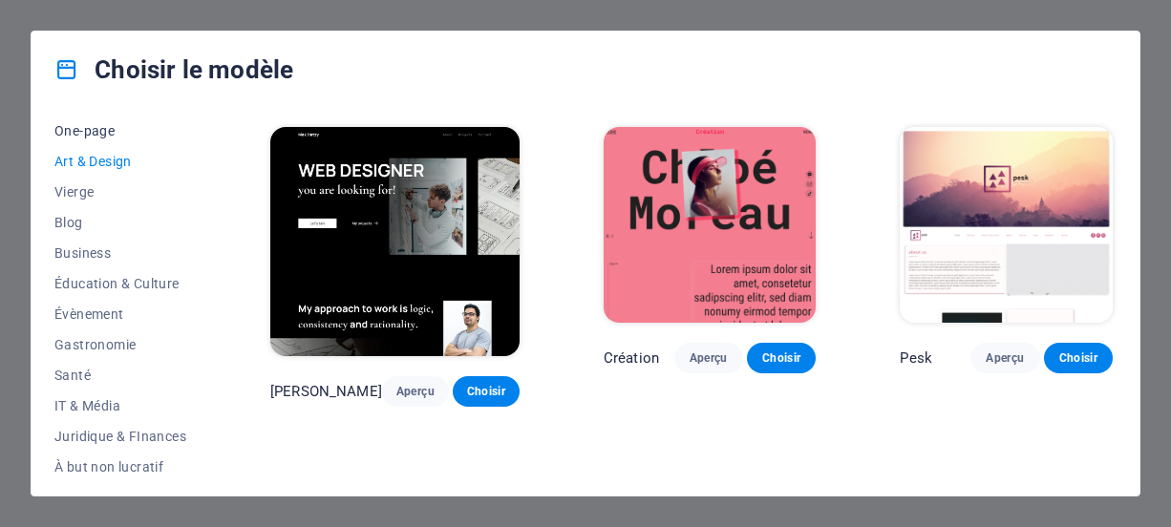
click at [105, 143] on button "One-page" at bounding box center [120, 131] width 132 height 31
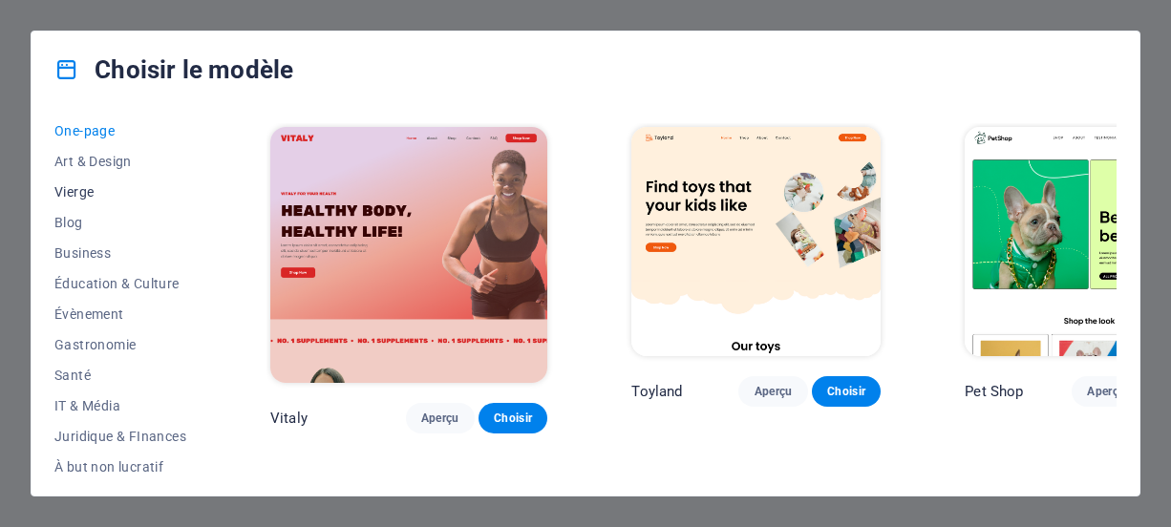
click at [88, 188] on span "Vierge" at bounding box center [120, 191] width 132 height 15
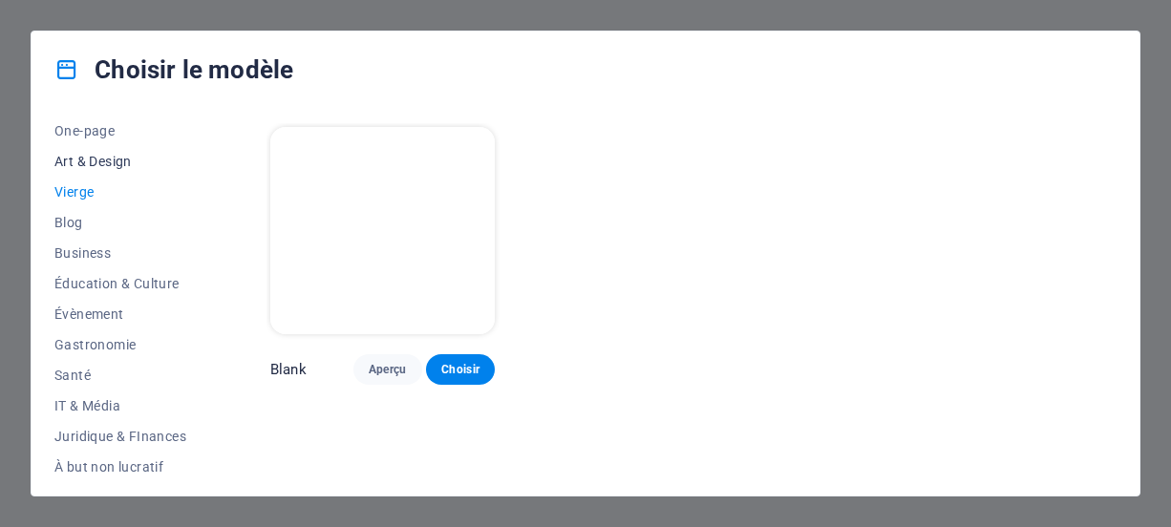
click at [105, 169] on button "Art & Design" at bounding box center [120, 161] width 132 height 31
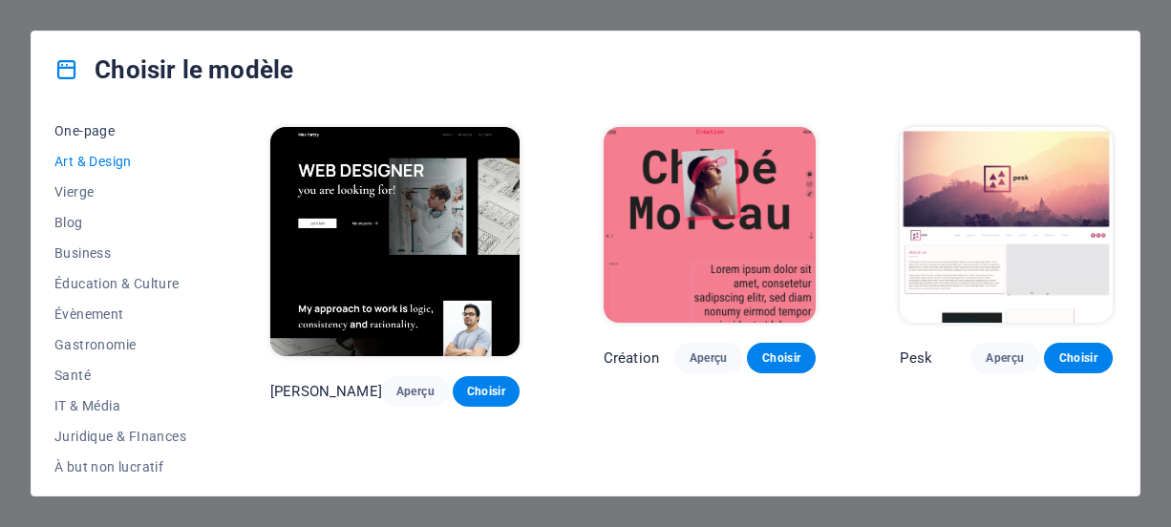
click at [123, 136] on span "One-page" at bounding box center [120, 130] width 132 height 15
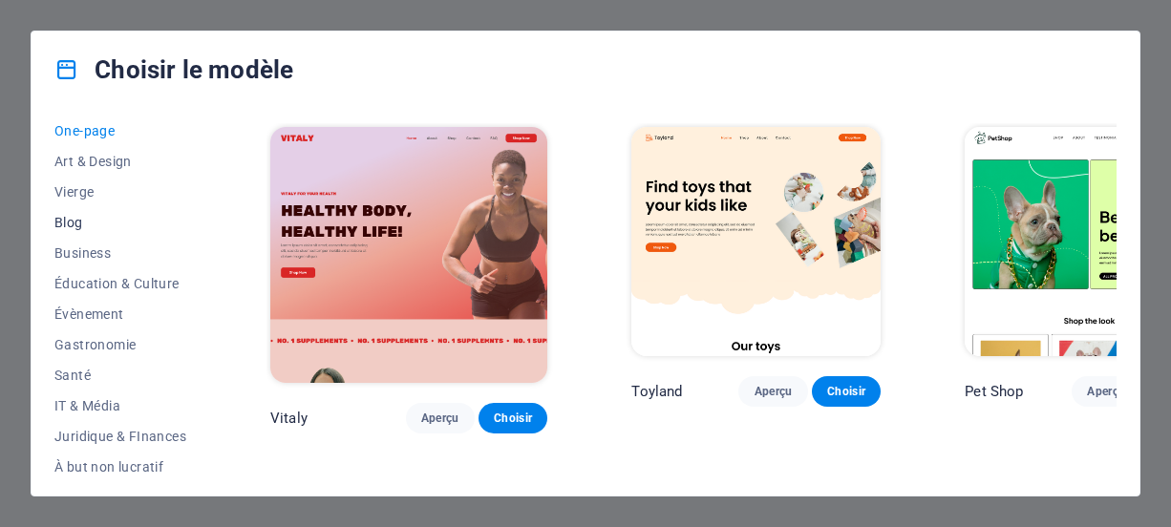
click at [62, 215] on span "Blog" at bounding box center [120, 222] width 132 height 15
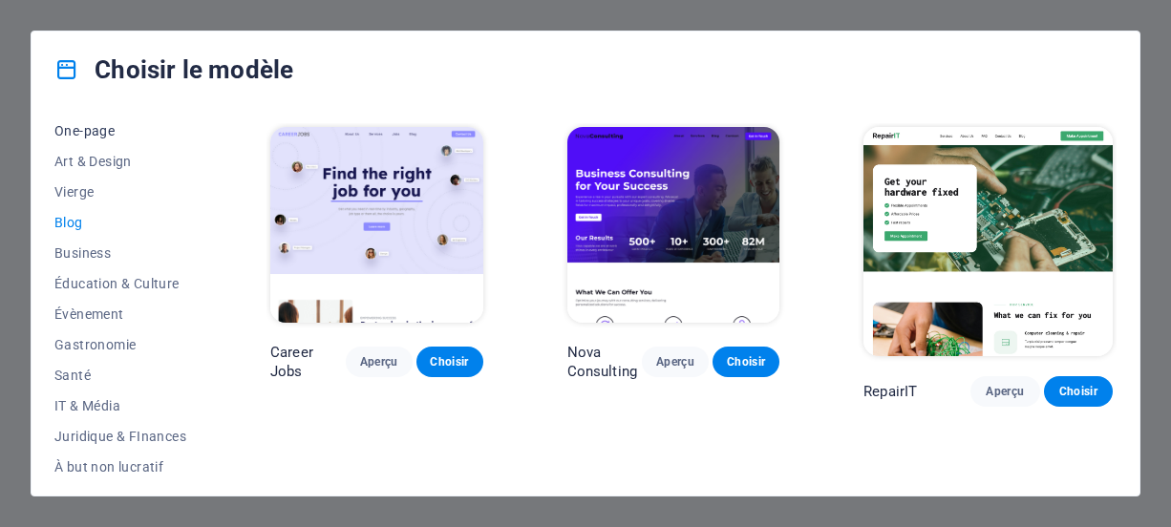
click at [100, 135] on span "One-page" at bounding box center [120, 130] width 132 height 15
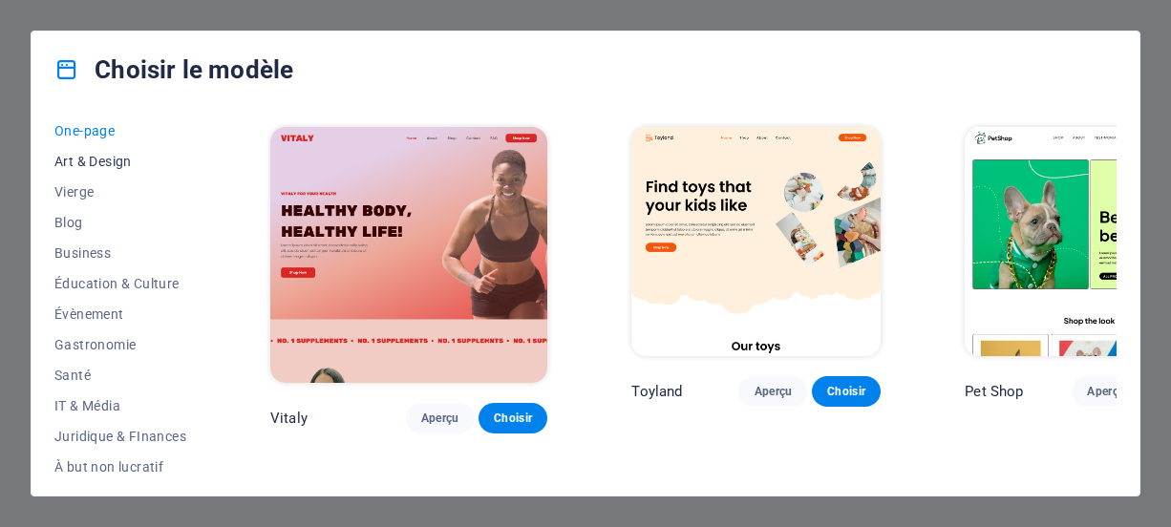
click at [102, 151] on button "Art & Design" at bounding box center [120, 161] width 132 height 31
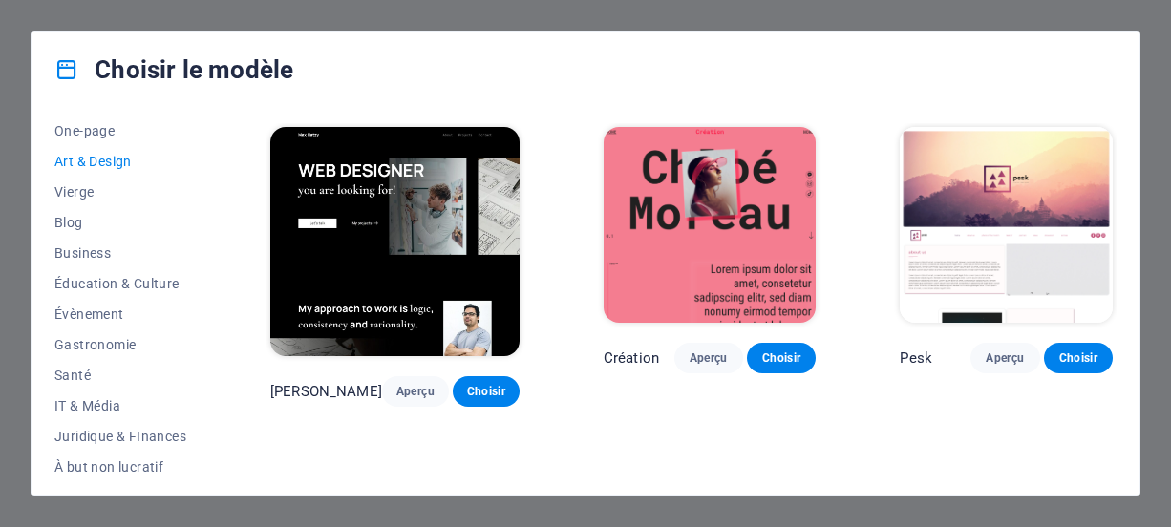
click at [338, 77] on div "Choisir le modèle" at bounding box center [586, 70] width 1108 height 76
click at [78, 184] on span "Vierge" at bounding box center [120, 191] width 132 height 15
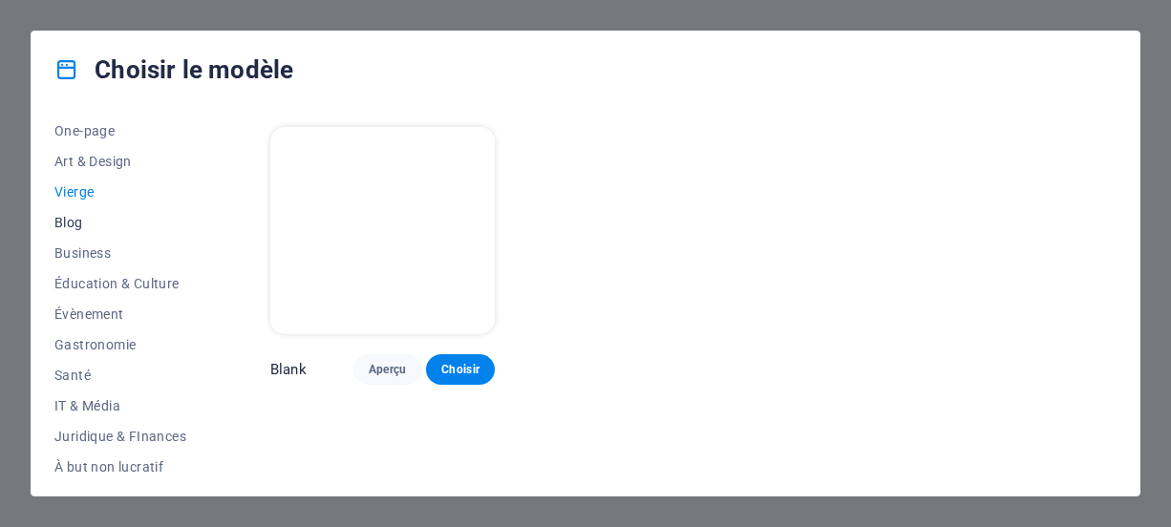
click at [81, 222] on span "Blog" at bounding box center [120, 222] width 132 height 15
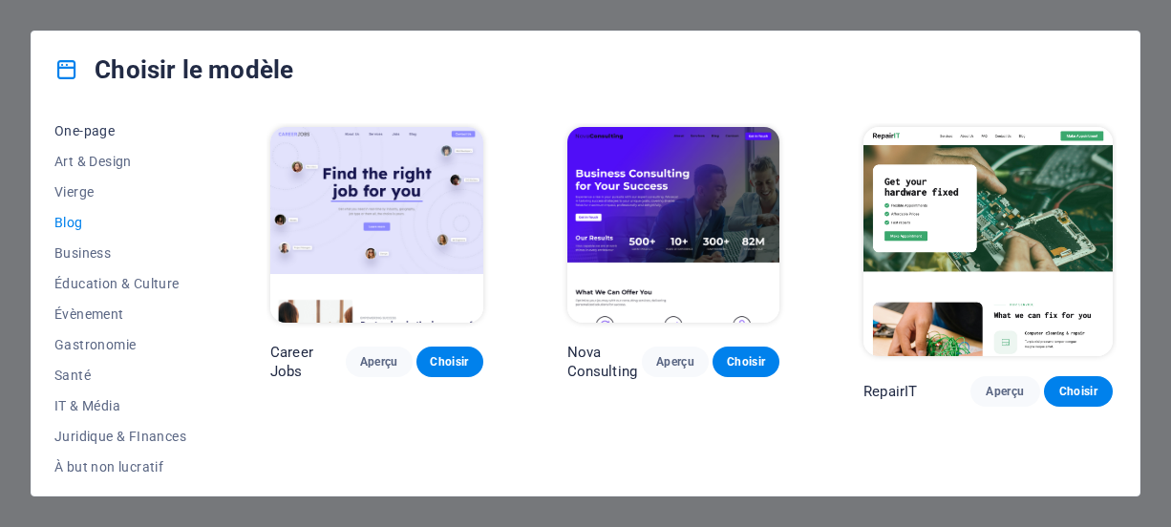
click at [97, 131] on span "One-page" at bounding box center [120, 130] width 132 height 15
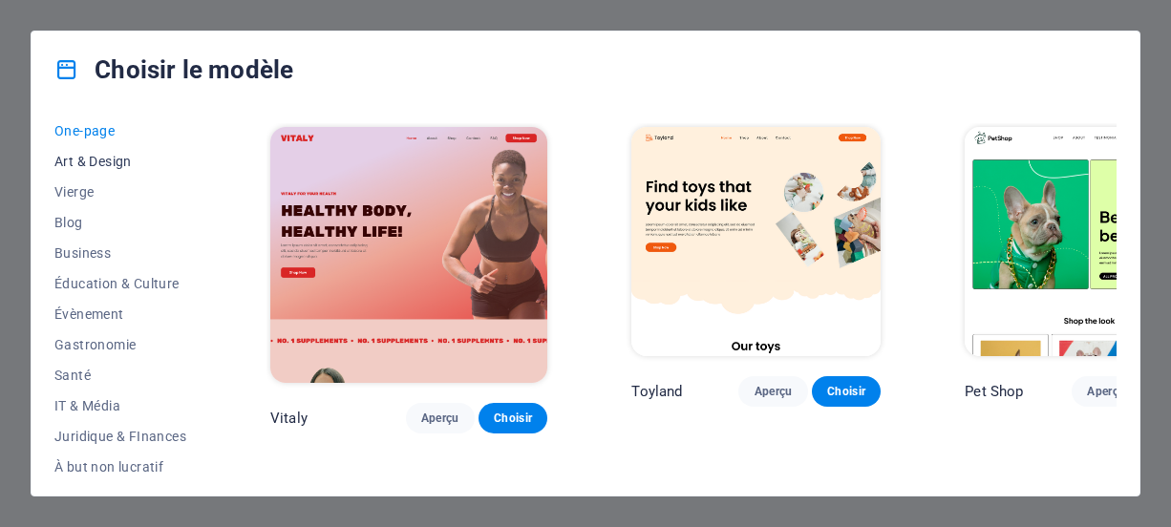
click at [101, 163] on span "Art & Design" at bounding box center [120, 161] width 132 height 15
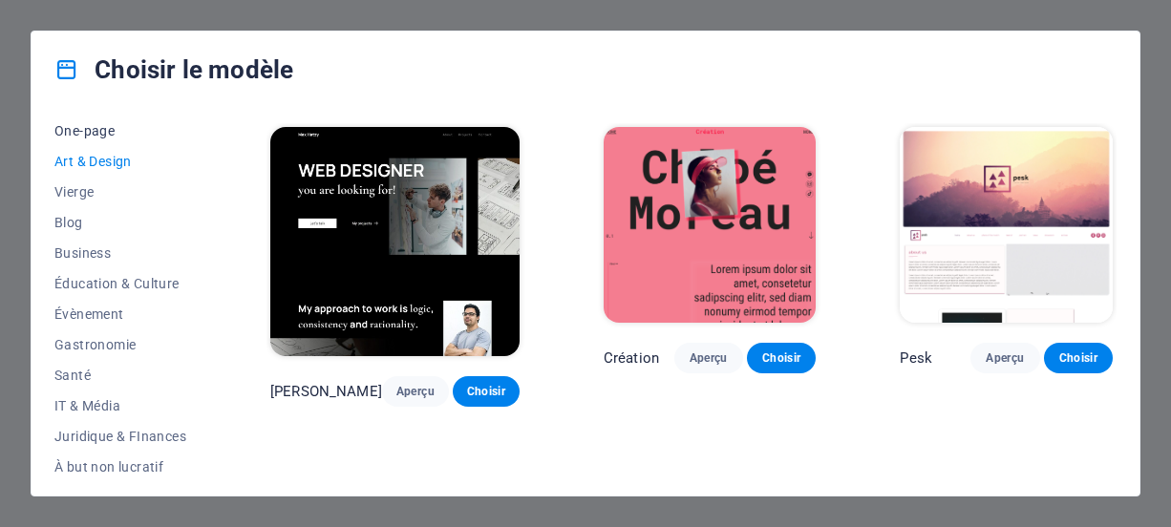
click at [93, 140] on button "One-page" at bounding box center [120, 131] width 132 height 31
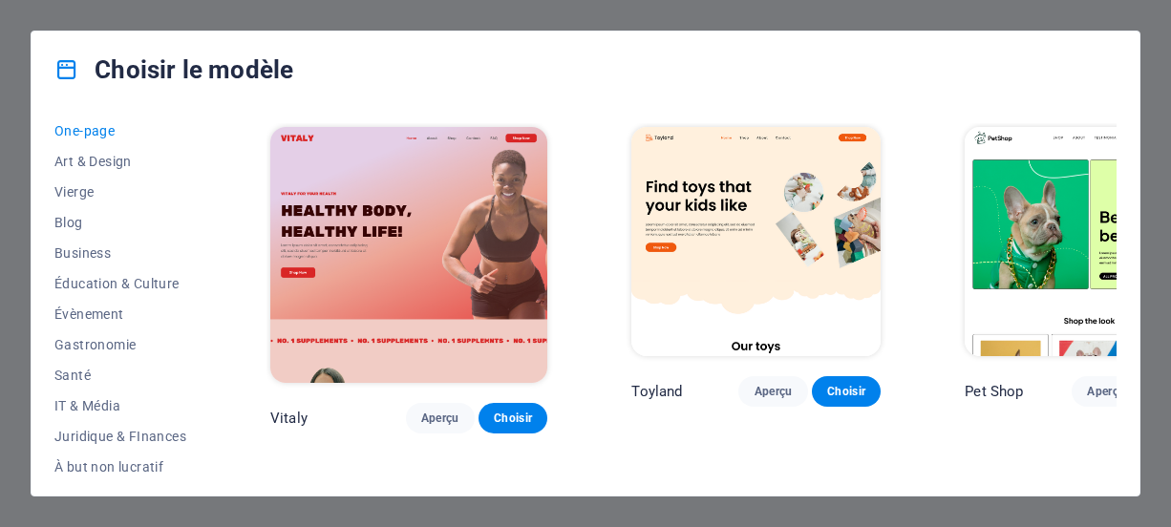
click at [96, 140] on button "One-page" at bounding box center [120, 131] width 132 height 31
click at [116, 147] on button "Art & Design" at bounding box center [120, 161] width 132 height 31
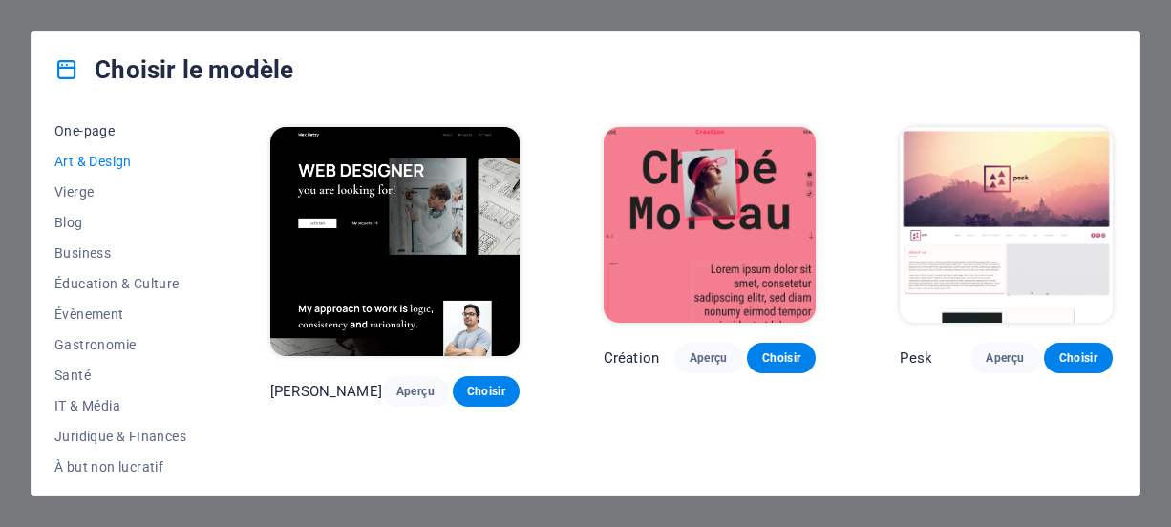
click at [103, 123] on span "One-page" at bounding box center [120, 130] width 132 height 15
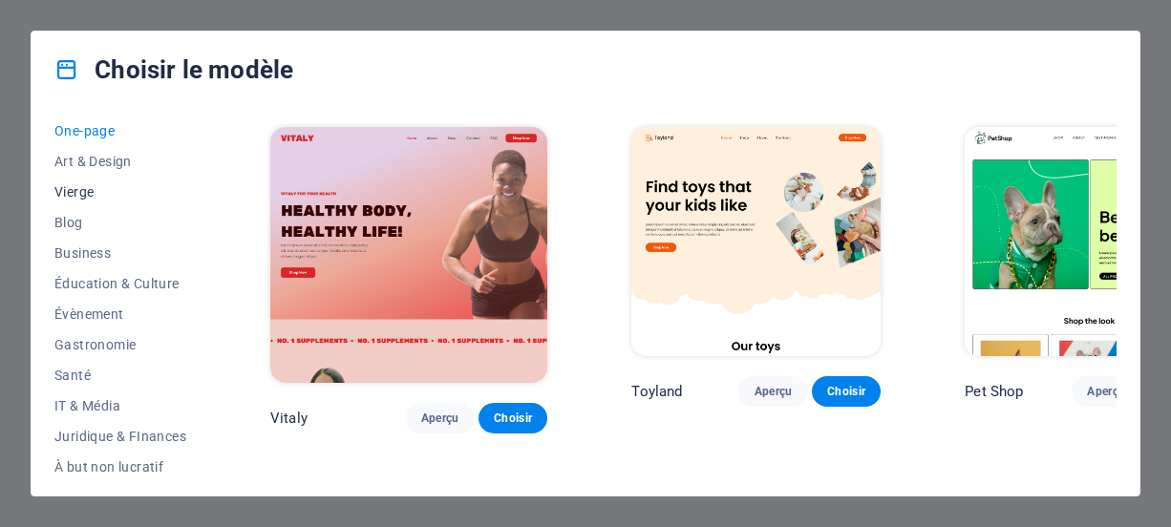
click at [86, 179] on button "Vierge" at bounding box center [120, 192] width 132 height 31
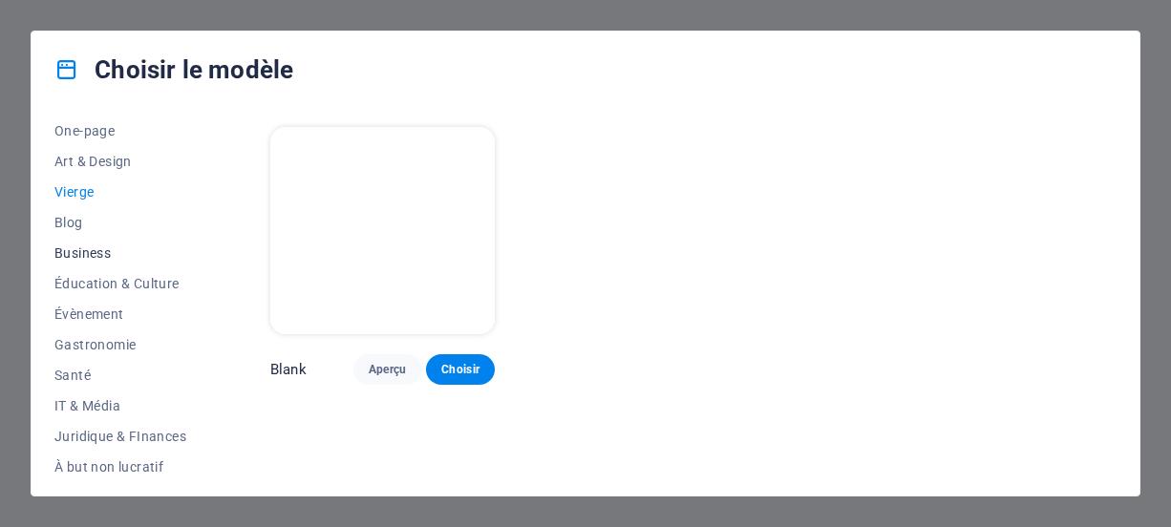
click at [57, 238] on button "Business" at bounding box center [120, 253] width 132 height 31
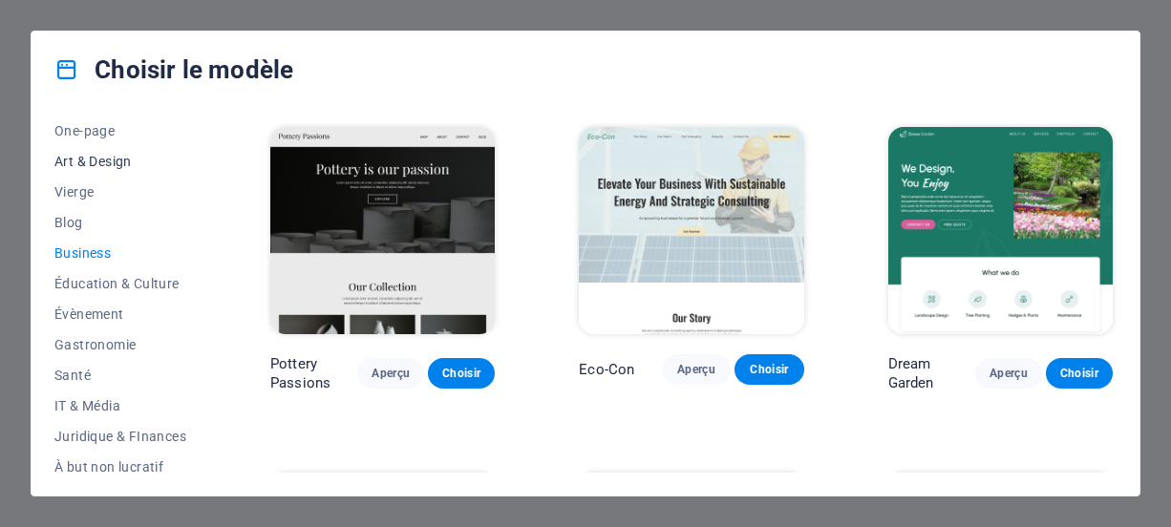
click at [102, 160] on span "Art & Design" at bounding box center [120, 161] width 132 height 15
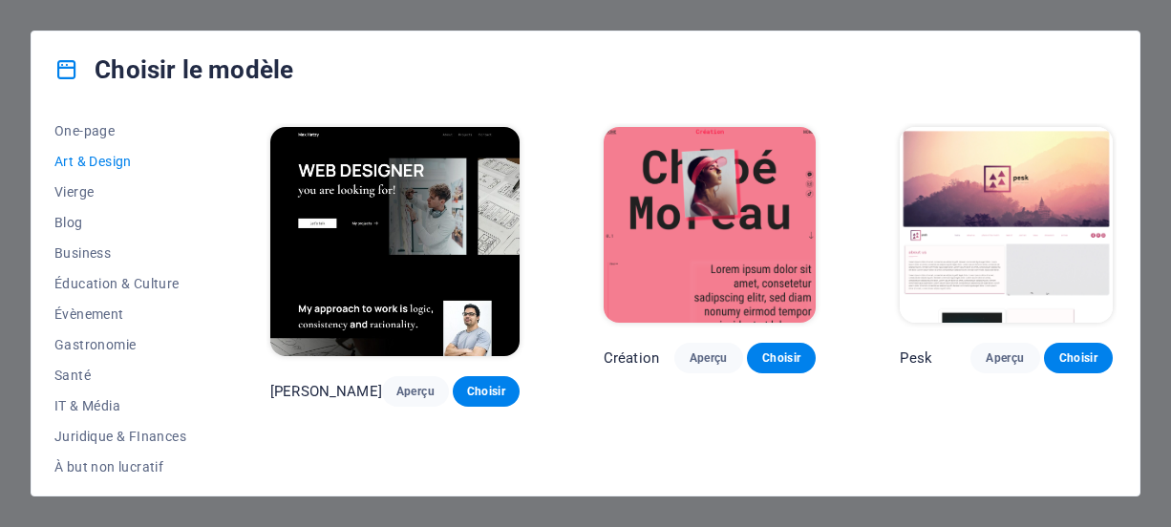
click at [96, 120] on div "Tous les modèles Mes modèles Nouveau Populaire Landingpage Multipager One-page …" at bounding box center [586, 302] width 1108 height 388
click at [81, 134] on span "One-page" at bounding box center [120, 130] width 132 height 15
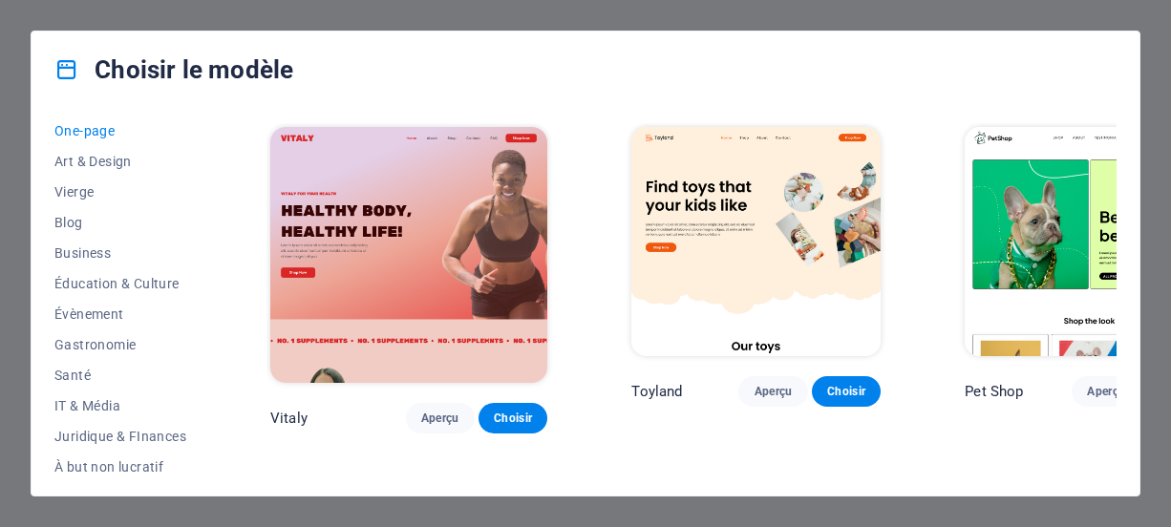
click at [655, 58] on div "Choisir le modèle" at bounding box center [586, 70] width 1108 height 76
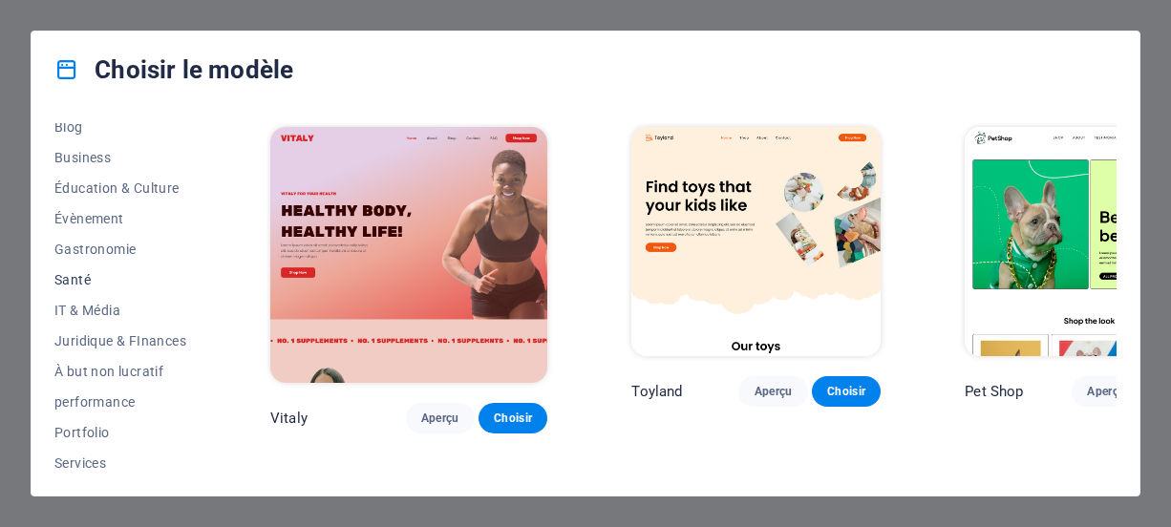
scroll to position [444, 0]
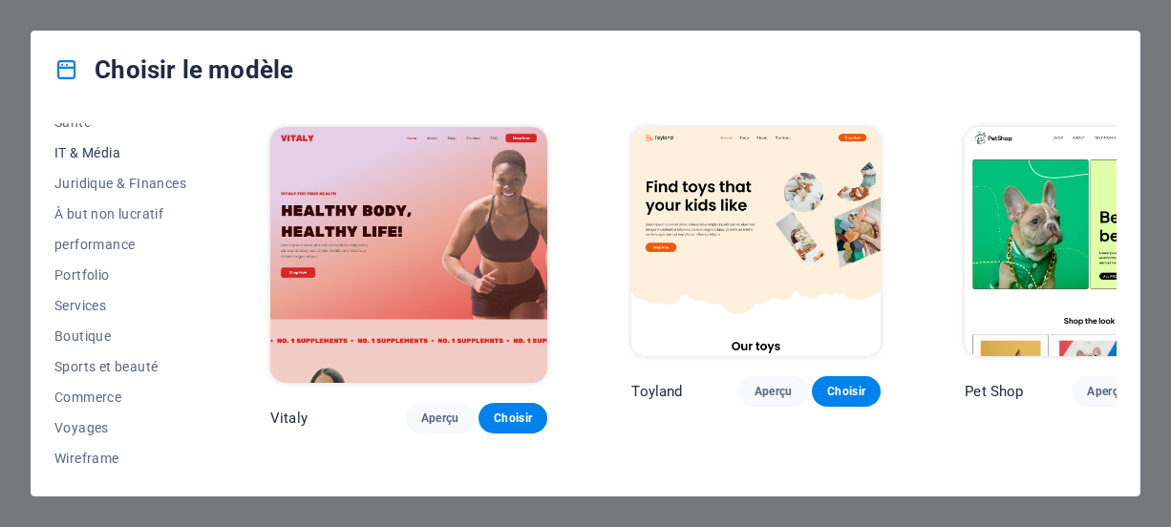
click at [84, 150] on span "IT & Média" at bounding box center [120, 152] width 132 height 15
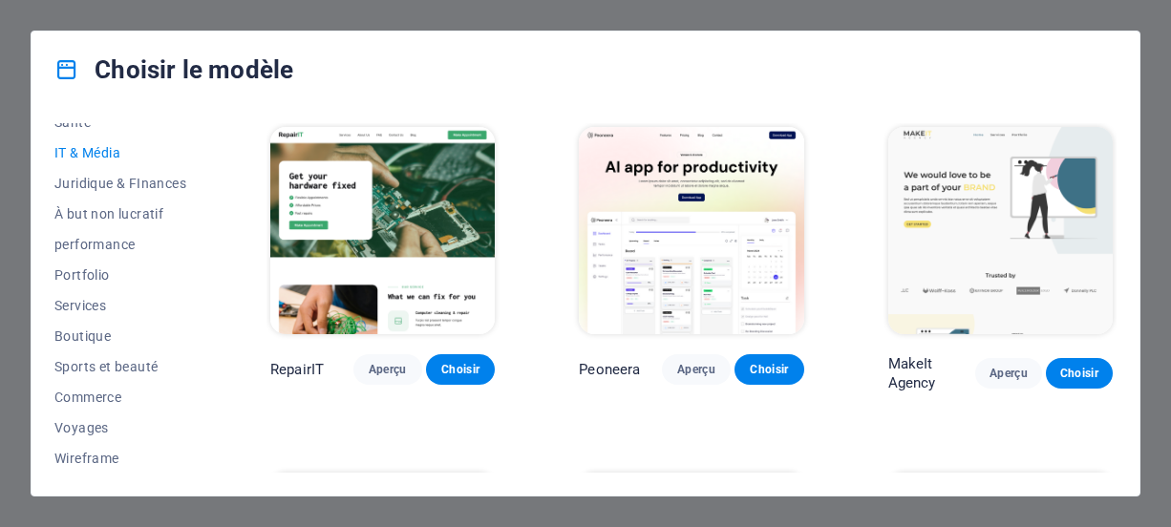
click at [308, 360] on p "RepairIT" at bounding box center [296, 369] width 53 height 19
click at [324, 364] on p "RepairIT" at bounding box center [296, 369] width 53 height 19
drag, startPoint x: 332, startPoint y: 367, endPoint x: 250, endPoint y: 364, distance: 82.2
click at [250, 364] on div "Tous les modèles Mes modèles Nouveau Populaire Landingpage Multipager One-page …" at bounding box center [586, 302] width 1108 height 388
click at [521, 89] on div "Choisir le modèle" at bounding box center [586, 70] width 1108 height 76
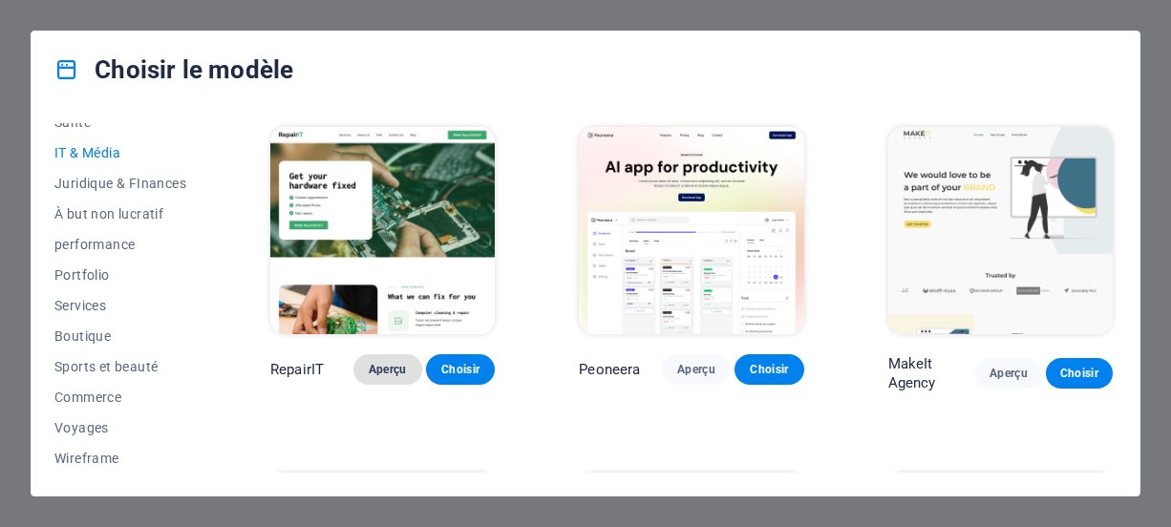
click at [396, 363] on span "Aperçu" at bounding box center [388, 369] width 38 height 15
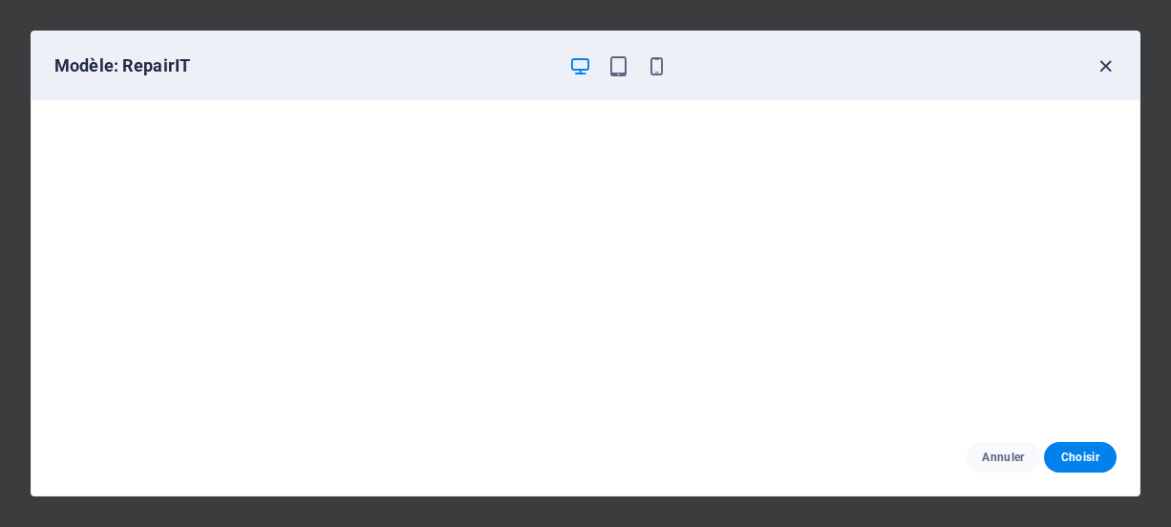
click at [1100, 62] on icon "button" at bounding box center [1105, 66] width 22 height 22
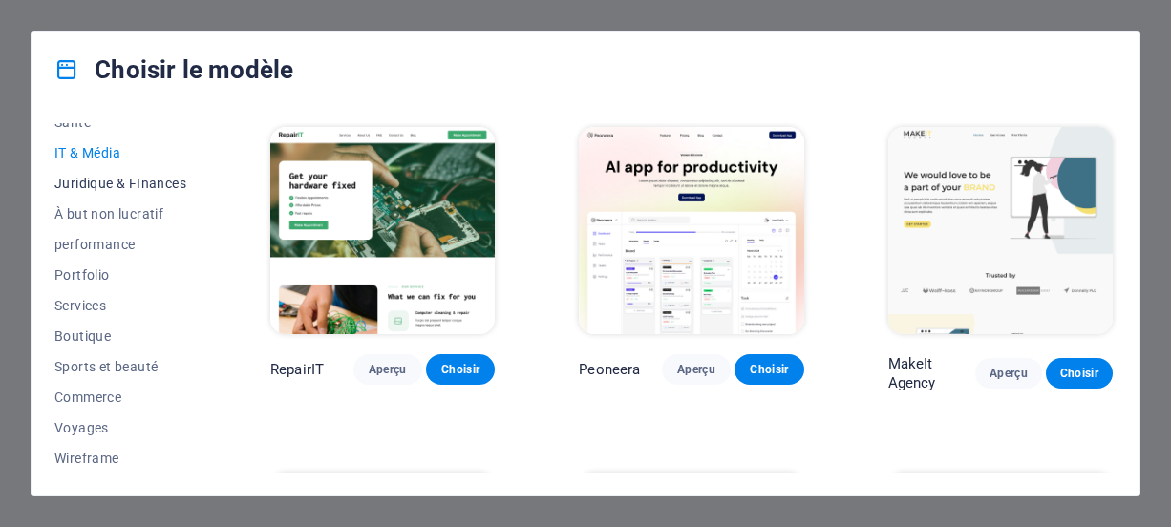
click at [105, 183] on span "Juridique & FInances" at bounding box center [120, 183] width 132 height 15
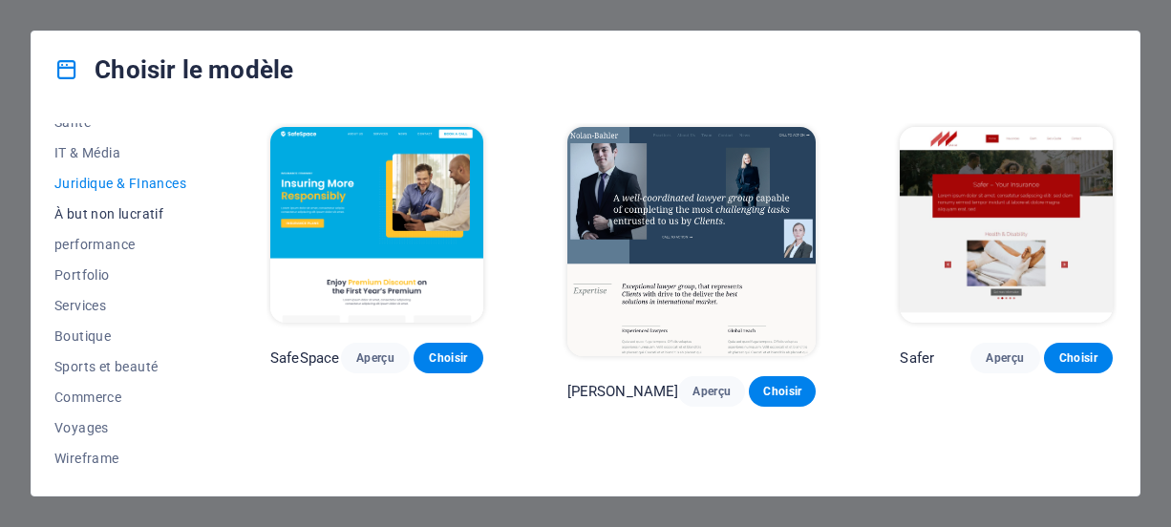
click at [129, 210] on span "À but non lucratif" at bounding box center [120, 213] width 132 height 15
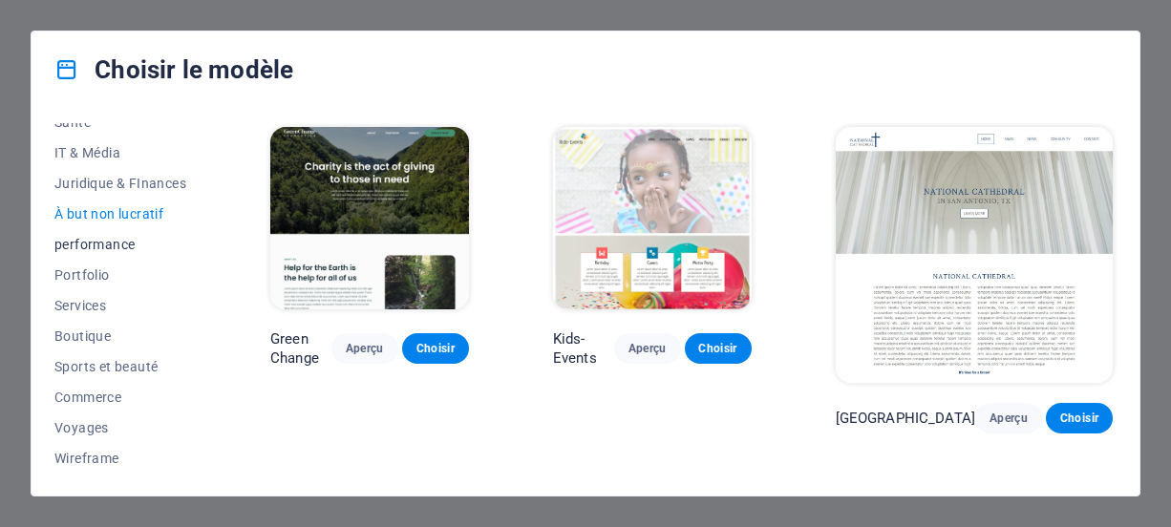
click at [85, 237] on span "performance" at bounding box center [120, 244] width 132 height 15
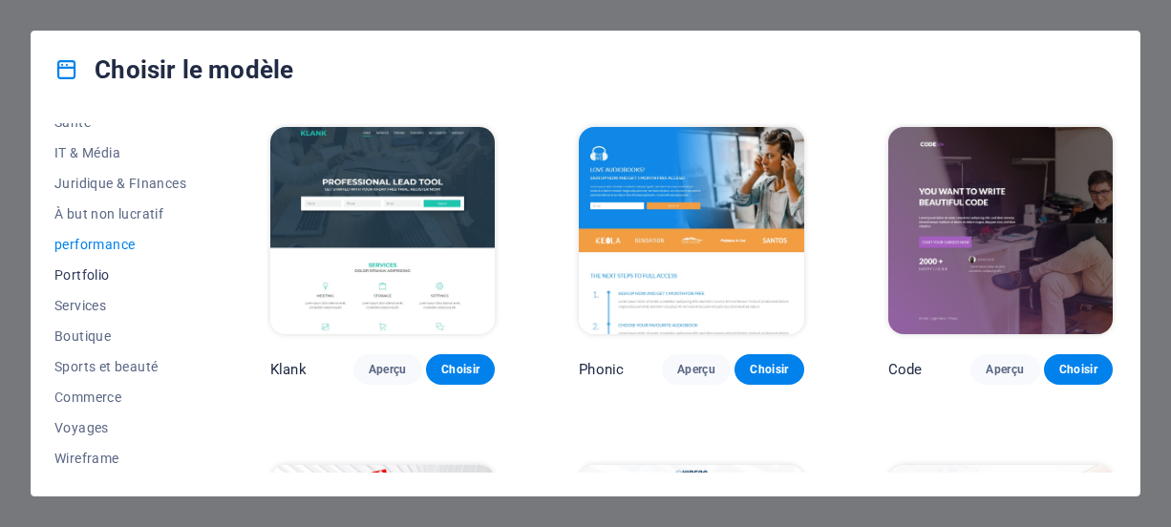
click at [70, 270] on span "Portfolio" at bounding box center [120, 274] width 132 height 15
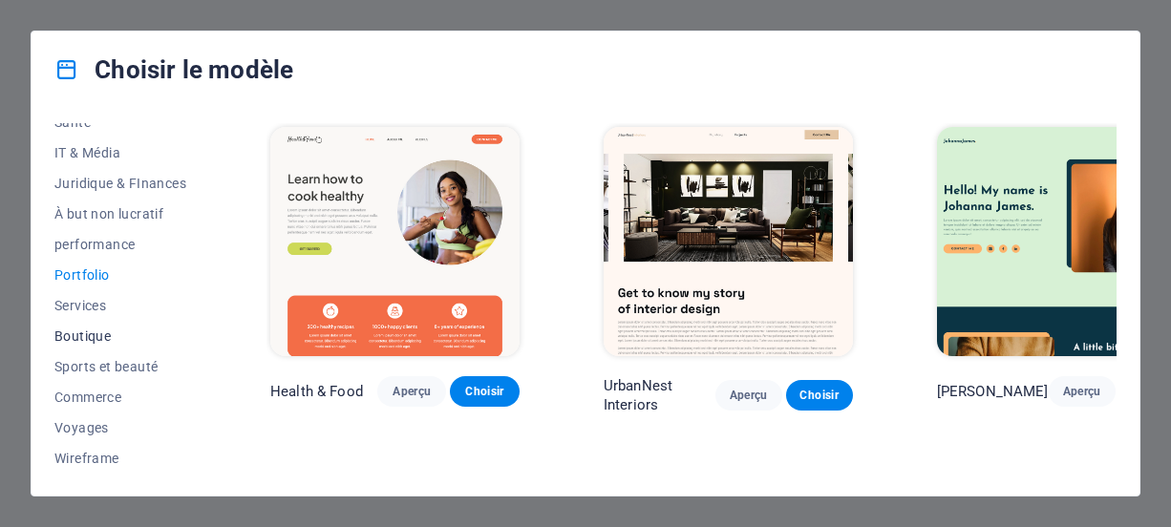
click at [112, 322] on button "Boutique" at bounding box center [120, 336] width 132 height 31
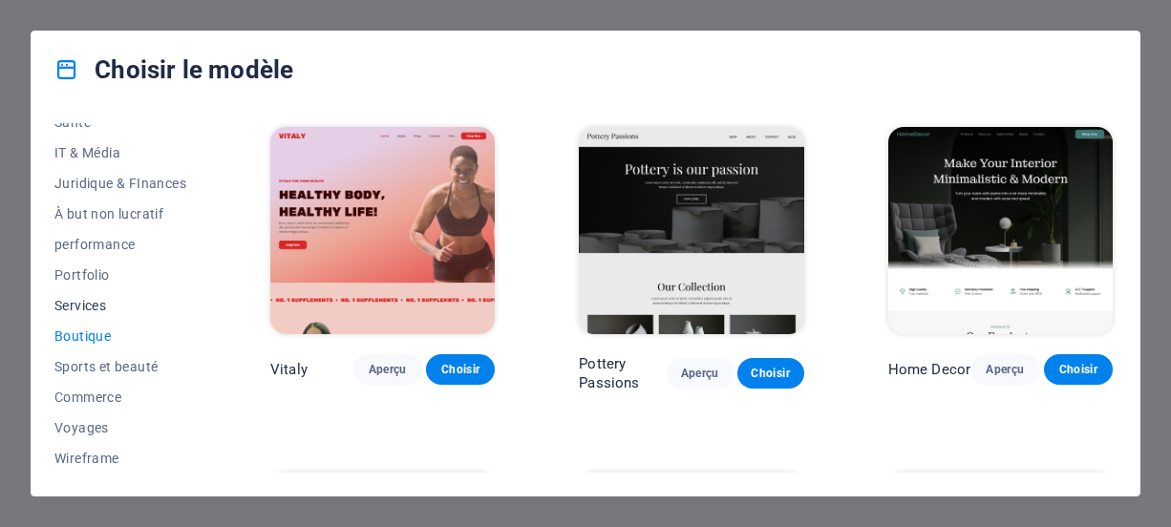
click at [100, 306] on span "Services" at bounding box center [120, 305] width 132 height 15
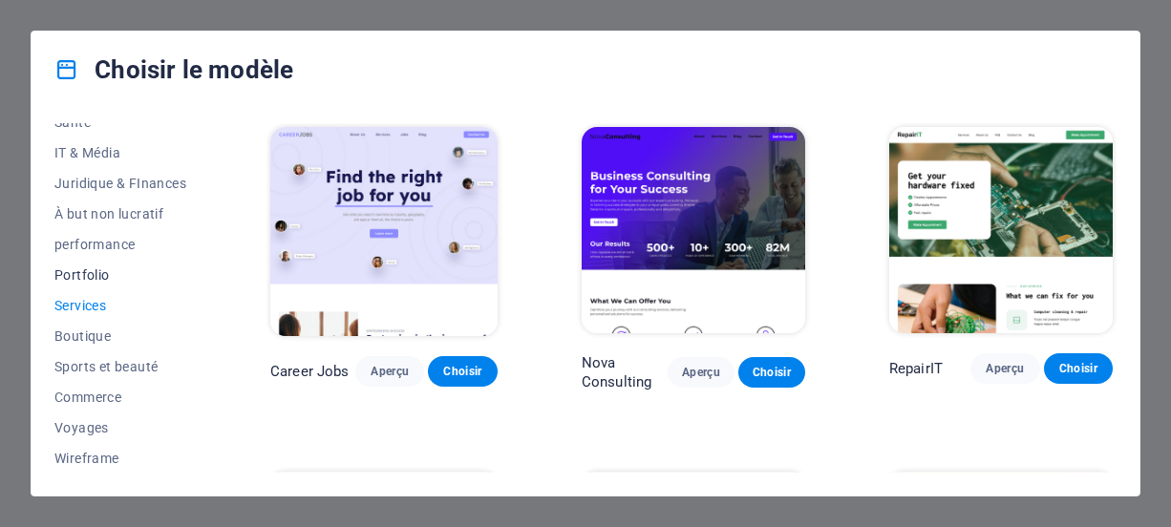
click at [104, 262] on button "Portfolio" at bounding box center [120, 275] width 132 height 31
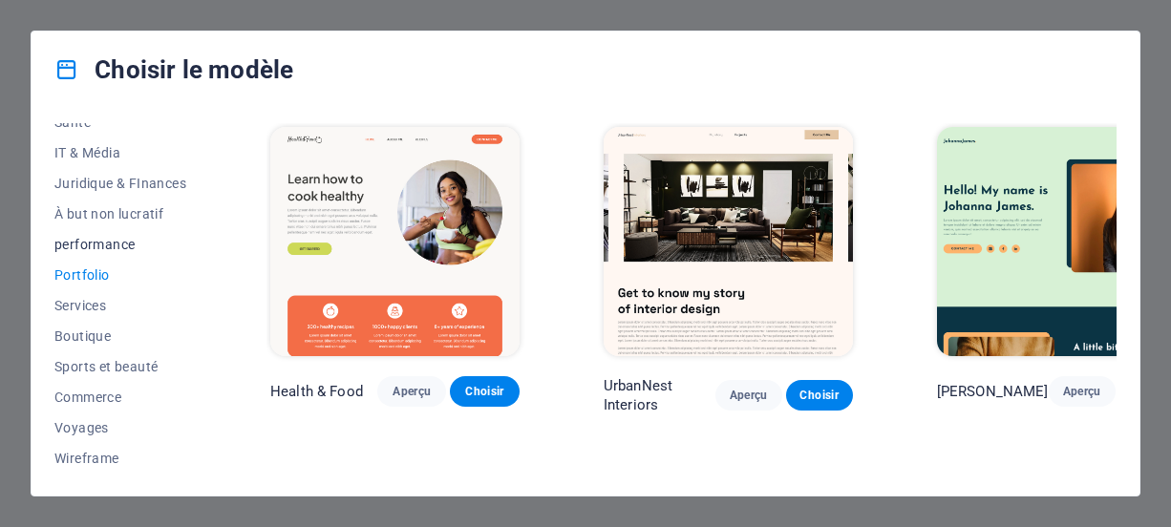
click at [105, 250] on span "performance" at bounding box center [120, 244] width 132 height 15
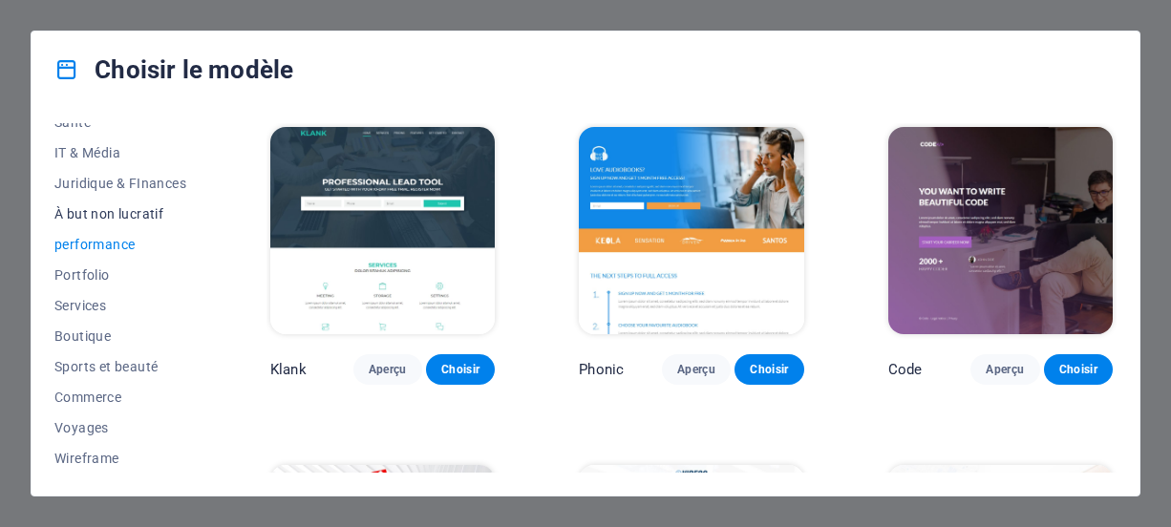
click at [112, 218] on span "À but non lucratif" at bounding box center [120, 213] width 132 height 15
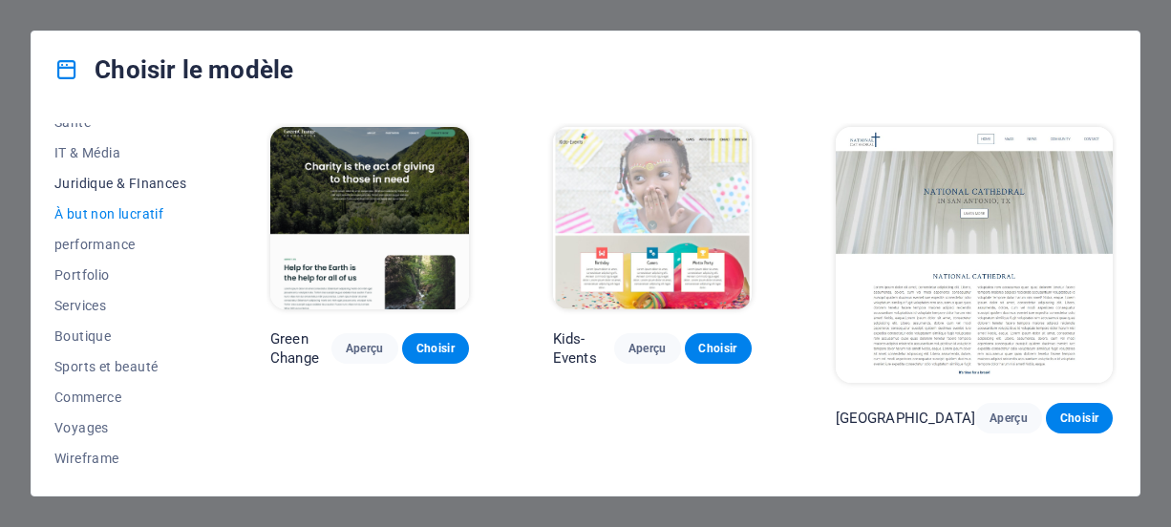
click at [125, 171] on button "Juridique & FInances" at bounding box center [120, 183] width 132 height 31
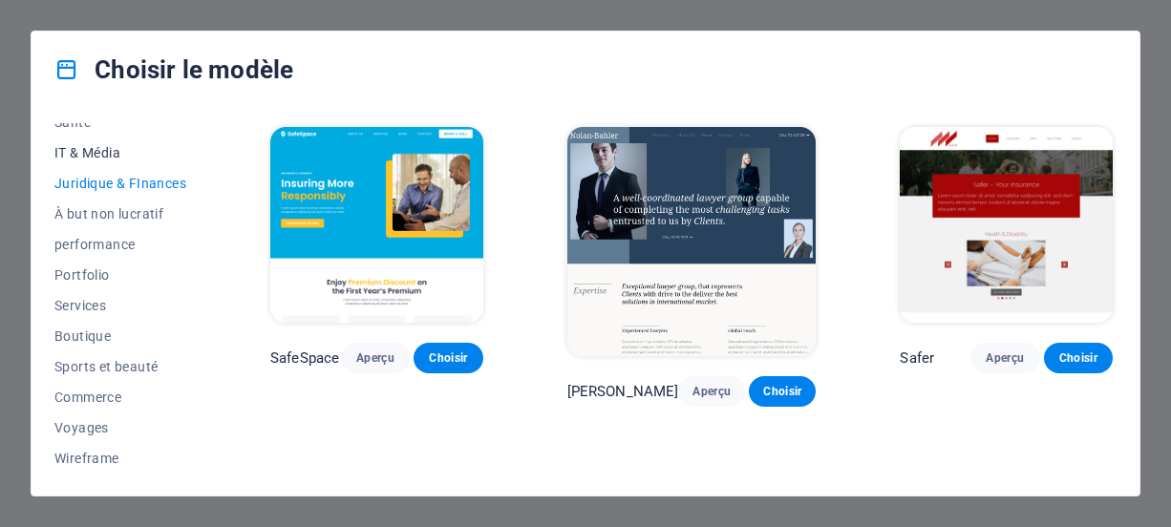
click at [98, 161] on button "IT & Média" at bounding box center [120, 152] width 132 height 31
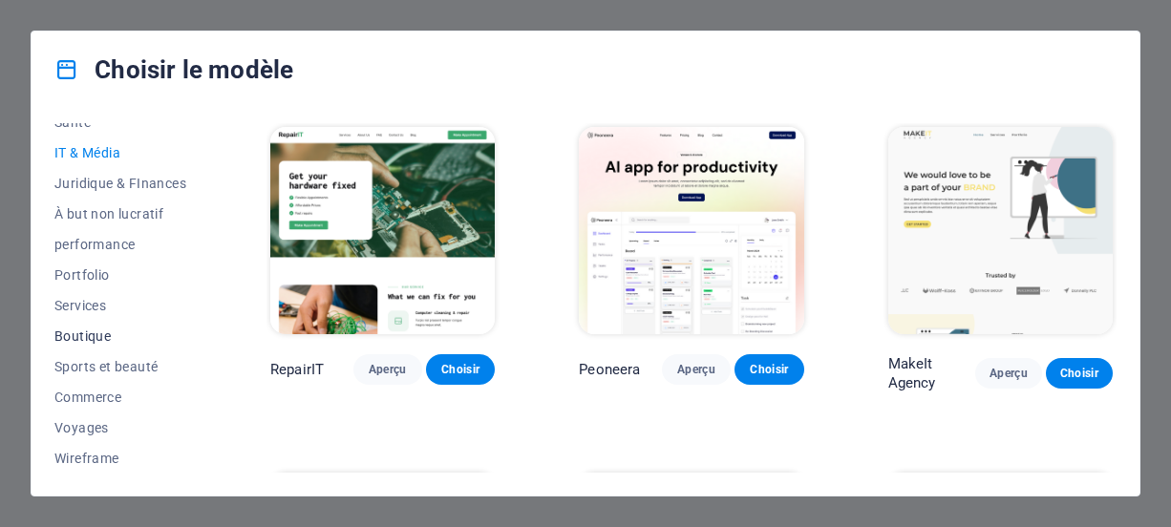
click at [79, 328] on span "Boutique" at bounding box center [120, 335] width 132 height 15
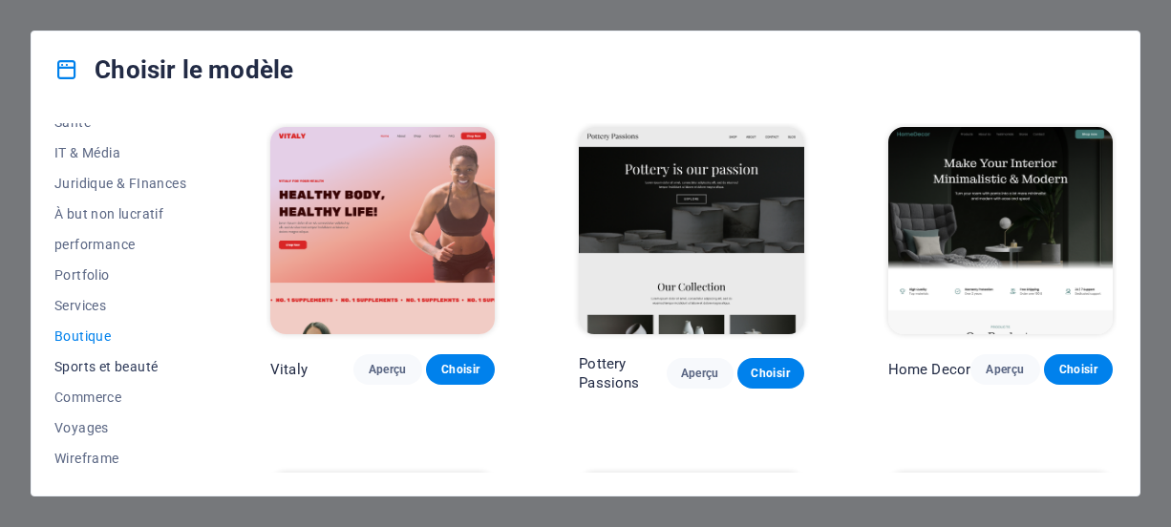
click at [116, 370] on span "Sports et beauté" at bounding box center [120, 366] width 132 height 15
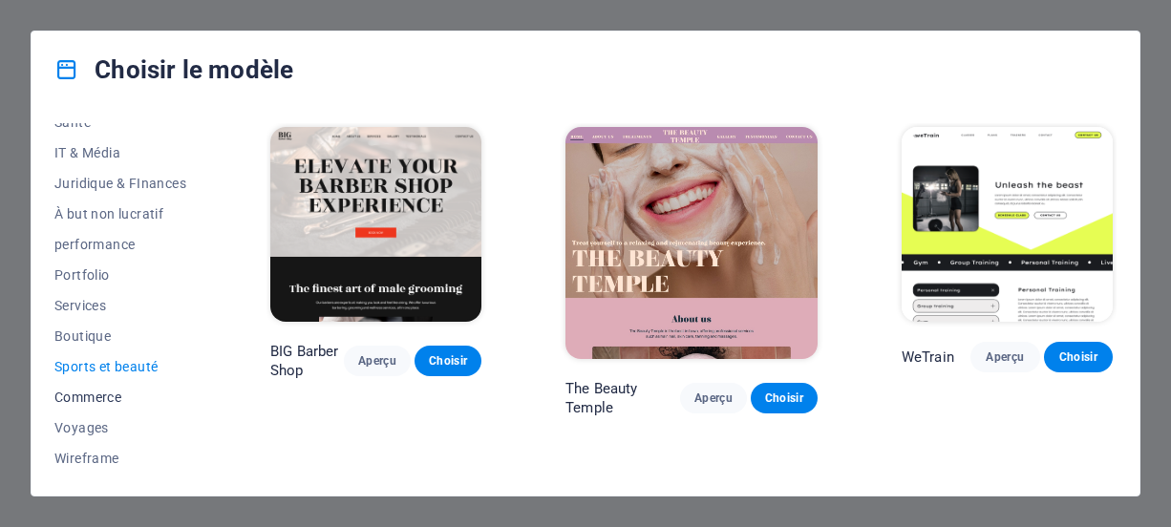
click at [95, 404] on button "Commerce" at bounding box center [120, 397] width 132 height 31
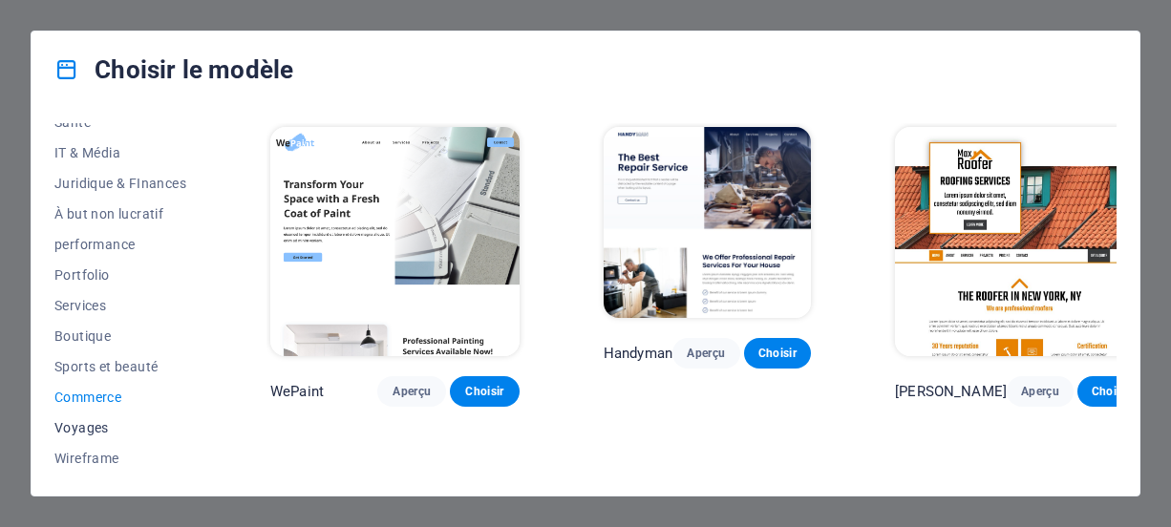
click at [99, 438] on button "Voyages" at bounding box center [120, 427] width 132 height 31
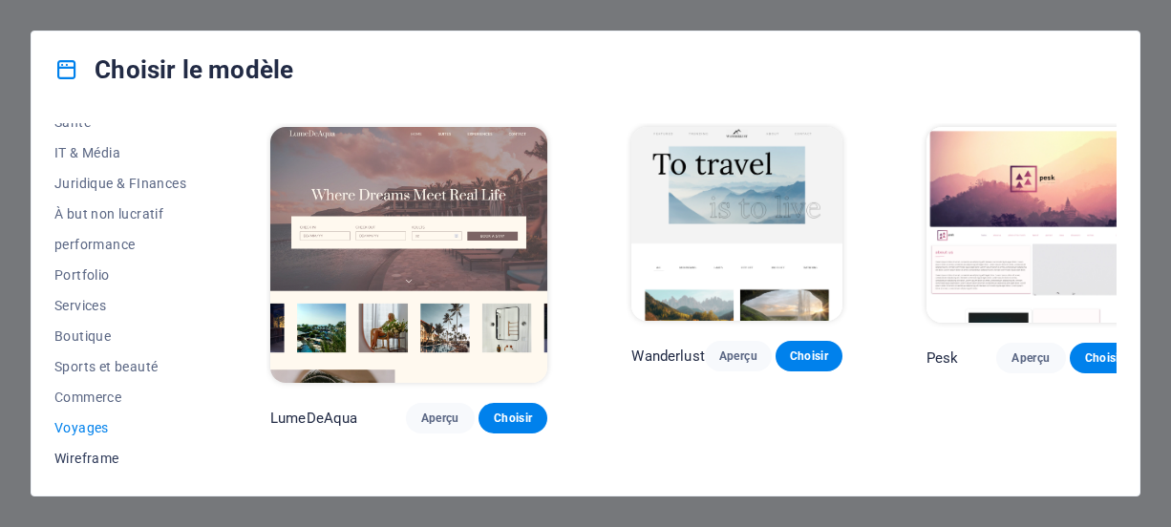
click at [116, 460] on span "Wireframe" at bounding box center [120, 458] width 132 height 15
